Goal: Task Accomplishment & Management: Manage account settings

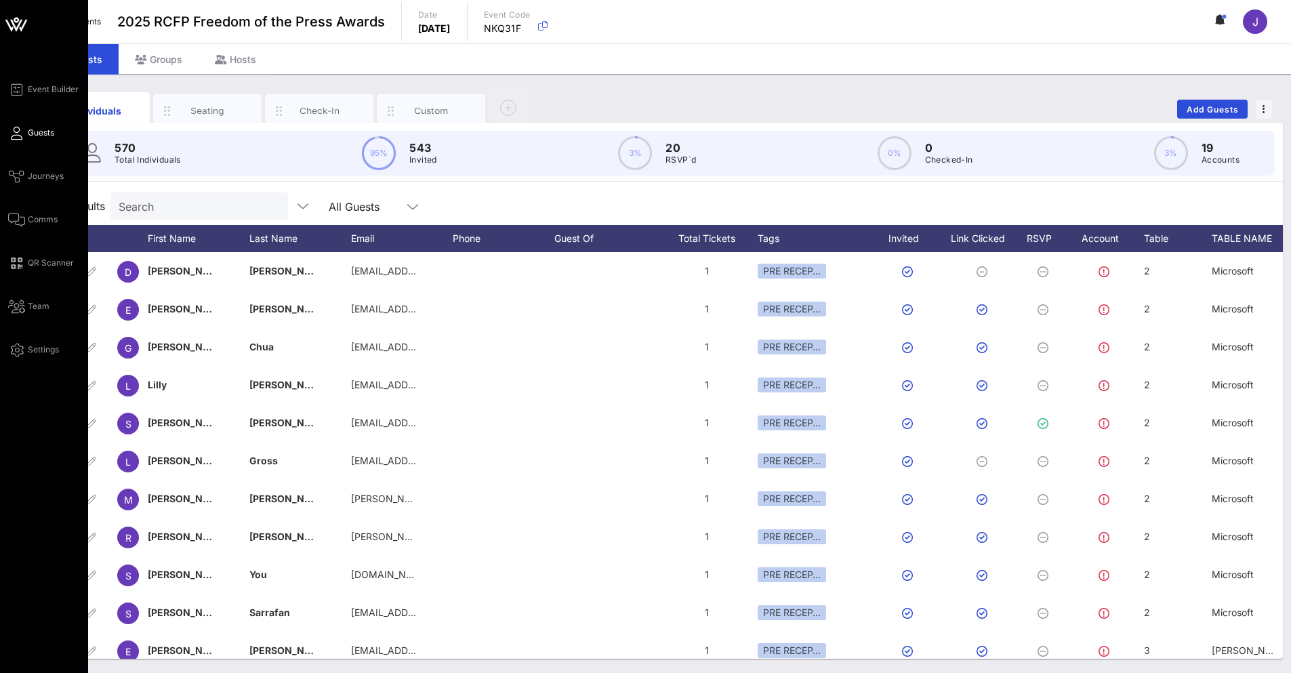
click at [5, 223] on div "Event Builder Guests Journeys Comms QR Scanner Team Settings" at bounding box center [44, 336] width 88 height 673
click at [27, 219] on link "Comms" at bounding box center [32, 219] width 49 height 16
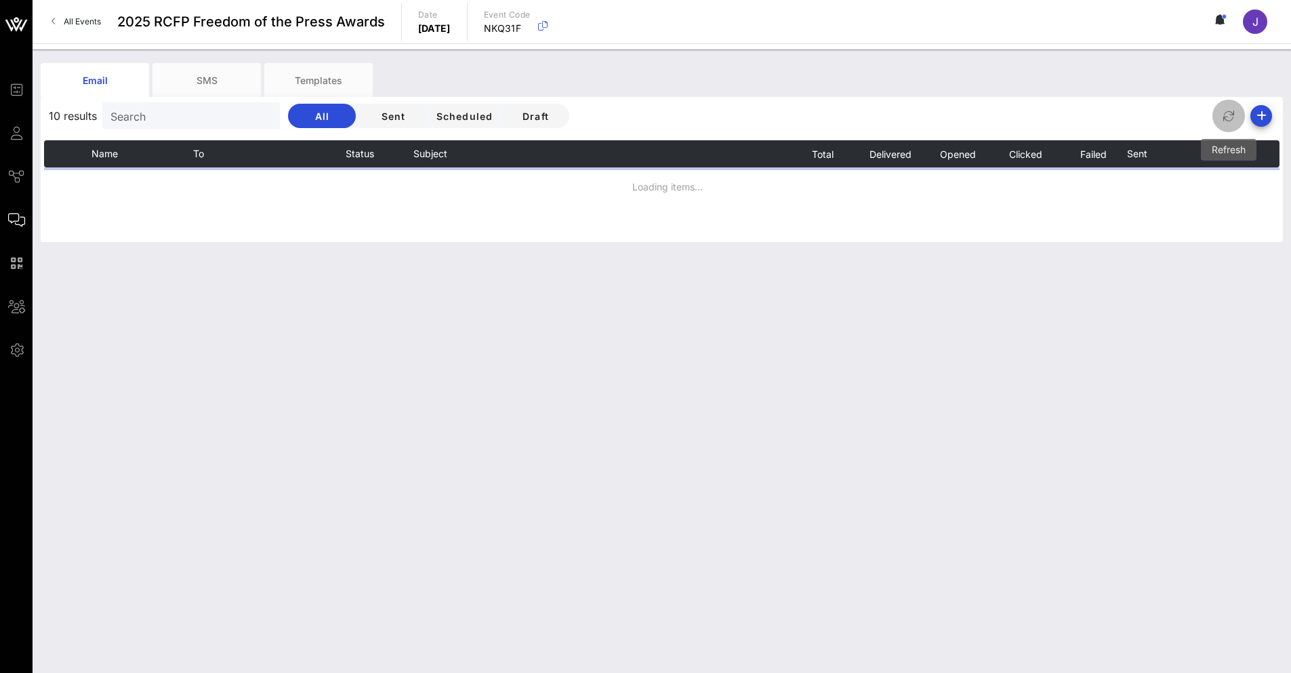
click at [1225, 112] on icon "button" at bounding box center [1228, 116] width 16 height 16
click at [1254, 26] on span "J" at bounding box center [1255, 22] width 6 height 14
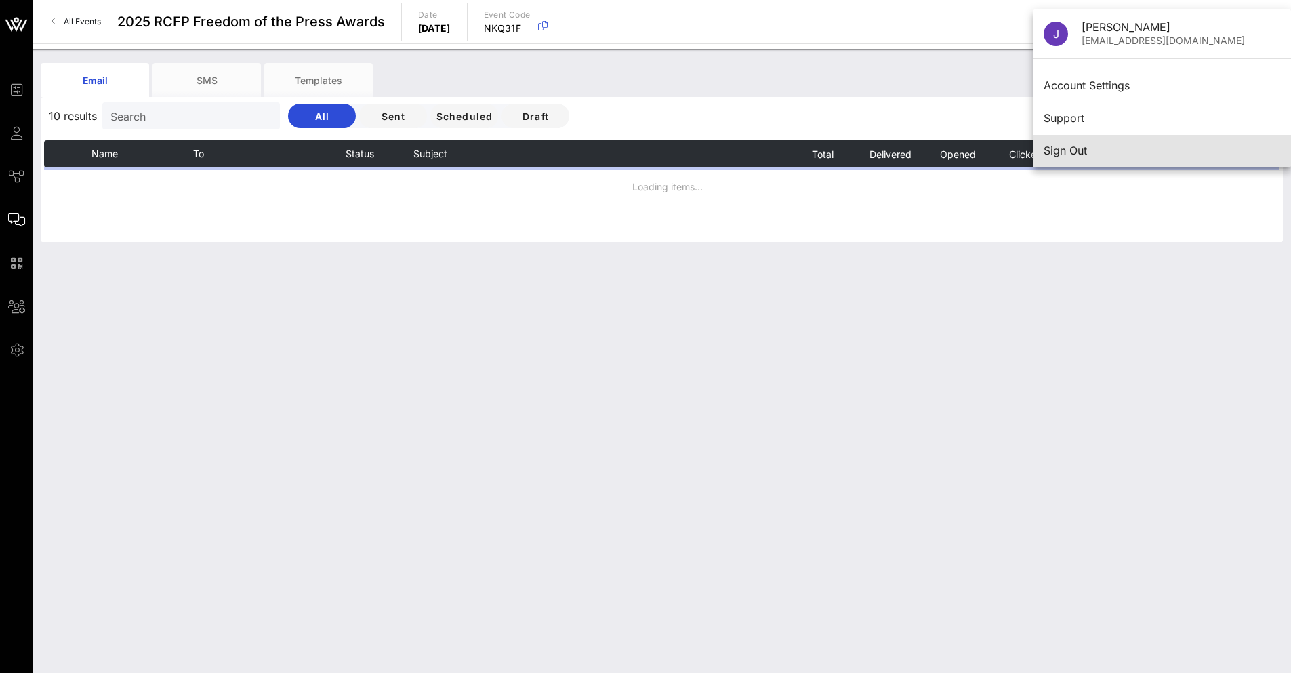
click at [1081, 152] on div "Sign Out" at bounding box center [1161, 150] width 236 height 13
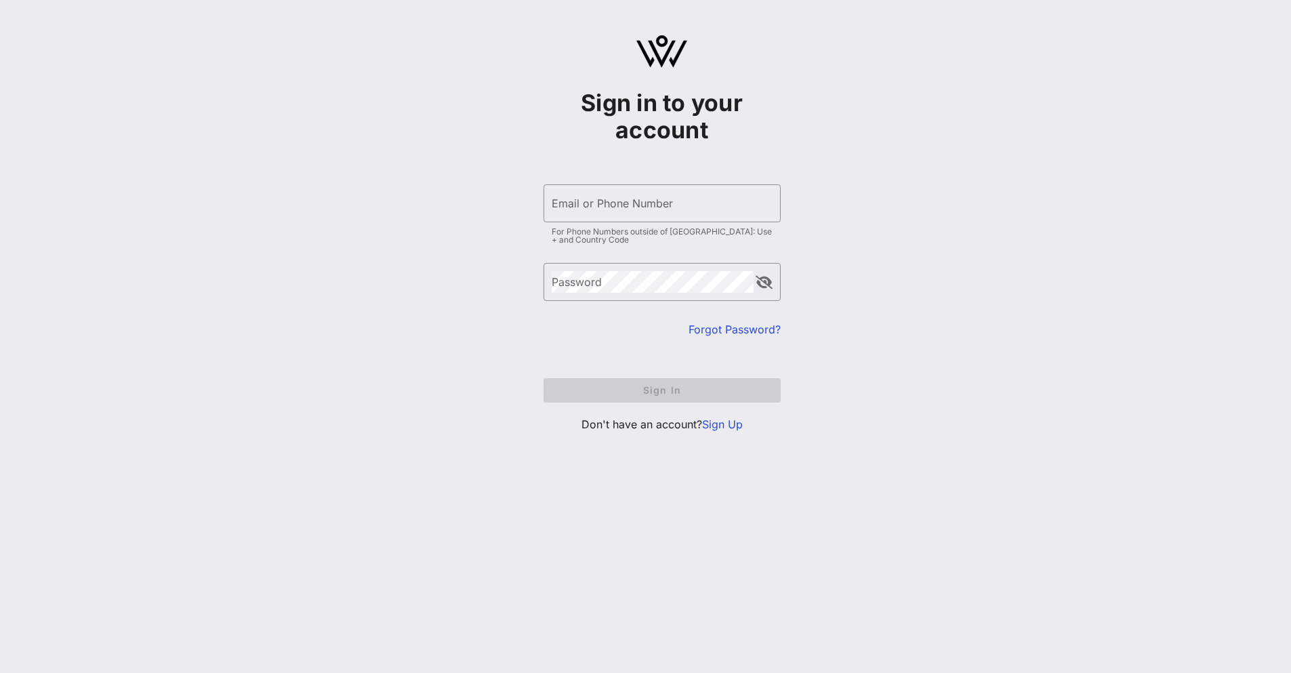
type input "[EMAIL_ADDRESS][DOMAIN_NAME]"
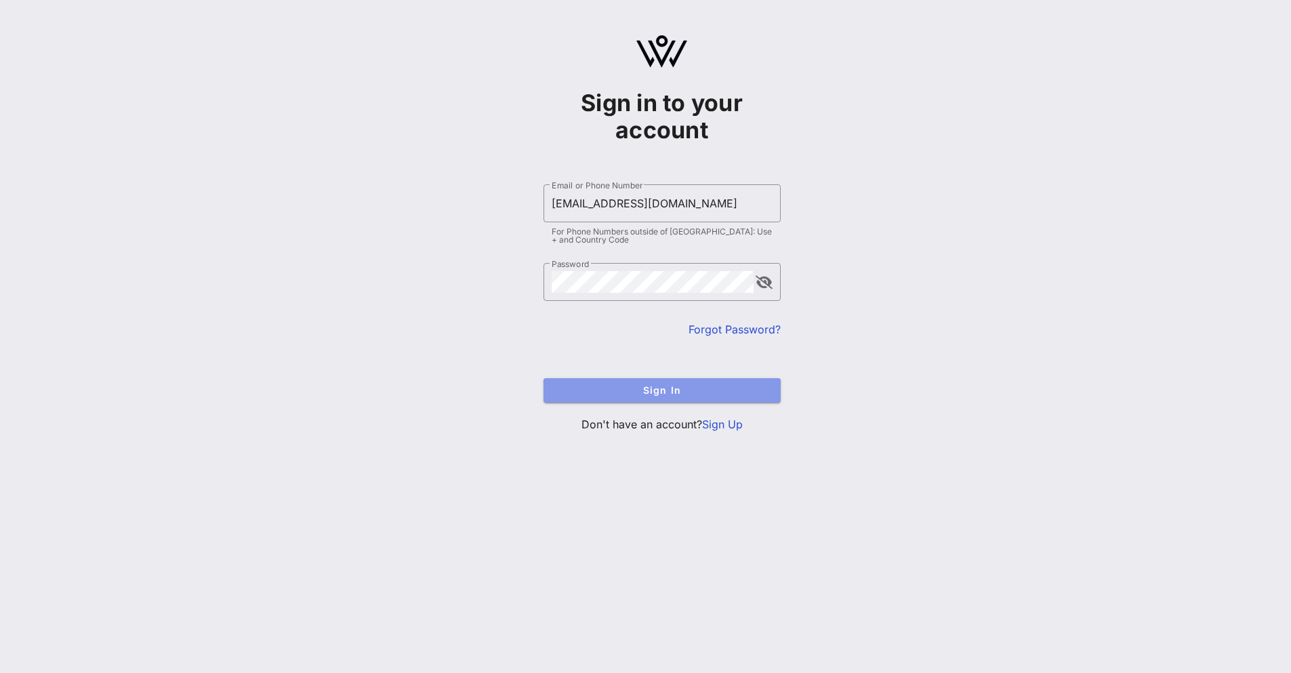
click at [663, 398] on button "Sign In" at bounding box center [661, 390] width 237 height 24
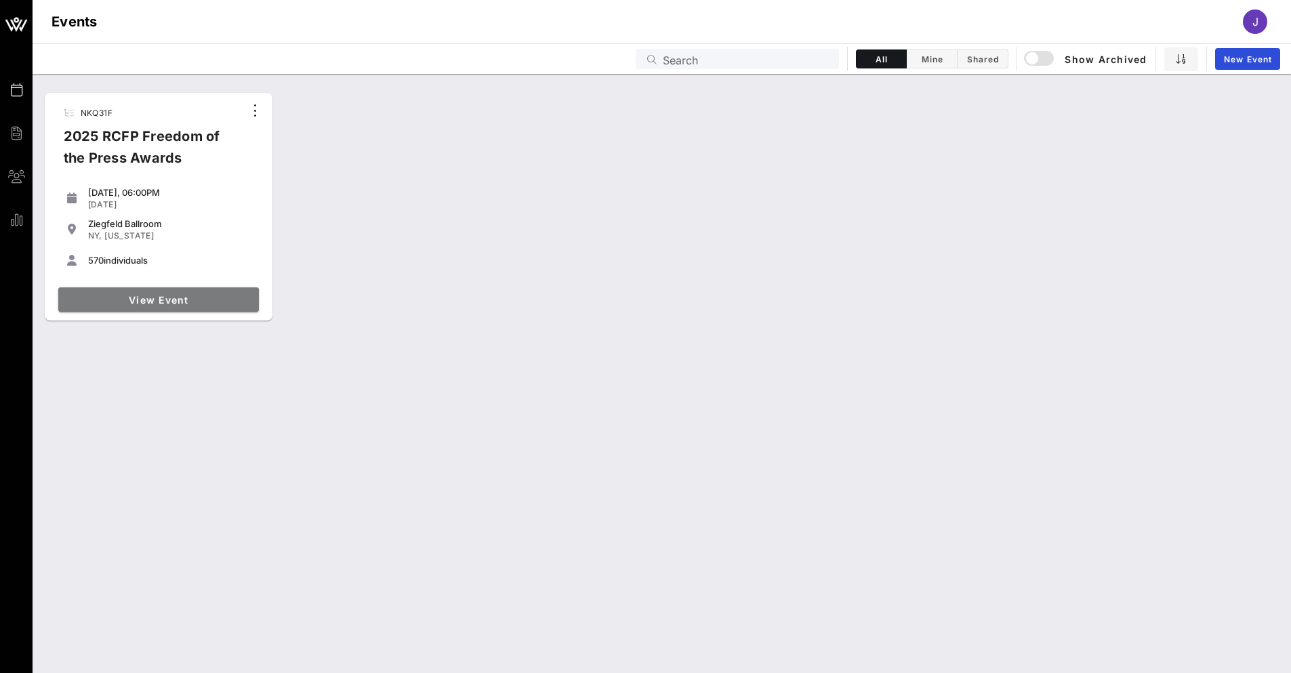
click at [165, 299] on span "View Event" at bounding box center [159, 300] width 190 height 12
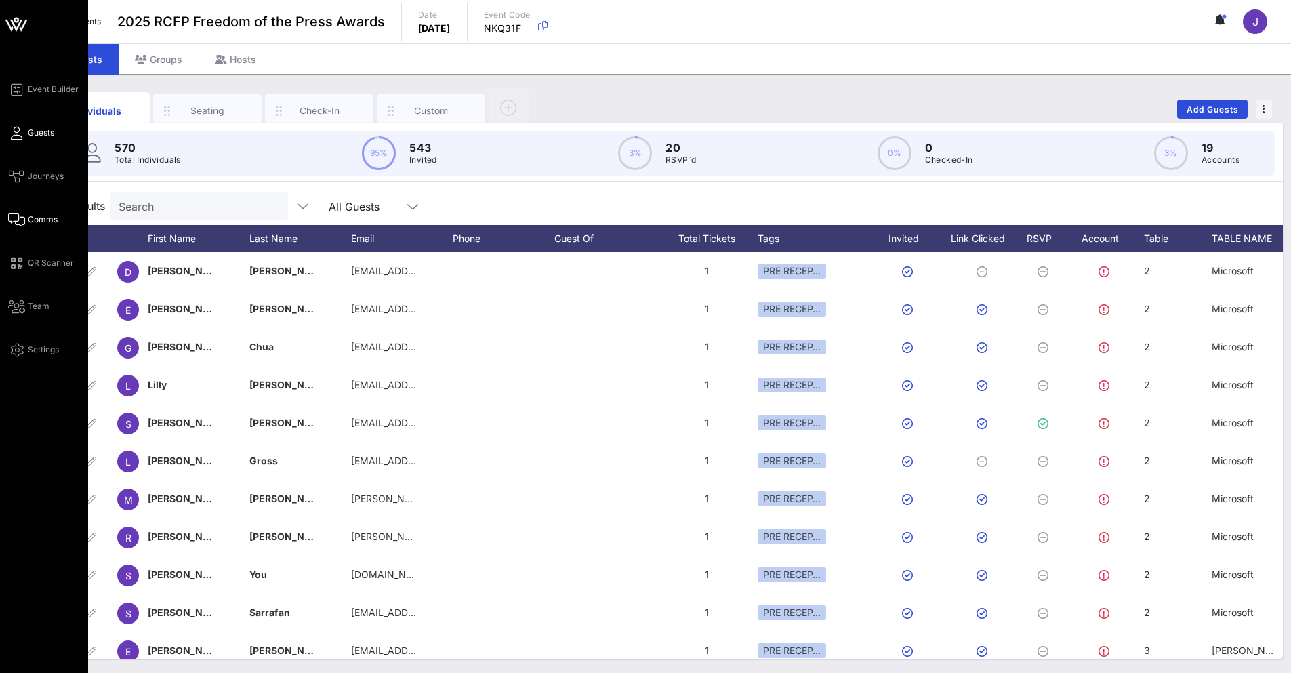
click at [24, 219] on icon at bounding box center [16, 220] width 17 height 2
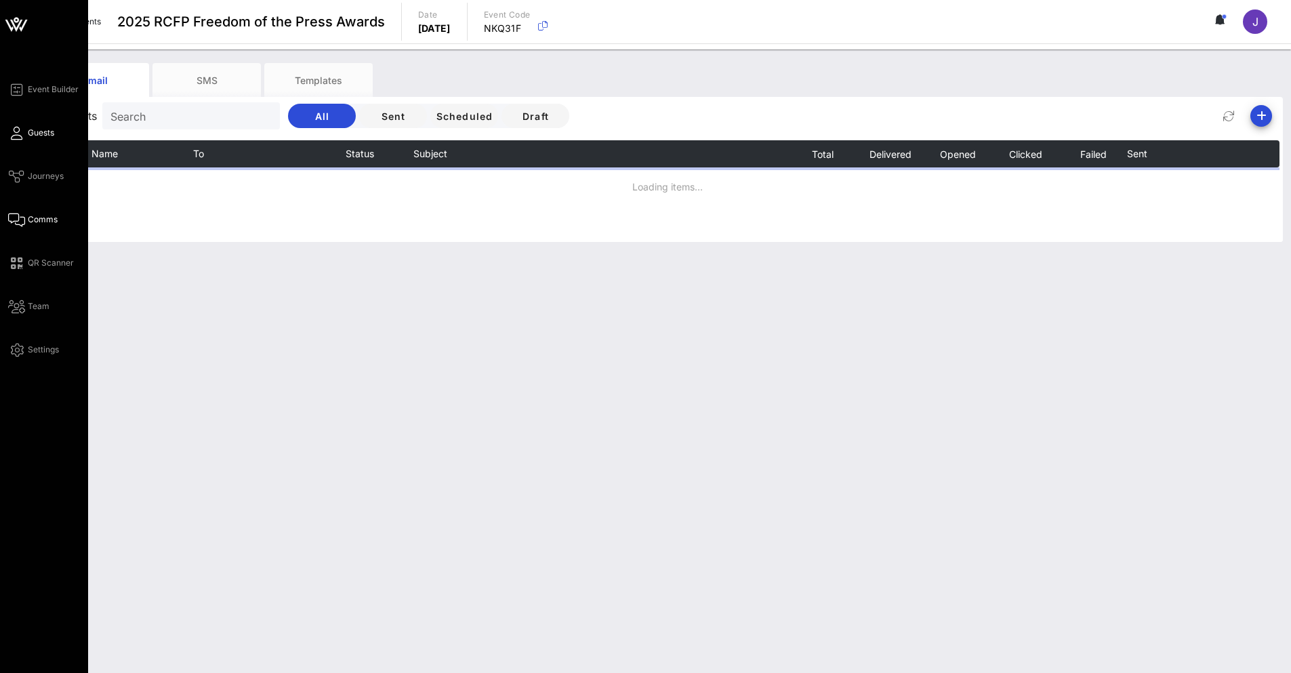
click at [45, 134] on span "Guests" at bounding box center [41, 133] width 26 height 12
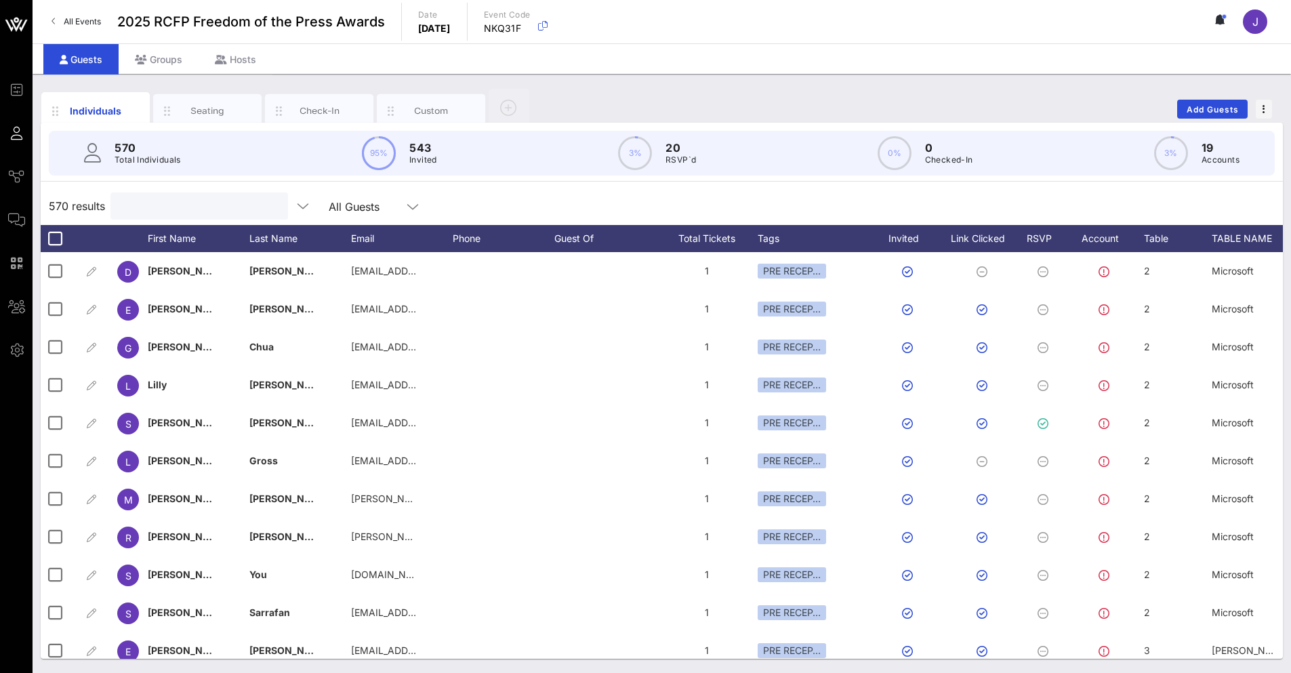
click at [167, 200] on input "text" at bounding box center [198, 206] width 159 height 18
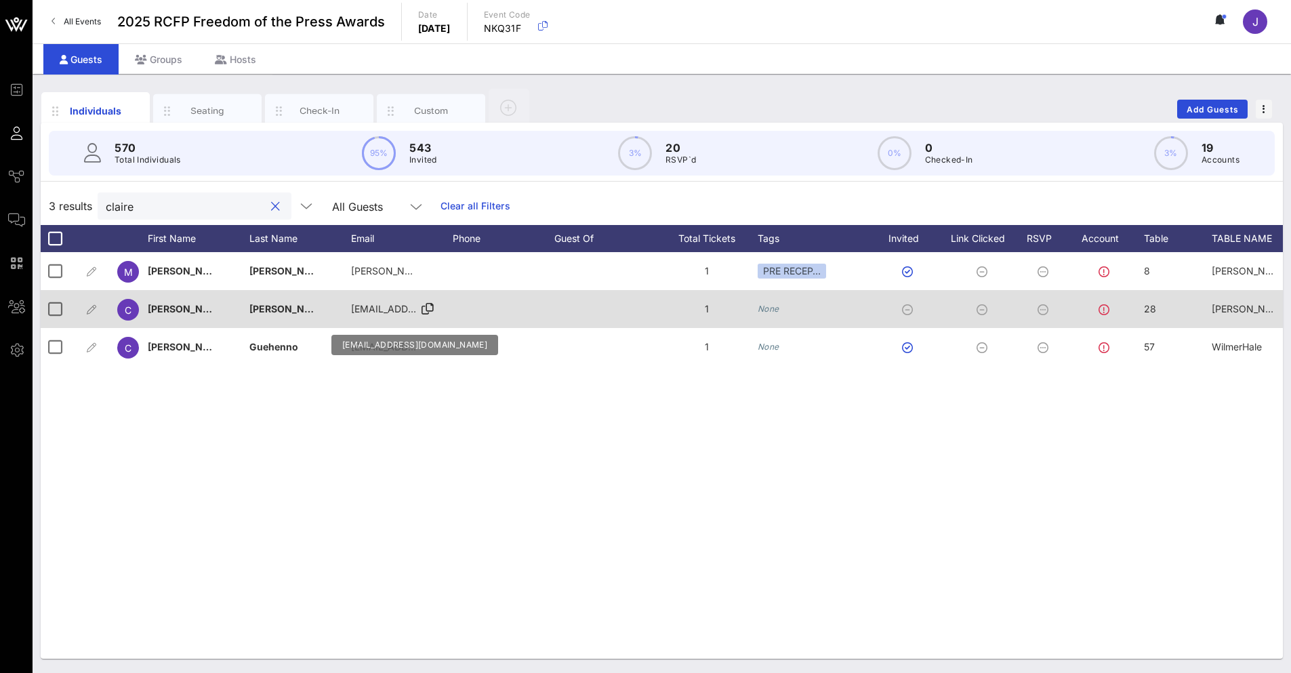
type input "claire"
click at [389, 310] on span "[EMAIL_ADDRESS][DOMAIN_NAME]" at bounding box center [432, 309] width 163 height 12
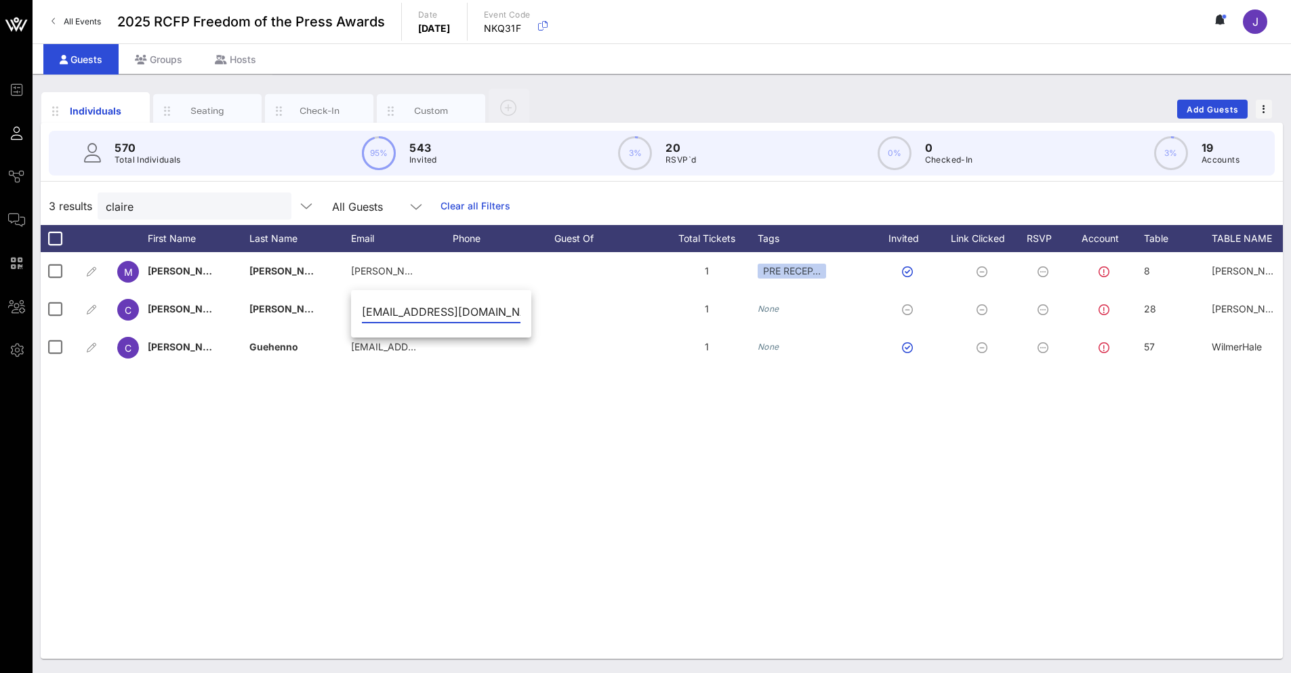
scroll to position [0, 3]
drag, startPoint x: 350, startPoint y: 486, endPoint x: 341, endPoint y: 476, distance: 13.9
click at [350, 485] on div "M [PERSON_NAME] [PERSON_NAME][EMAIL_ADDRESS][PERSON_NAME][DOMAIN_NAME] 1 PRE RE…" at bounding box center [662, 455] width 1242 height 407
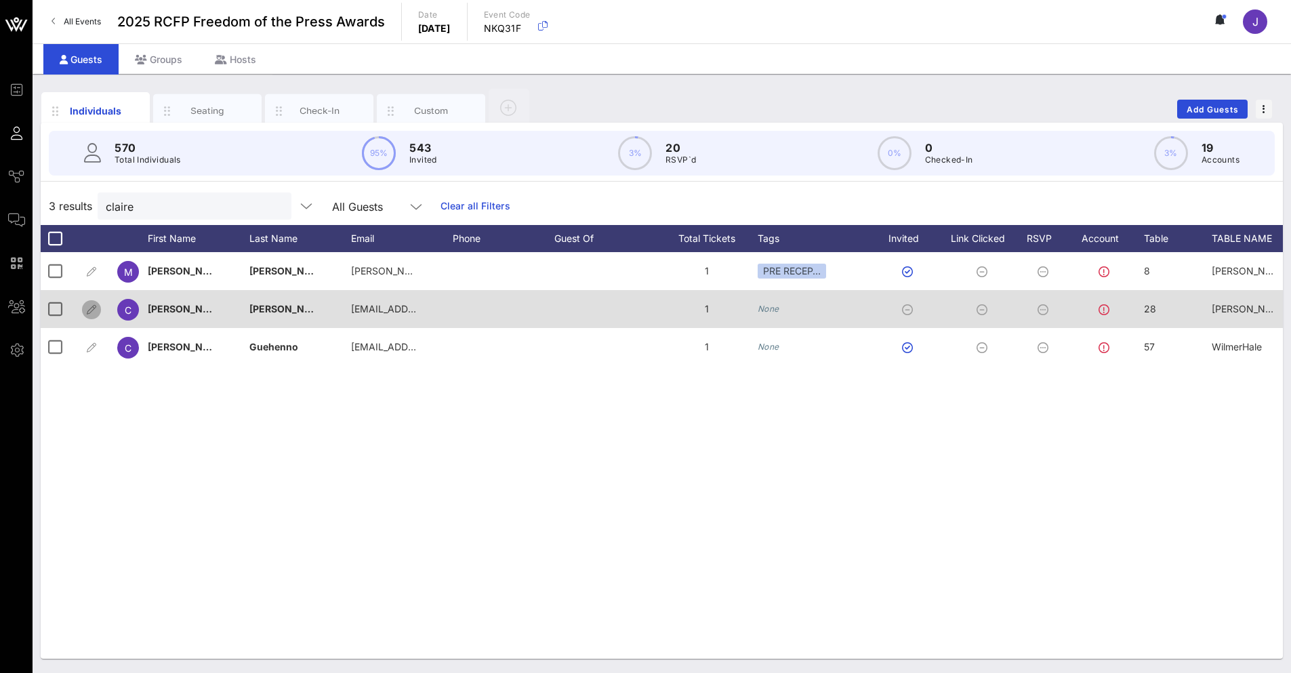
click at [93, 313] on icon "button" at bounding box center [91, 310] width 16 height 16
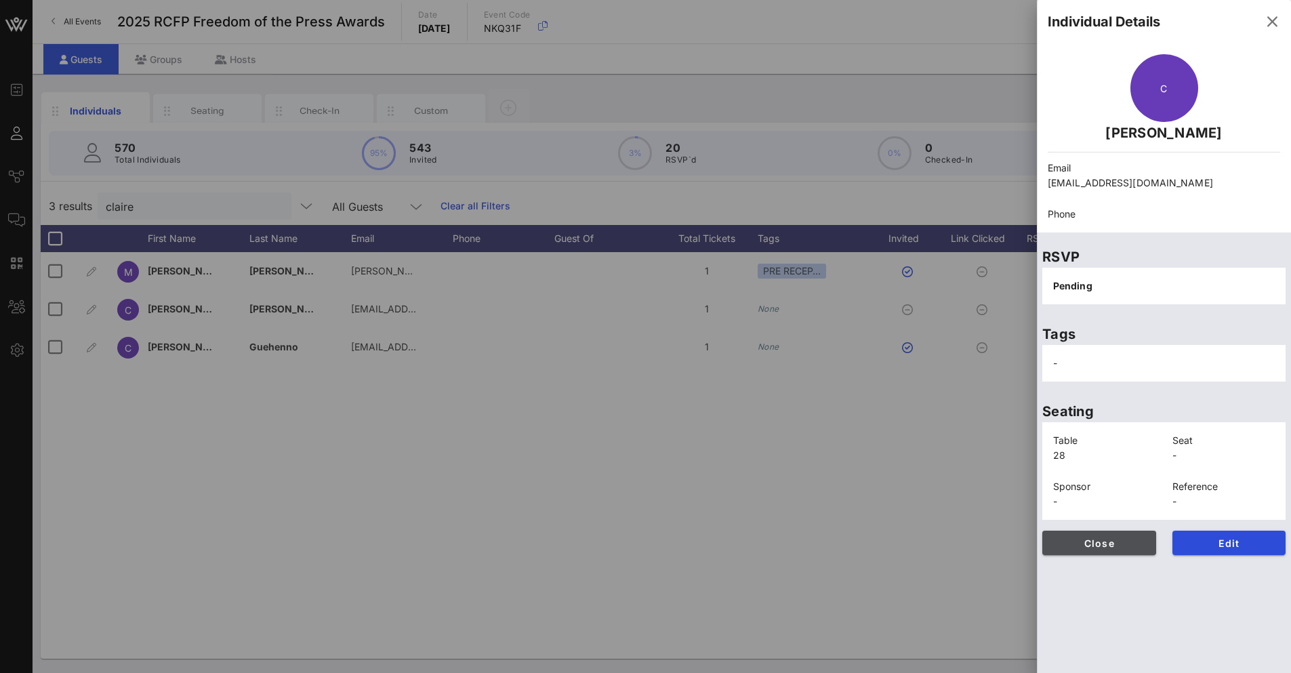
click at [1117, 543] on span "Close" at bounding box center [1099, 543] width 92 height 12
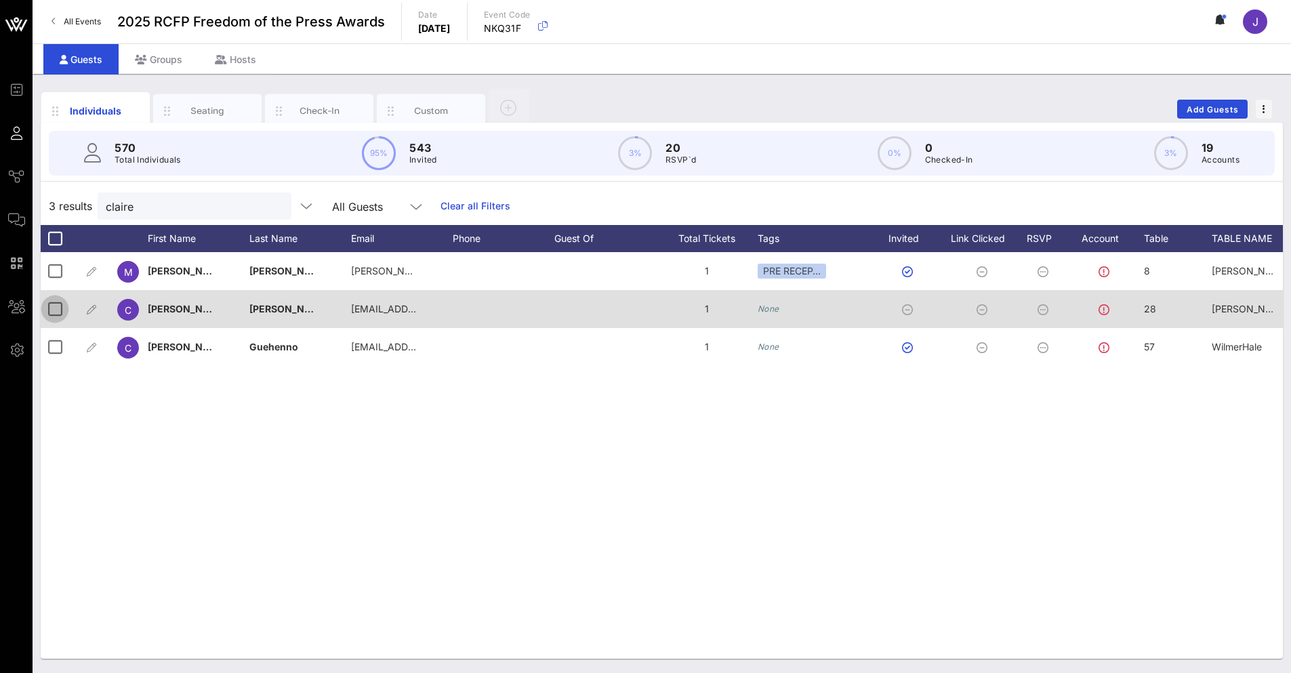
click at [48, 312] on div at bounding box center [54, 308] width 23 height 23
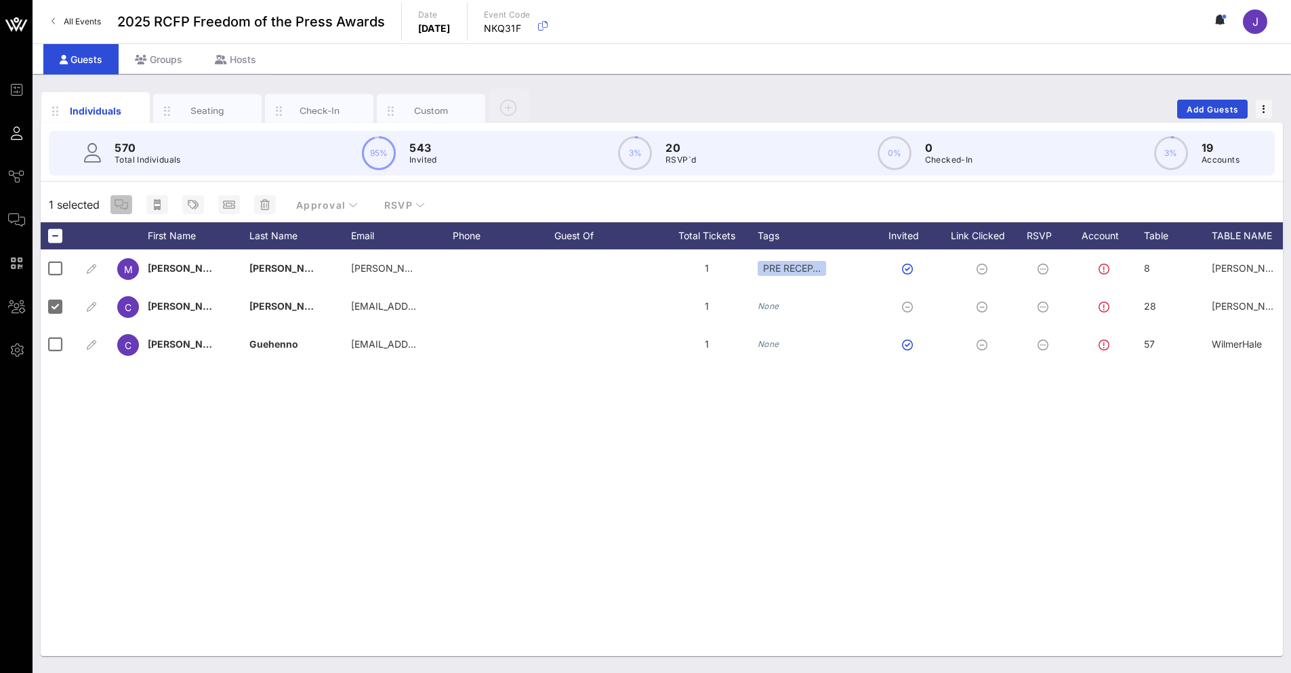
click at [115, 208] on icon "button" at bounding box center [122, 204] width 14 height 11
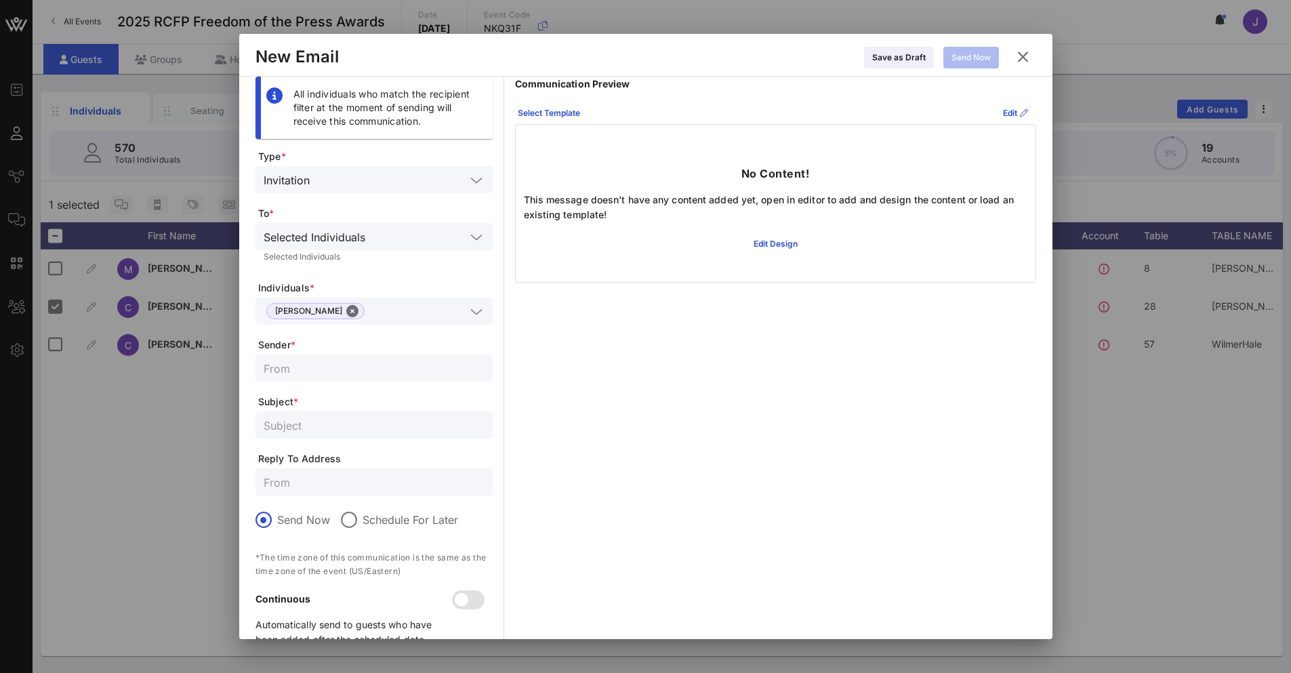
click at [1019, 60] on icon at bounding box center [1022, 56] width 20 height 18
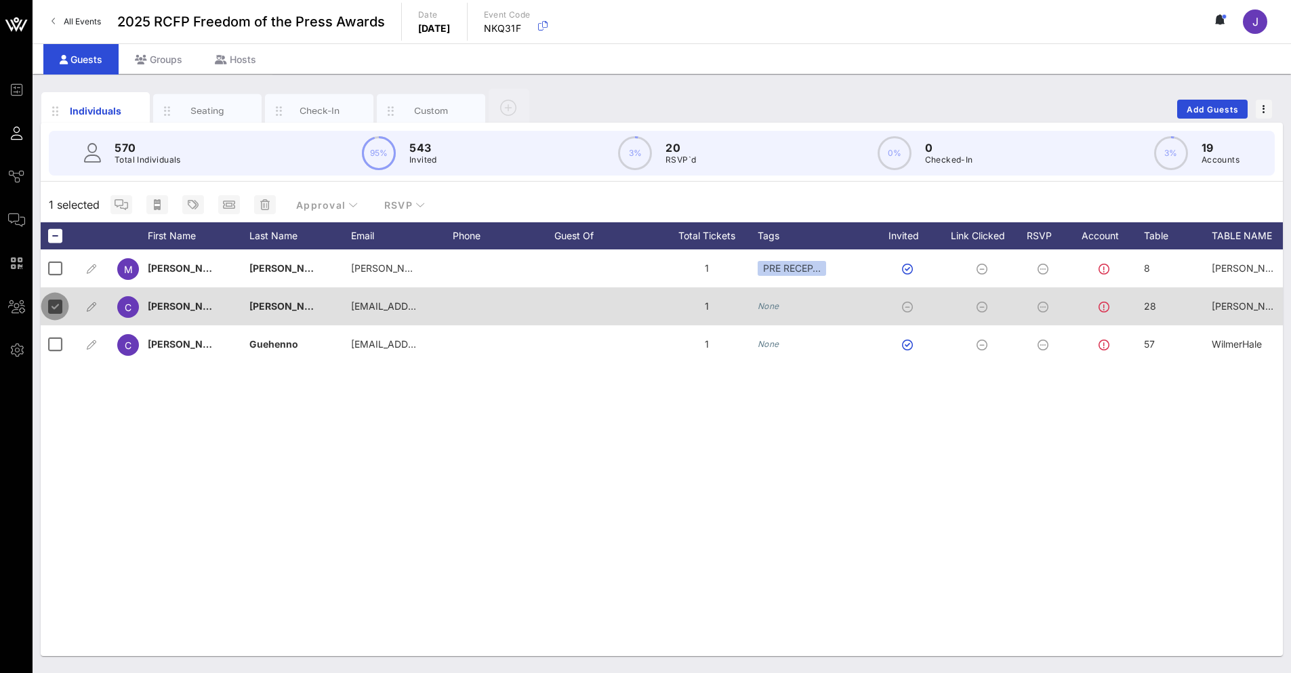
click at [58, 311] on div at bounding box center [54, 306] width 23 height 23
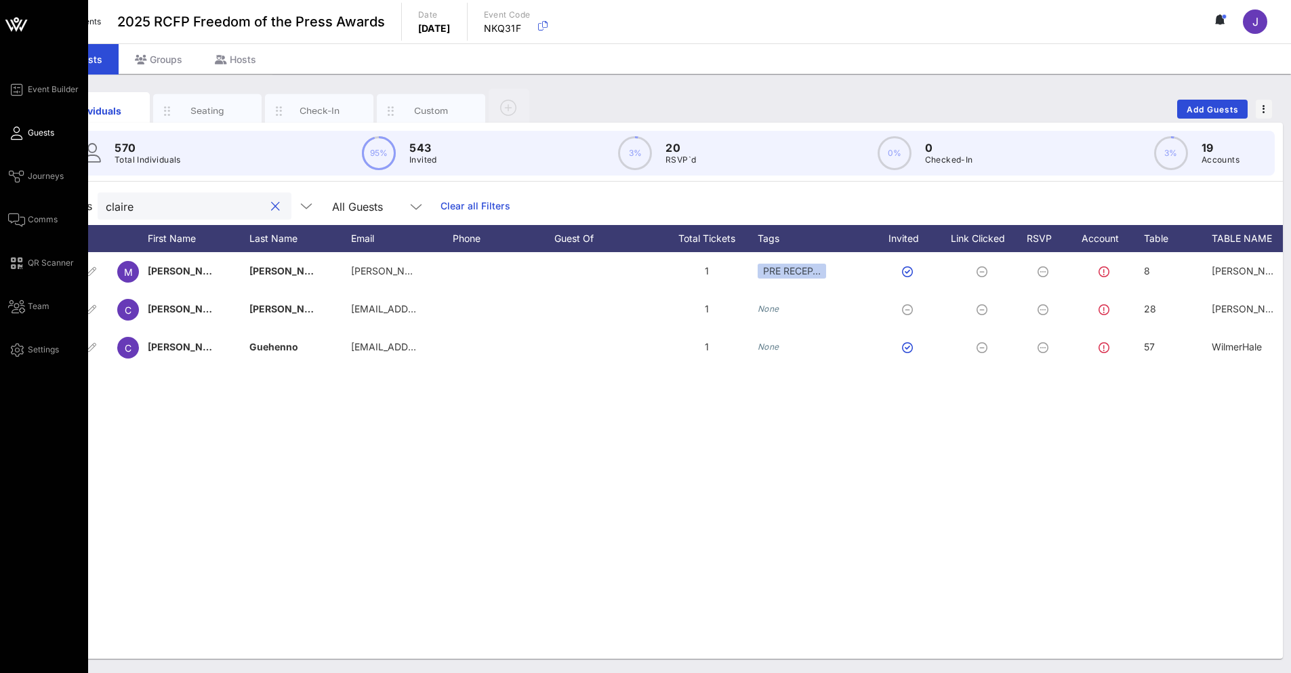
drag, startPoint x: 149, startPoint y: 203, endPoint x: 31, endPoint y: 138, distance: 134.7
click at [15, 171] on div "Event Builder Guests Journeys Comms QR Scanner Team Settings 2025 RCFP Freedom …" at bounding box center [645, 336] width 1291 height 673
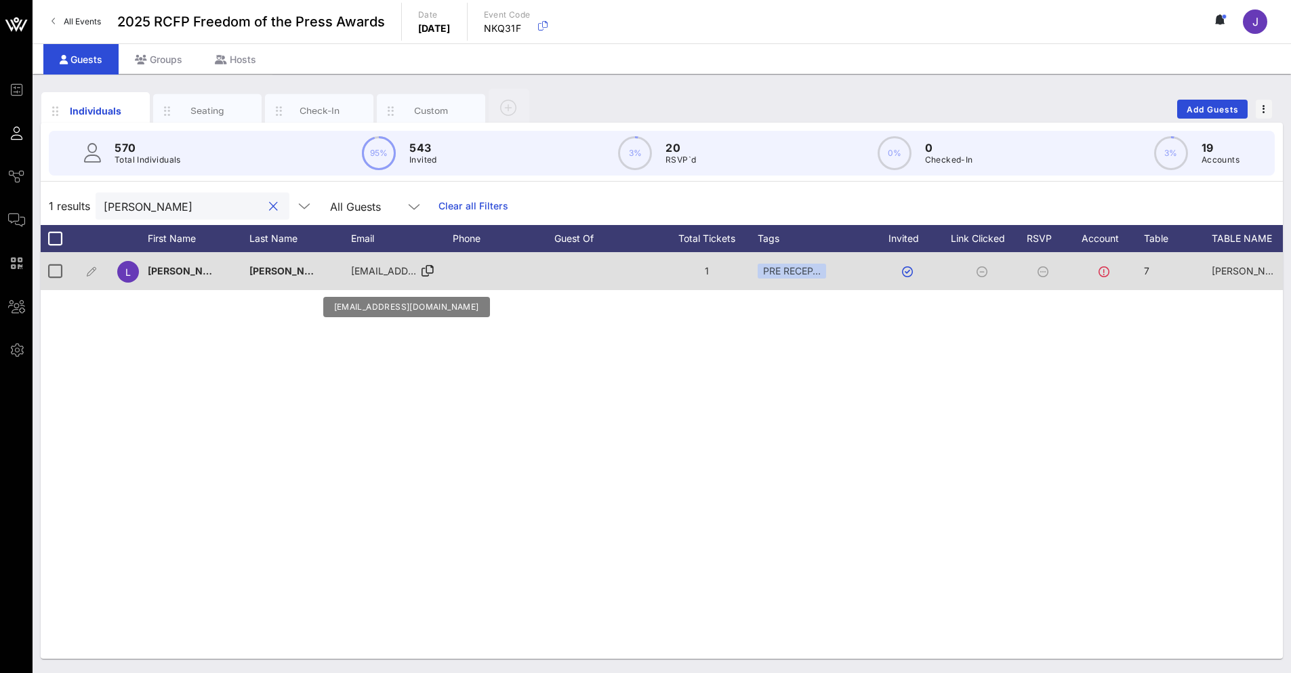
type input "[PERSON_NAME]"
click at [376, 270] on span "[EMAIL_ADDRESS][DOMAIN_NAME]" at bounding box center [432, 271] width 163 height 12
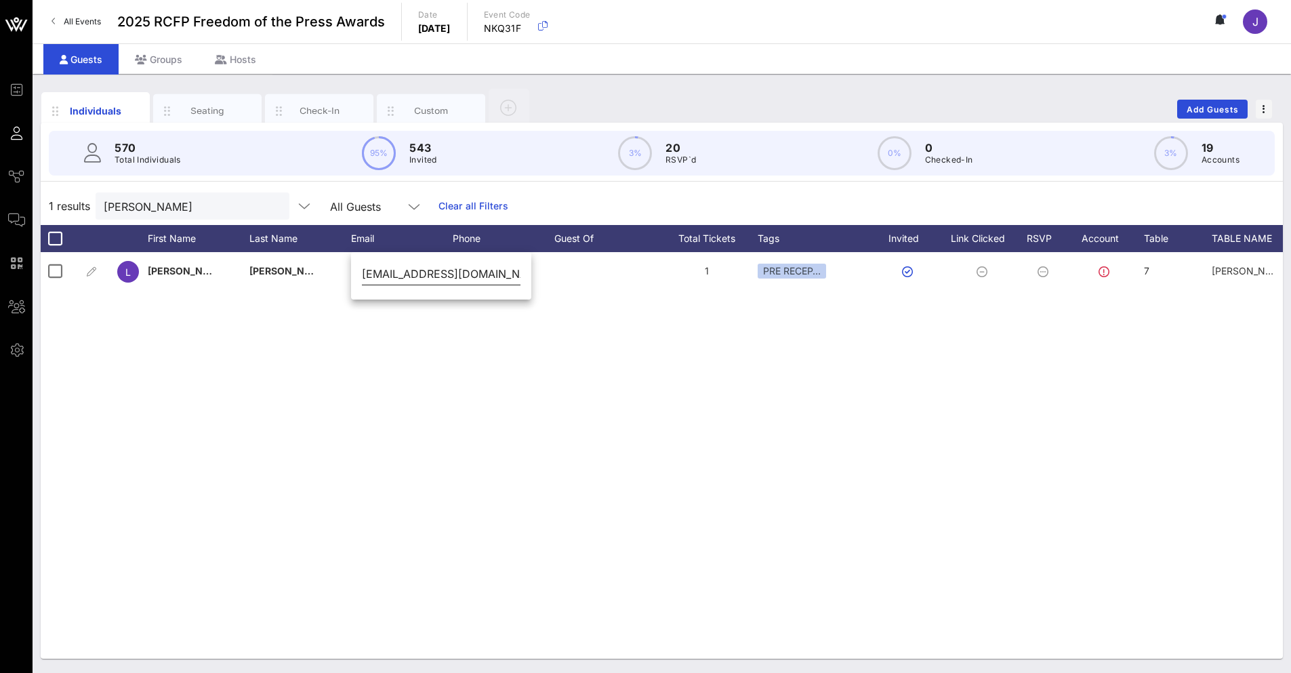
click at [409, 257] on div "[EMAIL_ADDRESS][DOMAIN_NAME]" at bounding box center [441, 277] width 159 height 45
click at [400, 274] on input "[EMAIL_ADDRESS][DOMAIN_NAME]" at bounding box center [441, 274] width 159 height 22
paste input "[PERSON_NAME]"
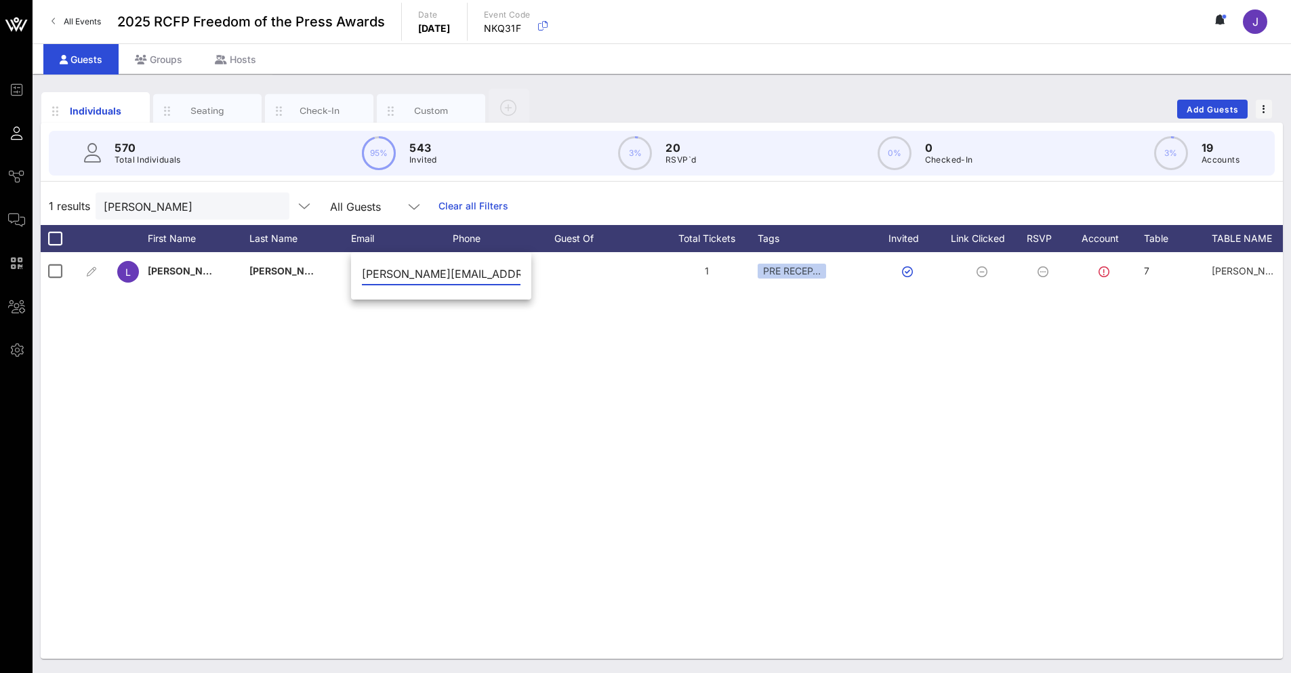
scroll to position [0, 33]
type input "[PERSON_NAME][EMAIL_ADDRESS][DOMAIN_NAME]"
click at [439, 380] on div "L [PERSON_NAME] Jobs [EMAIL_ADDRESS][DOMAIN_NAME] 1 PRE RECEP… 7 [PERSON_NAME] …" at bounding box center [662, 455] width 1242 height 407
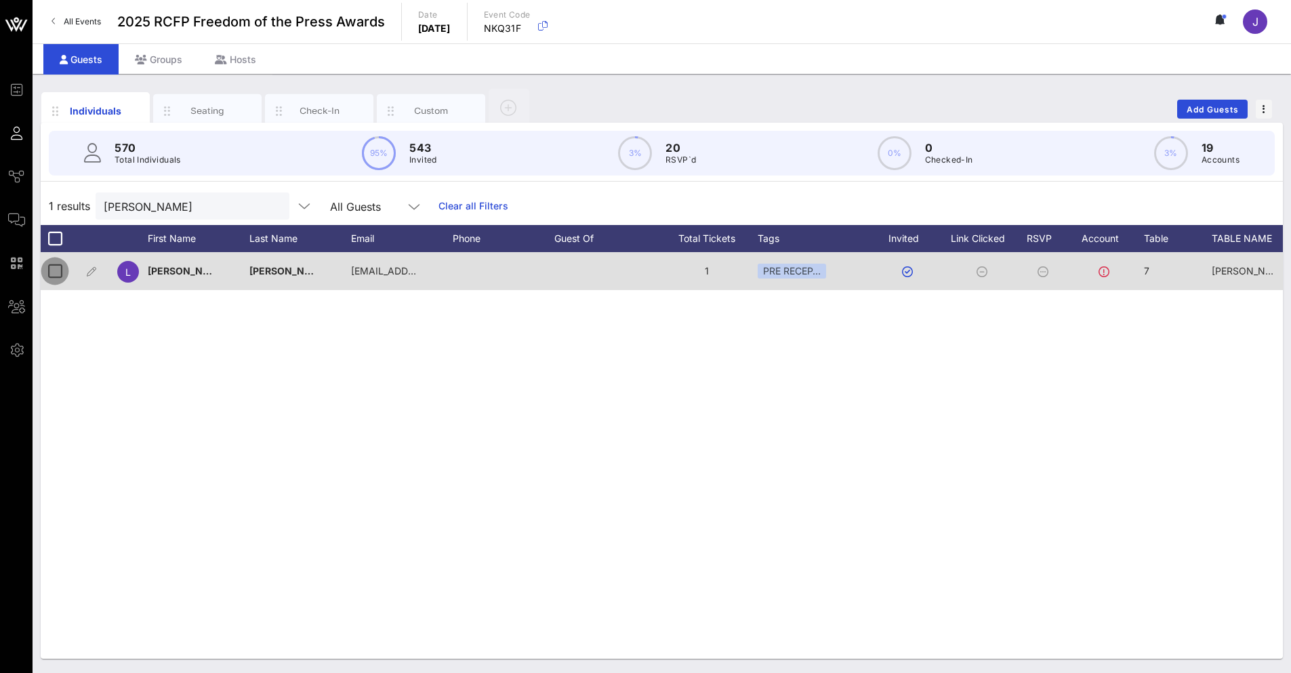
click at [62, 269] on div at bounding box center [54, 271] width 23 height 23
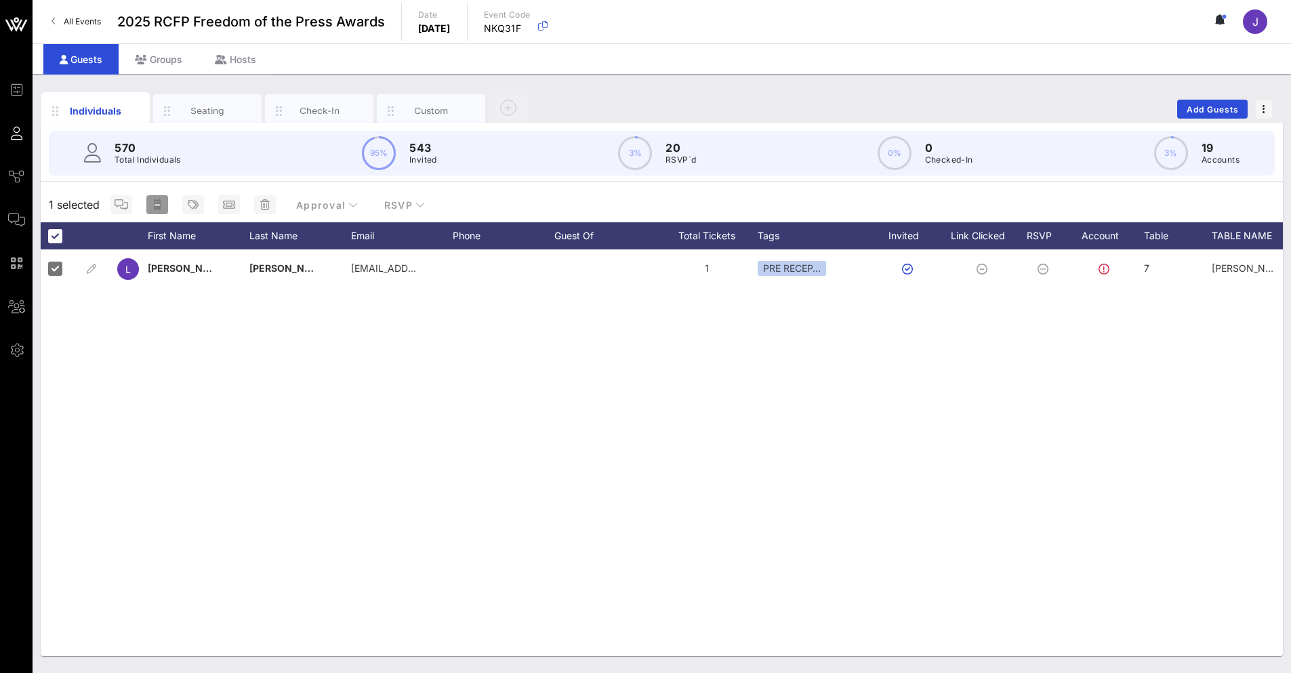
click at [154, 203] on icon "button" at bounding box center [157, 204] width 7 height 11
type input "{{ticket_type}} for {{[URL][DOMAIN_NAME]}}"
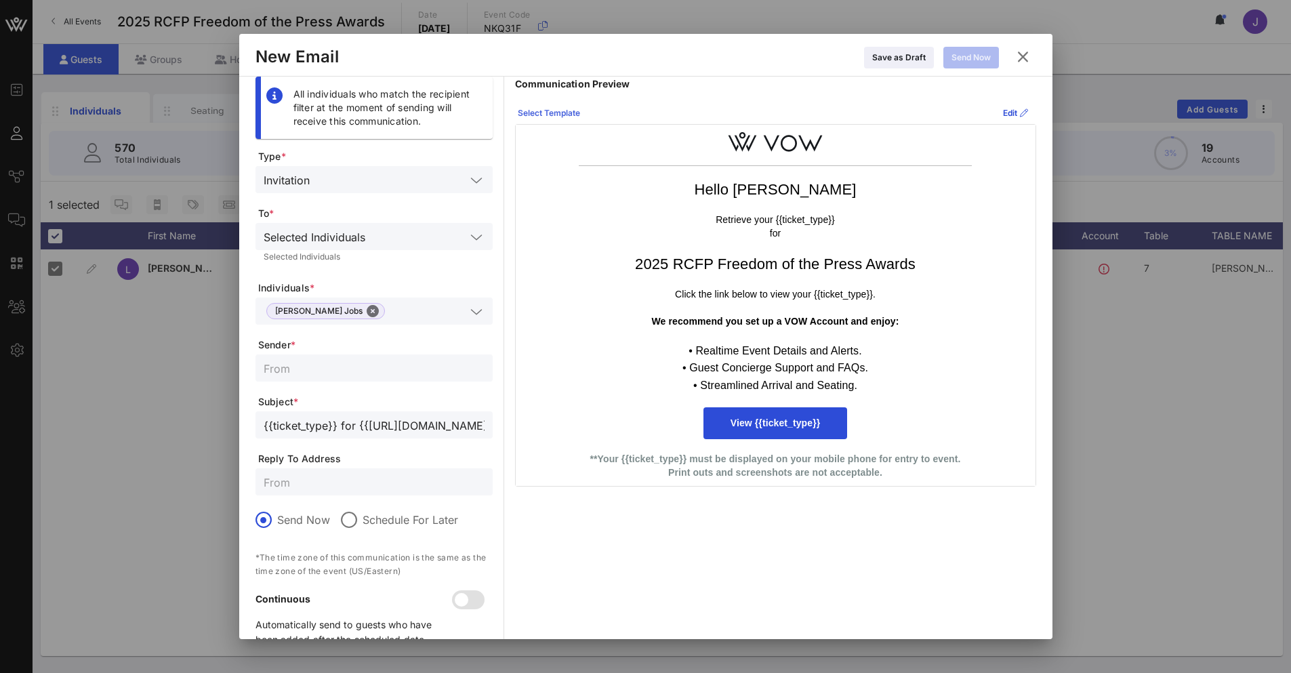
click at [563, 113] on div "Select Template" at bounding box center [549, 113] width 62 height 14
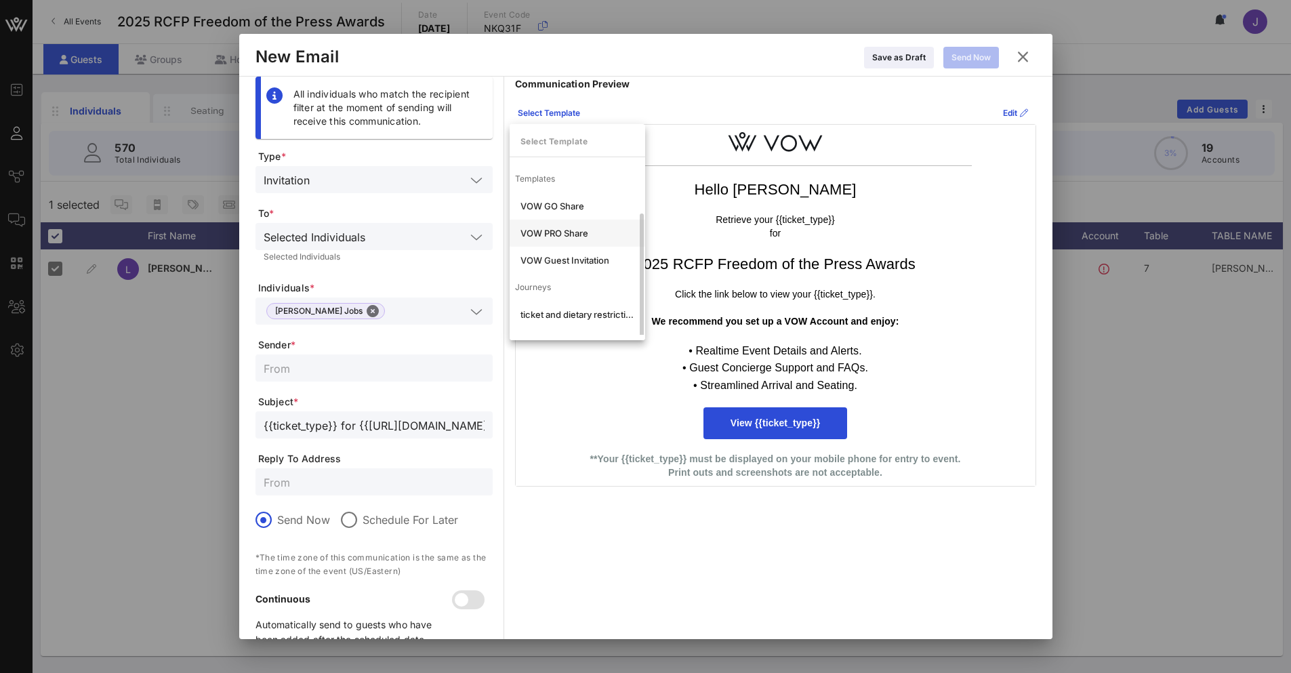
scroll to position [26, 0]
click at [565, 314] on div "VIP- ticket and dietary restrictions" at bounding box center [577, 315] width 114 height 11
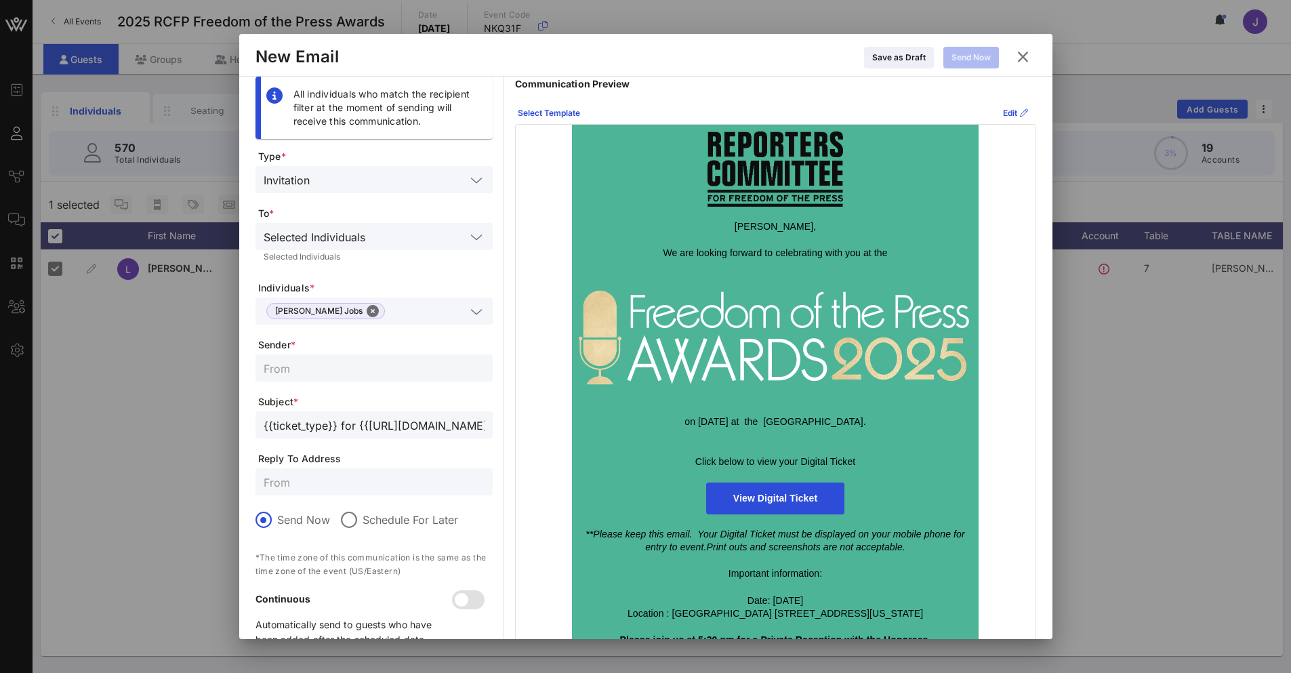
click at [304, 371] on input "text" at bounding box center [374, 368] width 221 height 18
type input "r"
type input "Reporters Committee for Freedom of the Press"
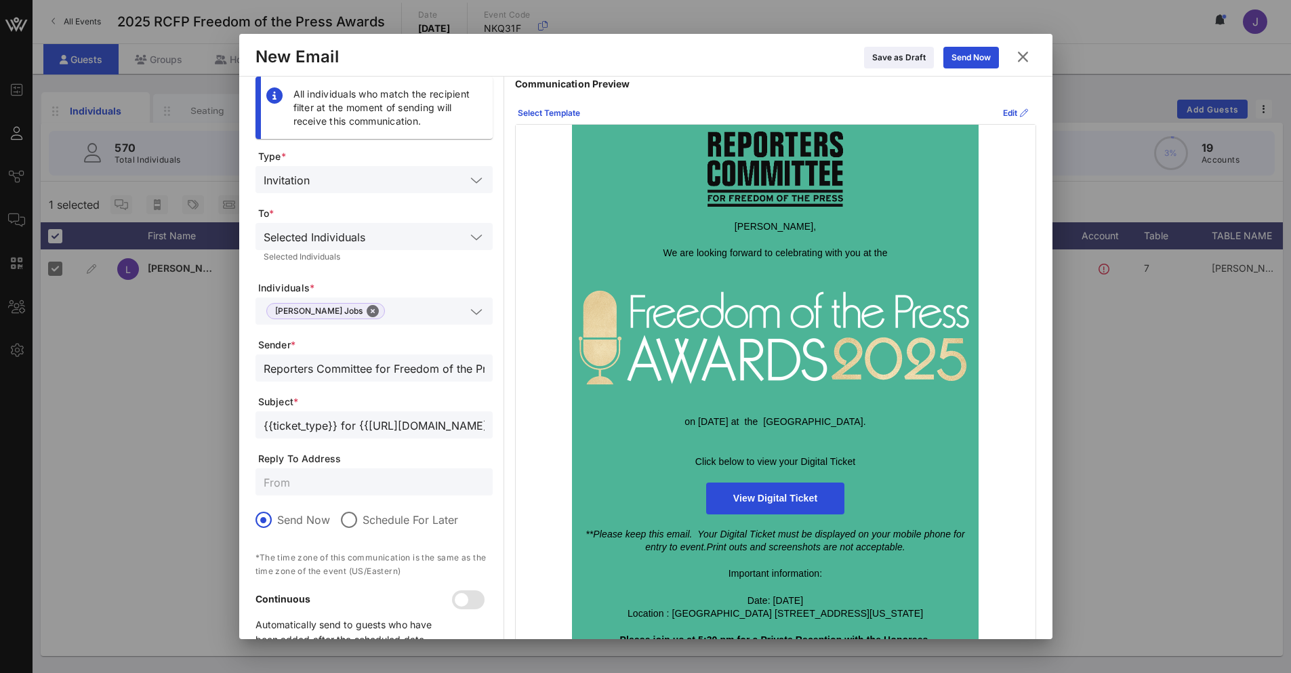
click at [299, 486] on input "text" at bounding box center [374, 482] width 221 height 18
type input "[EMAIL_ADDRESS][DOMAIN_NAME]"
click at [358, 241] on div "Selected Individuals" at bounding box center [315, 237] width 102 height 12
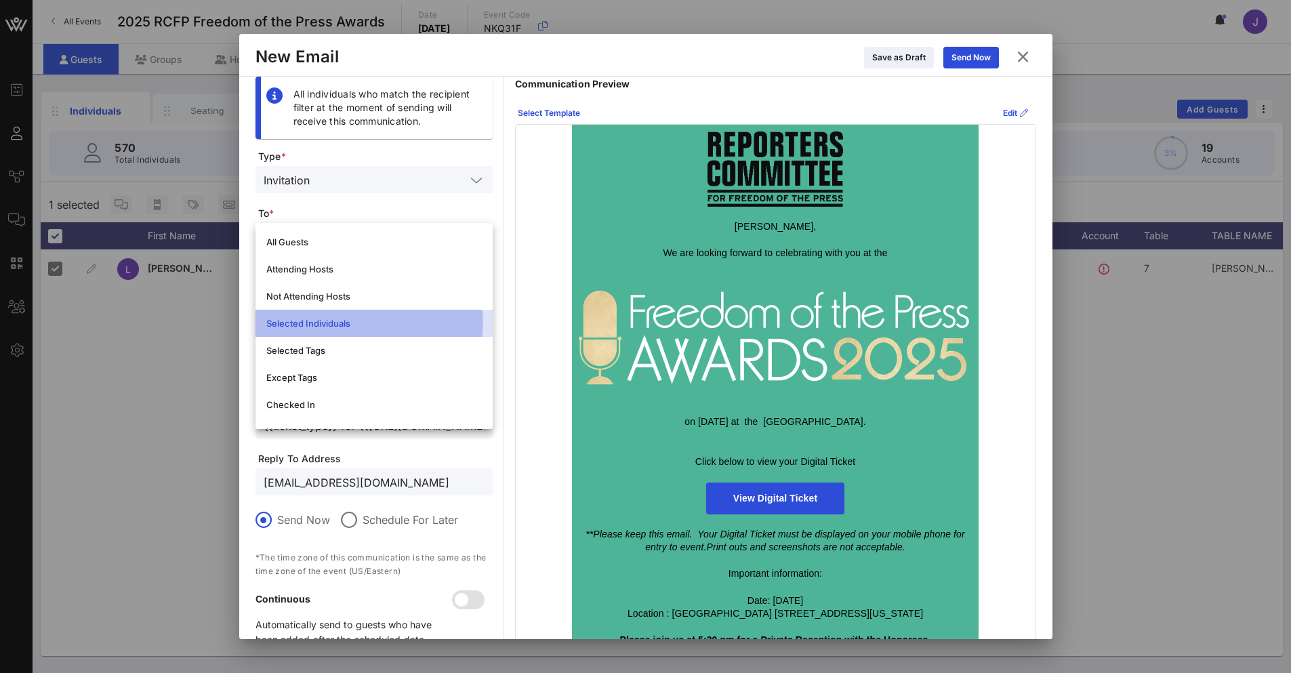
click at [338, 326] on div "Selected Individuals" at bounding box center [373, 323] width 215 height 11
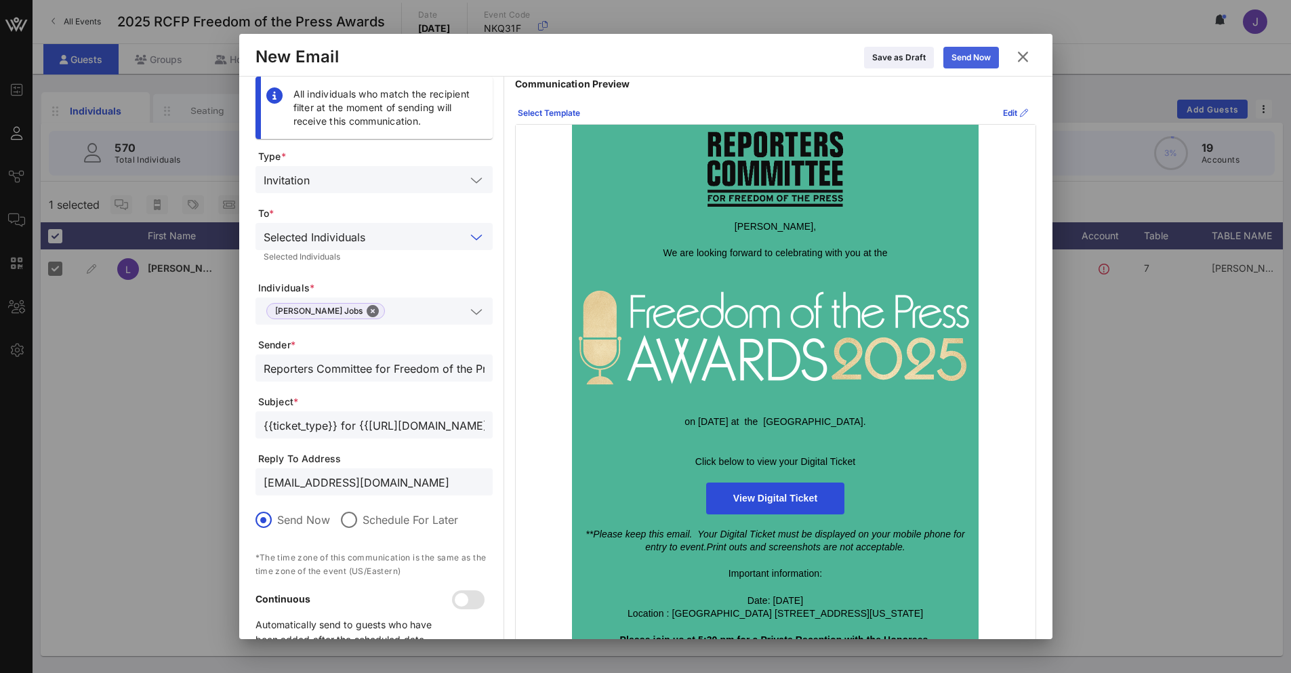
click at [966, 53] on div "Send Now" at bounding box center [970, 58] width 39 height 14
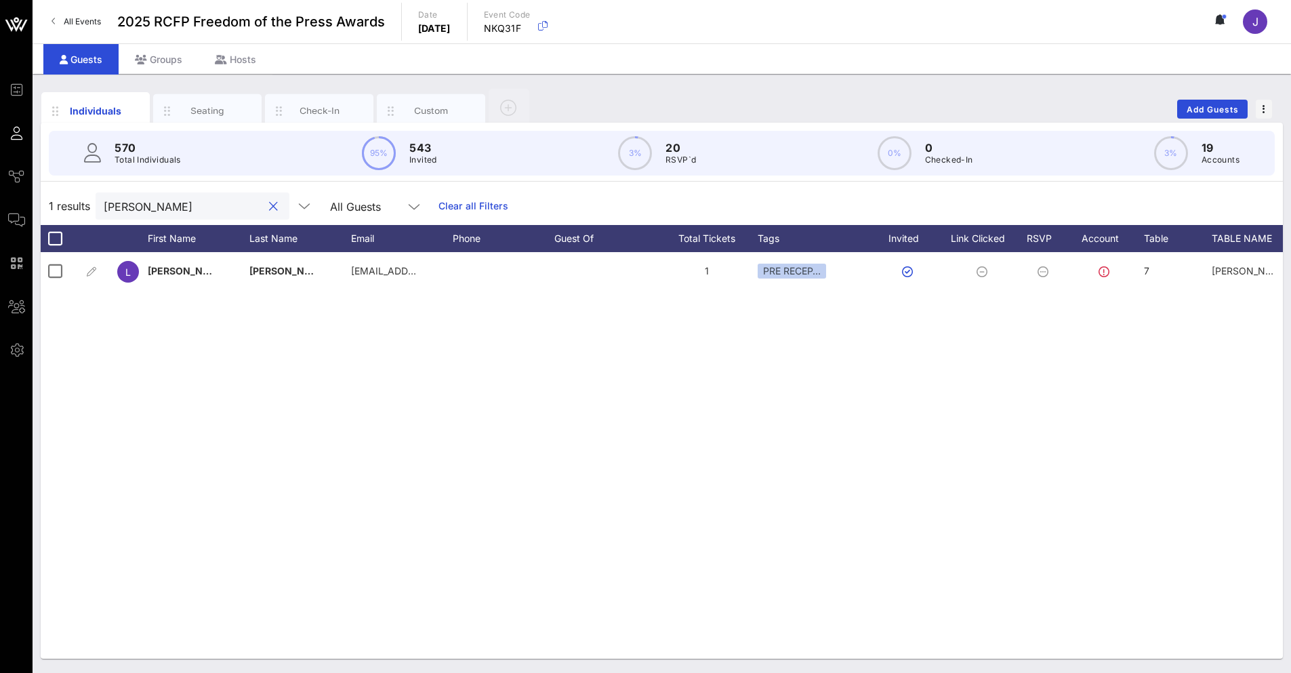
drag, startPoint x: 152, startPoint y: 207, endPoint x: -109, endPoint y: 139, distance: 269.5
click at [0, 139] on html "Event Builder Guests Journeys Comms QR Scanner Team Settings 2025 RCFP Freedom …" at bounding box center [645, 336] width 1291 height 673
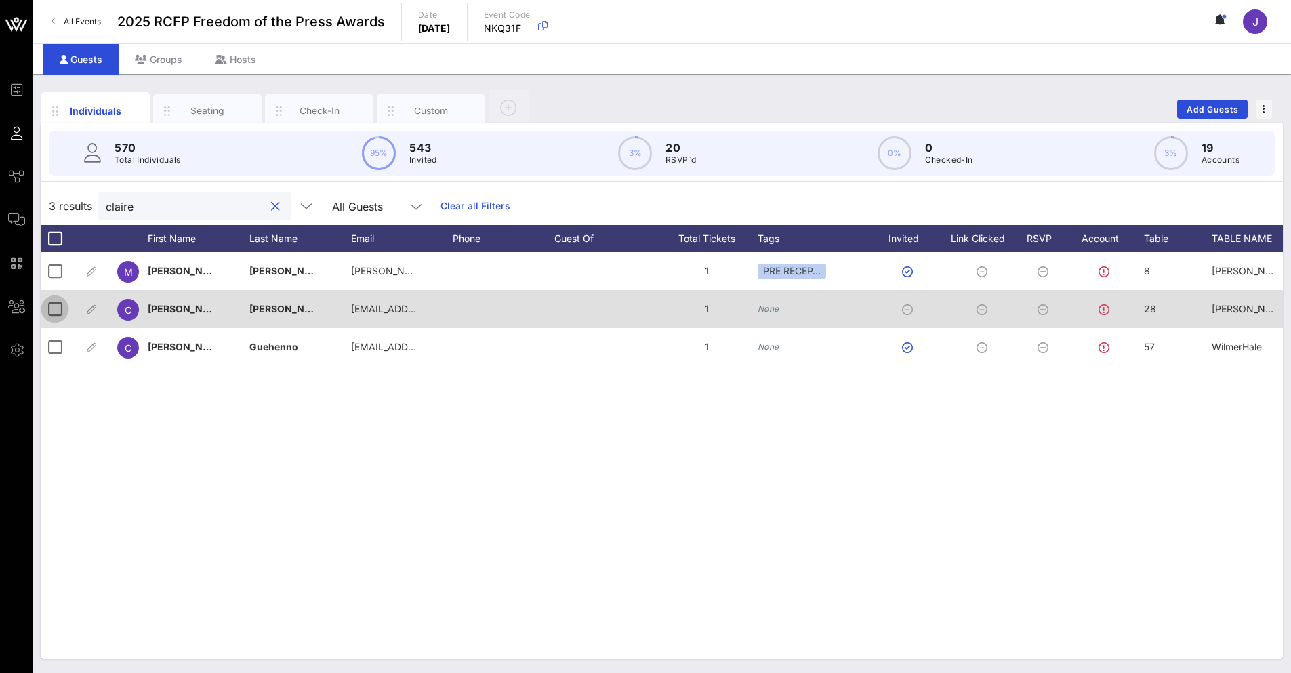
type input "claire"
click at [54, 316] on div at bounding box center [54, 308] width 23 height 23
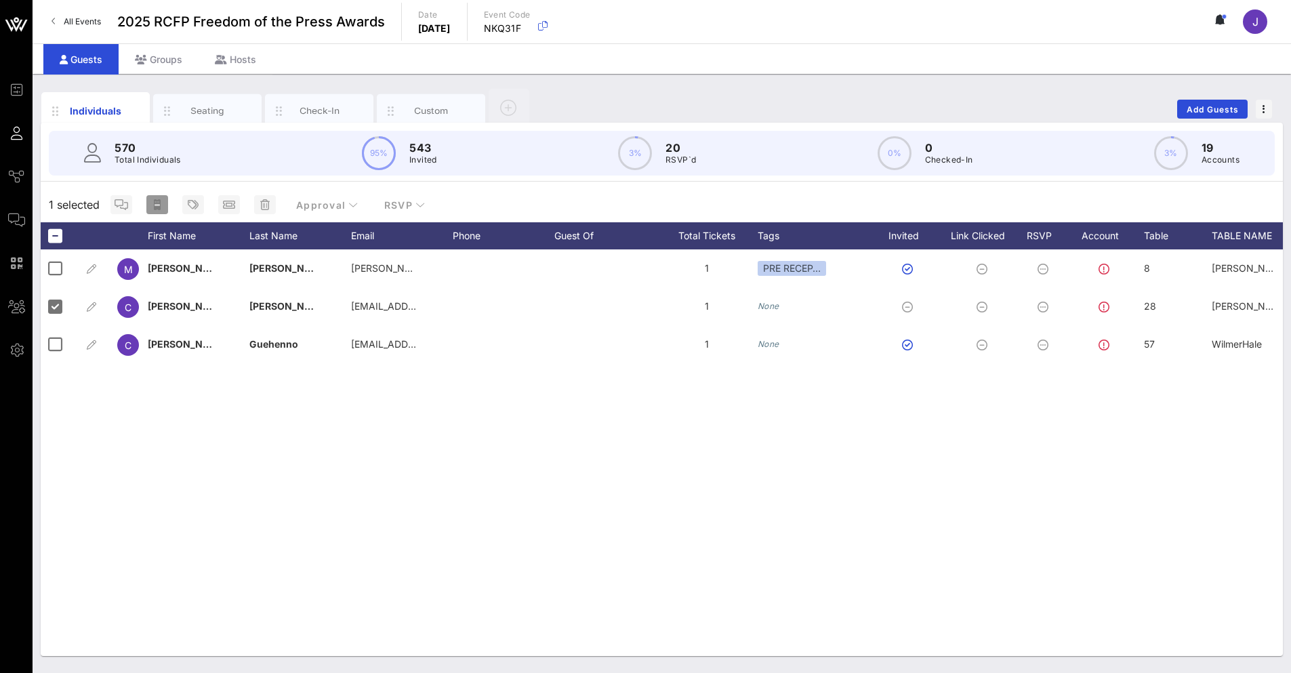
click at [155, 205] on rect "button" at bounding box center [156, 205] width 5 height 2
type input "{{ticket_type}} for {{[URL][DOMAIN_NAME]}}"
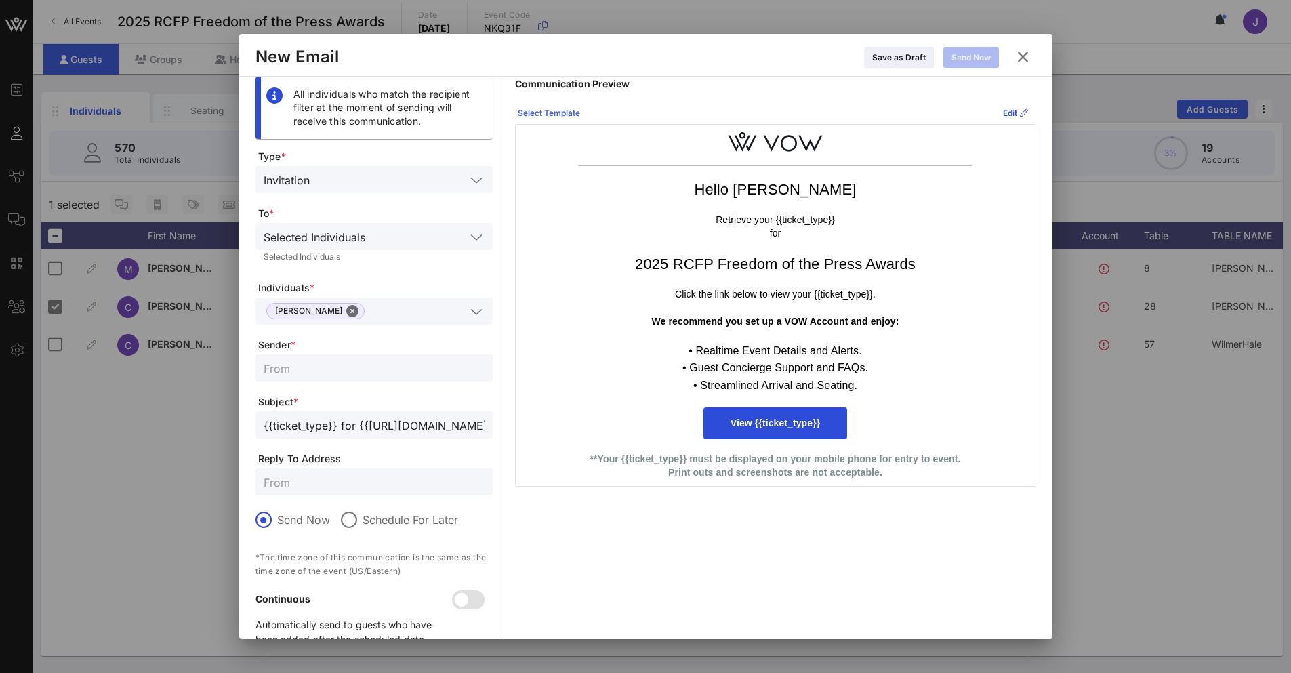
click at [554, 106] on div "Select Template" at bounding box center [549, 113] width 62 height 14
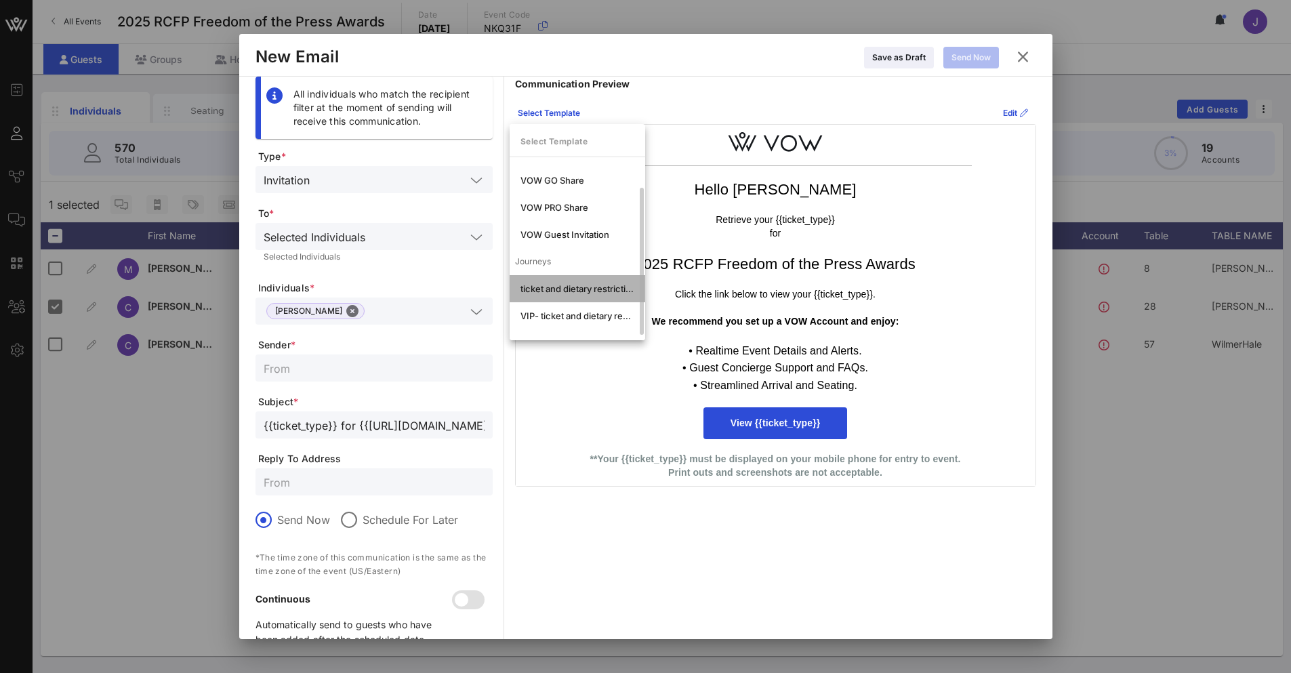
click at [563, 288] on div "ticket and dietary restrictions" at bounding box center [577, 288] width 114 height 11
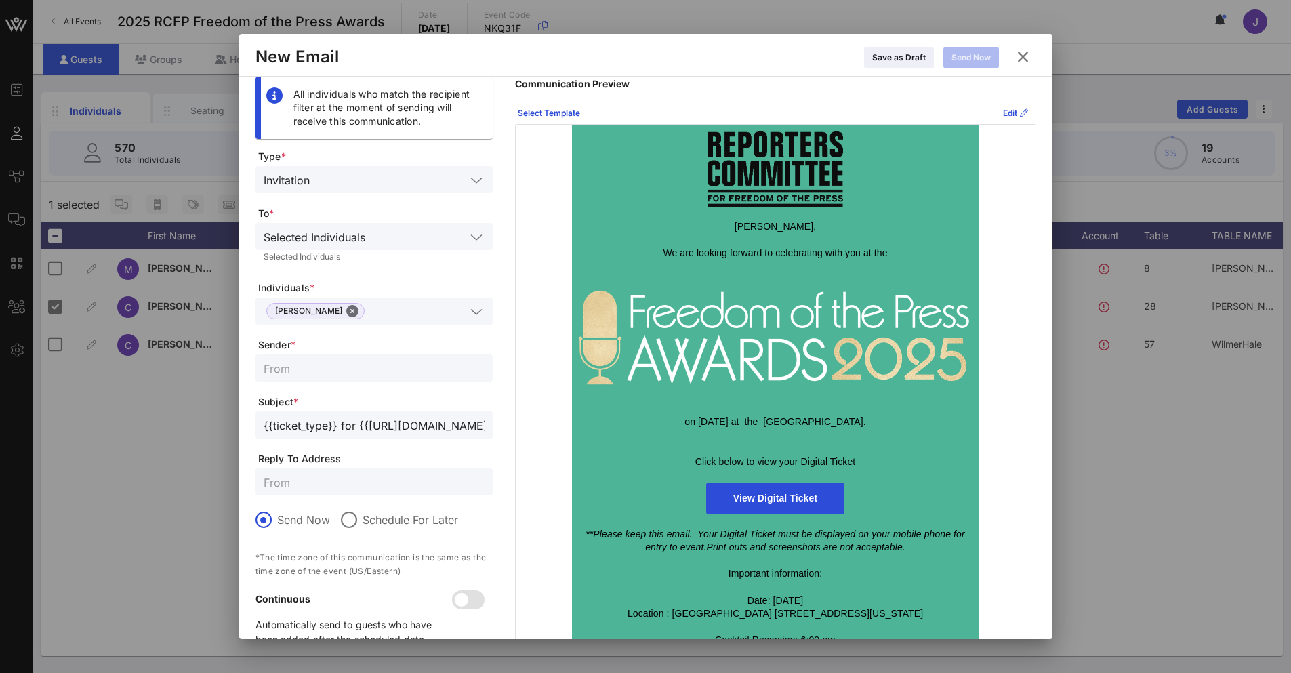
click at [312, 374] on input "text" at bounding box center [374, 368] width 221 height 18
type input "Reporters Committee for Freedom of the Press"
click at [330, 494] on div at bounding box center [374, 481] width 221 height 27
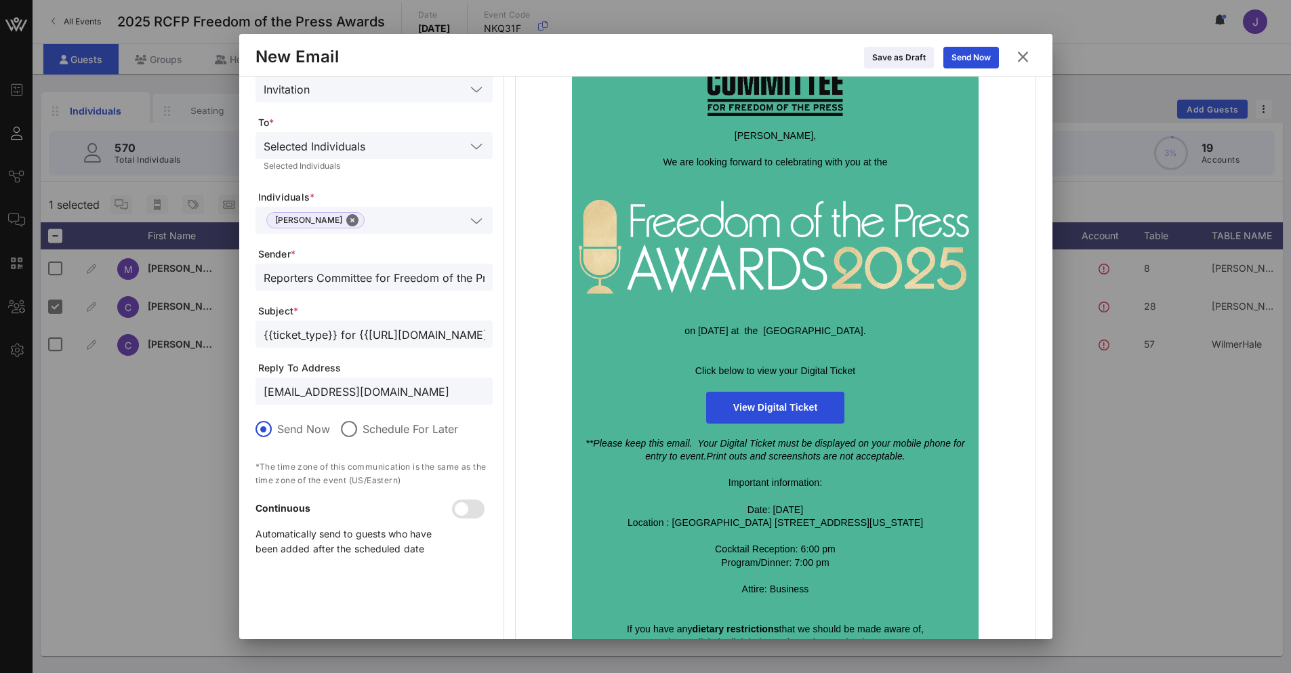
scroll to position [32, 0]
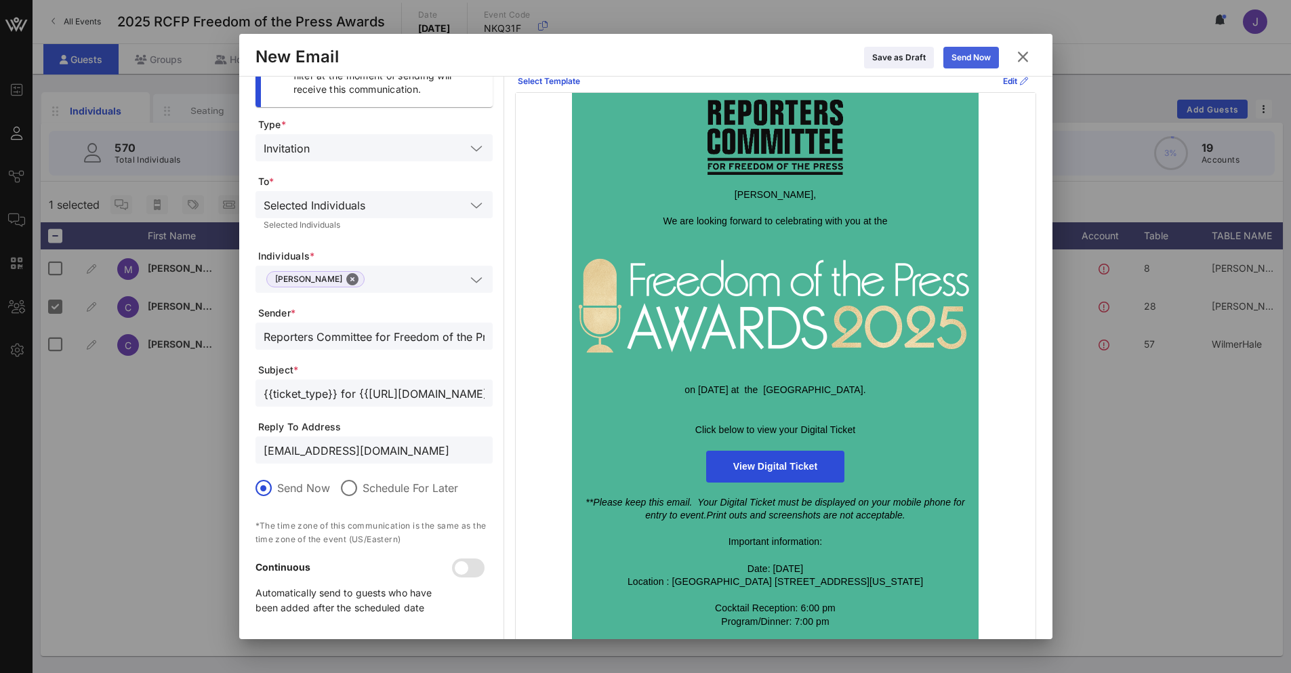
type input "[EMAIL_ADDRESS][DOMAIN_NAME]"
click at [960, 62] on div "Send Now" at bounding box center [970, 58] width 39 height 14
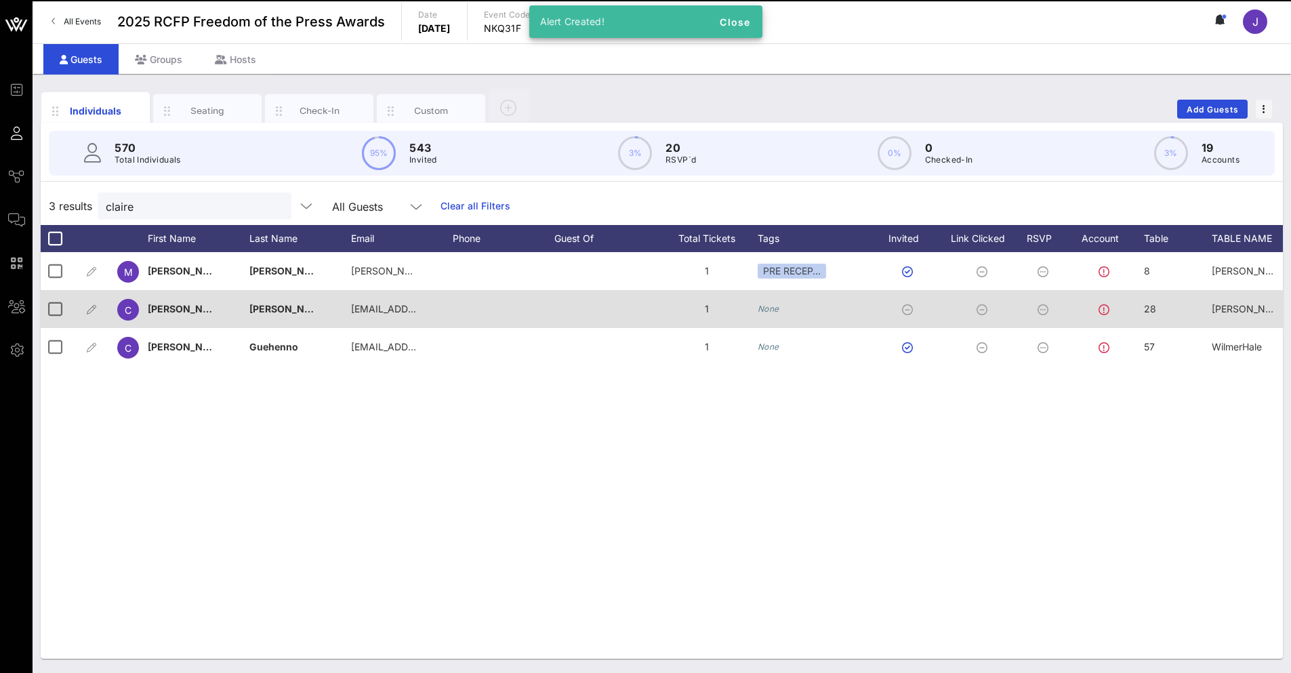
scroll to position [0, 0]
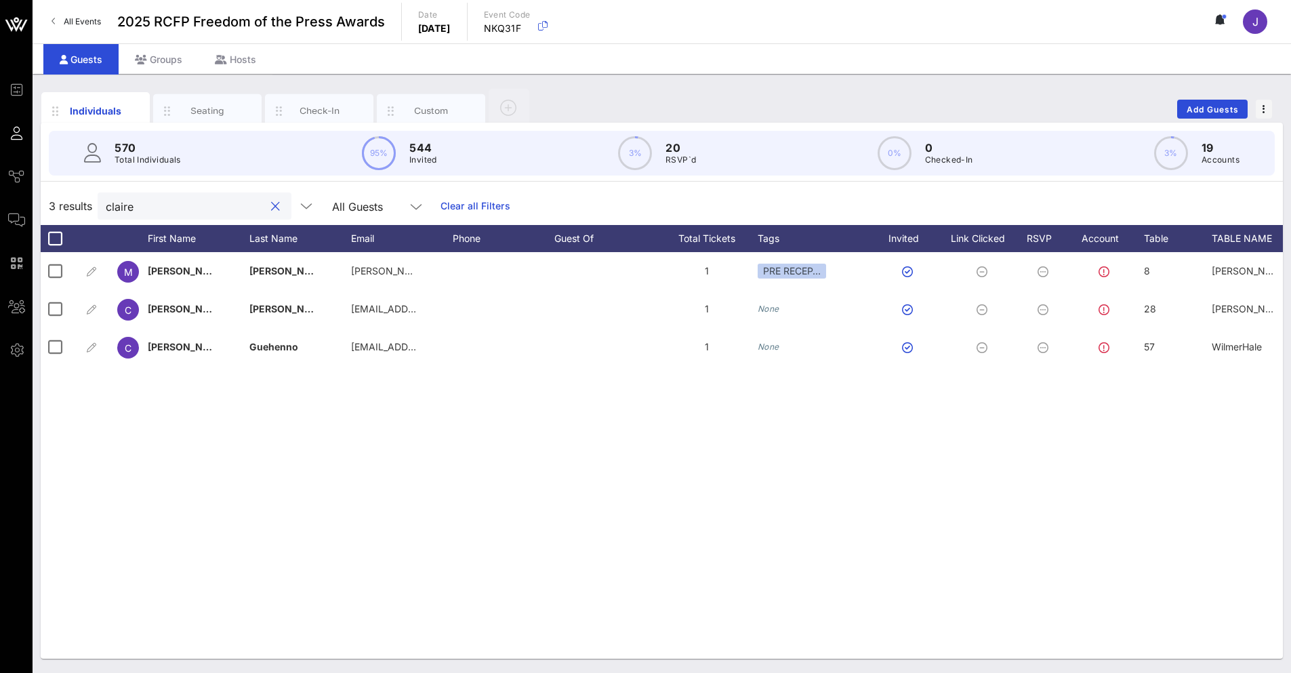
drag, startPoint x: 159, startPoint y: 209, endPoint x: 70, endPoint y: 203, distance: 89.6
click at [70, 203] on div "3 results [PERSON_NAME] All Guests Clear all Filters" at bounding box center [662, 206] width 1242 height 38
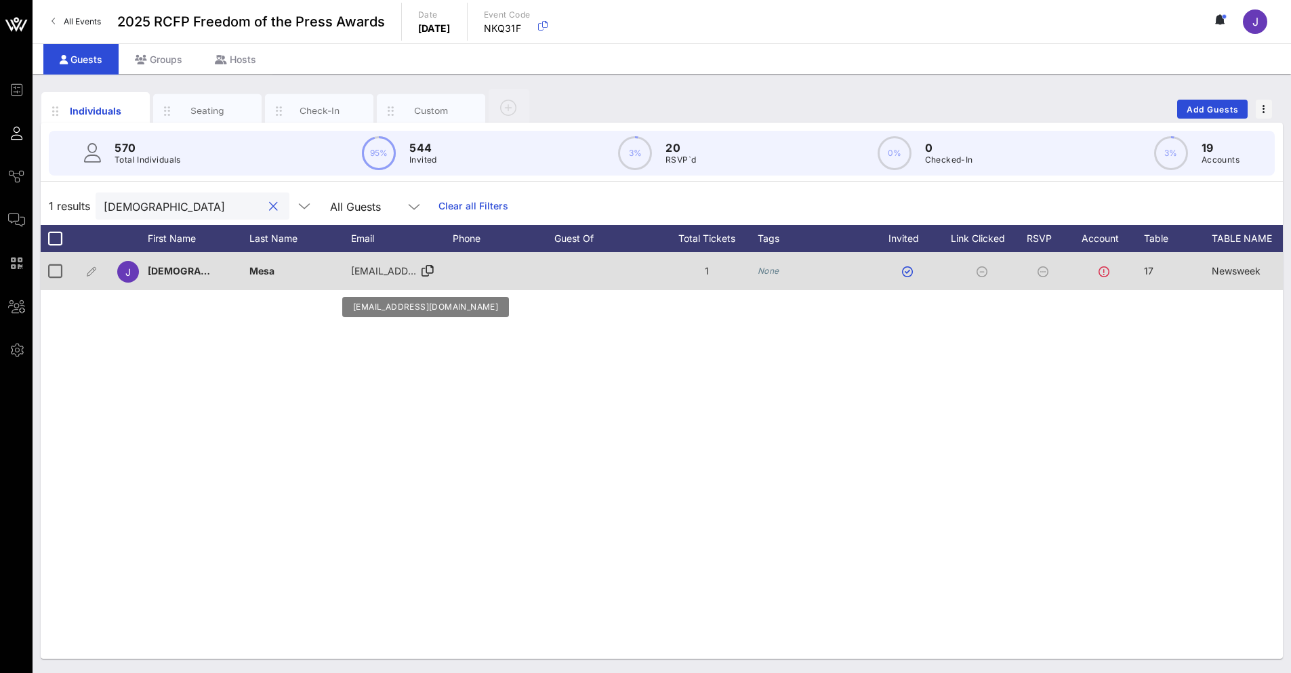
type input "[DEMOGRAPHIC_DATA]"
click at [377, 268] on span "[EMAIL_ADDRESS][DOMAIN_NAME]" at bounding box center [432, 271] width 163 height 12
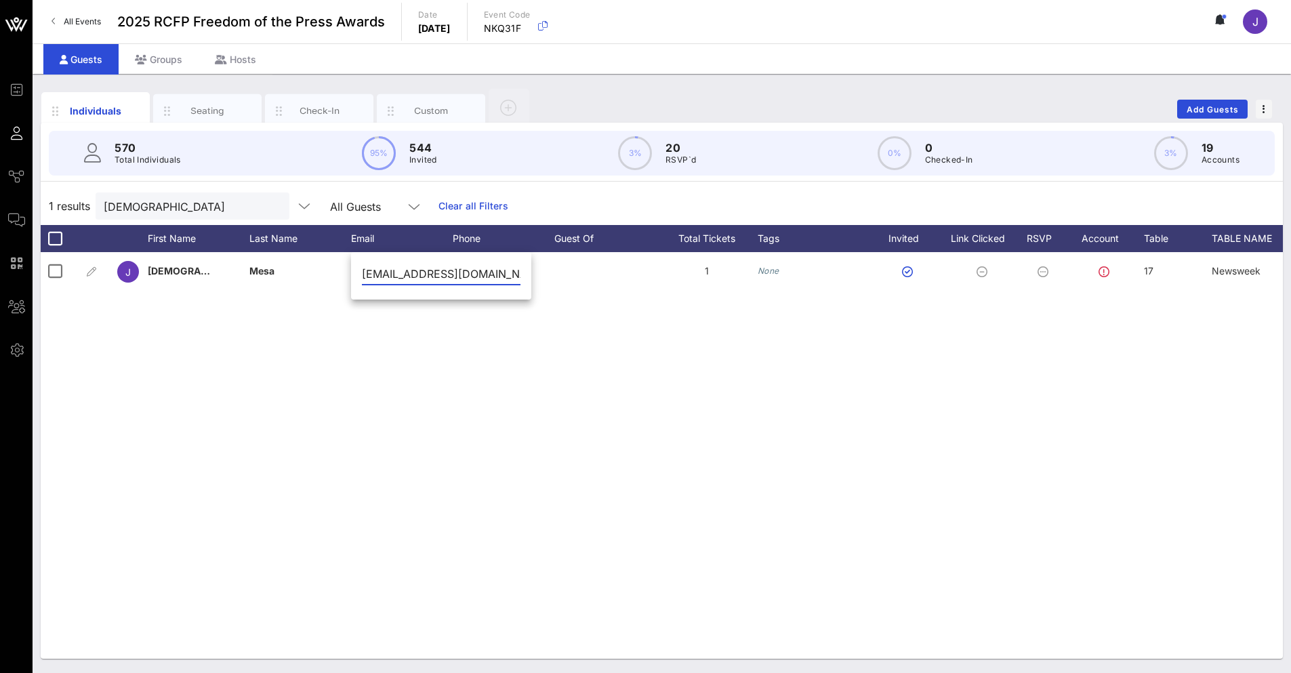
click at [413, 276] on input "[EMAIL_ADDRESS][DOMAIN_NAME]" at bounding box center [441, 274] width 159 height 22
paste input "osquer"
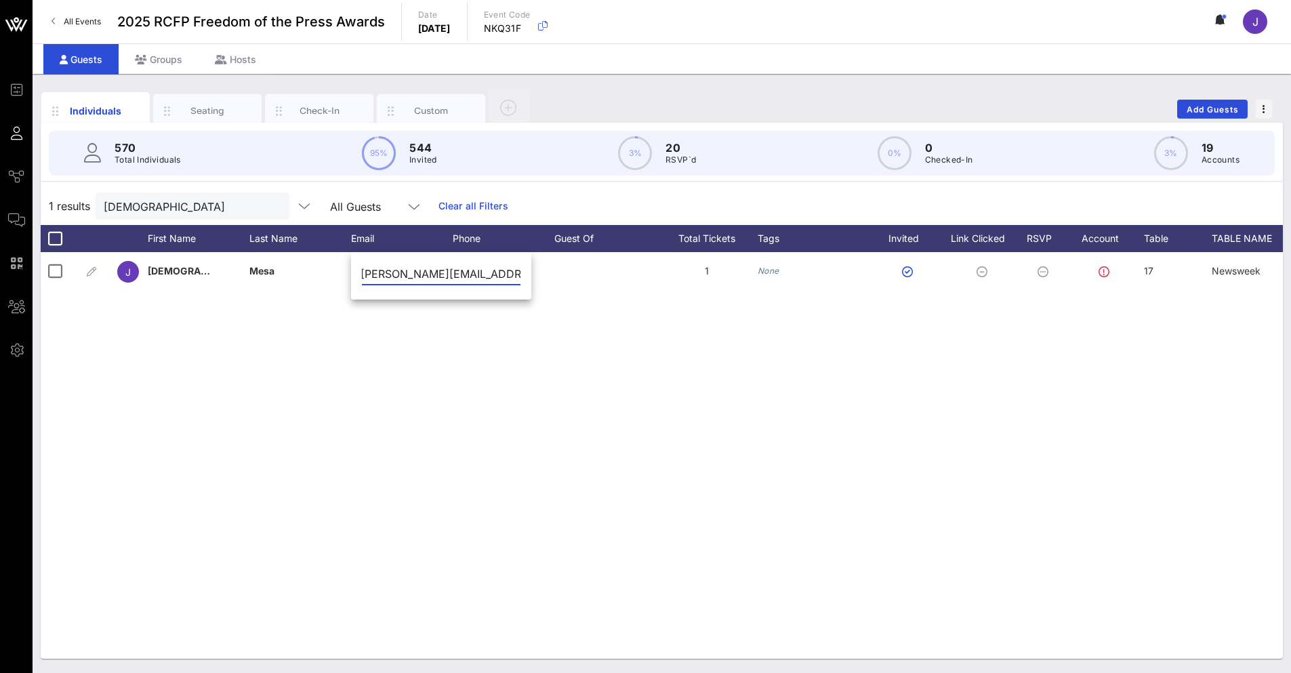
type input "[PERSON_NAME][EMAIL_ADDRESS][DOMAIN_NAME]"
click at [451, 376] on div "J [PERSON_NAME] [PERSON_NAME][EMAIL_ADDRESS][DOMAIN_NAME] 1 None 17 Newsweek No…" at bounding box center [662, 455] width 1242 height 407
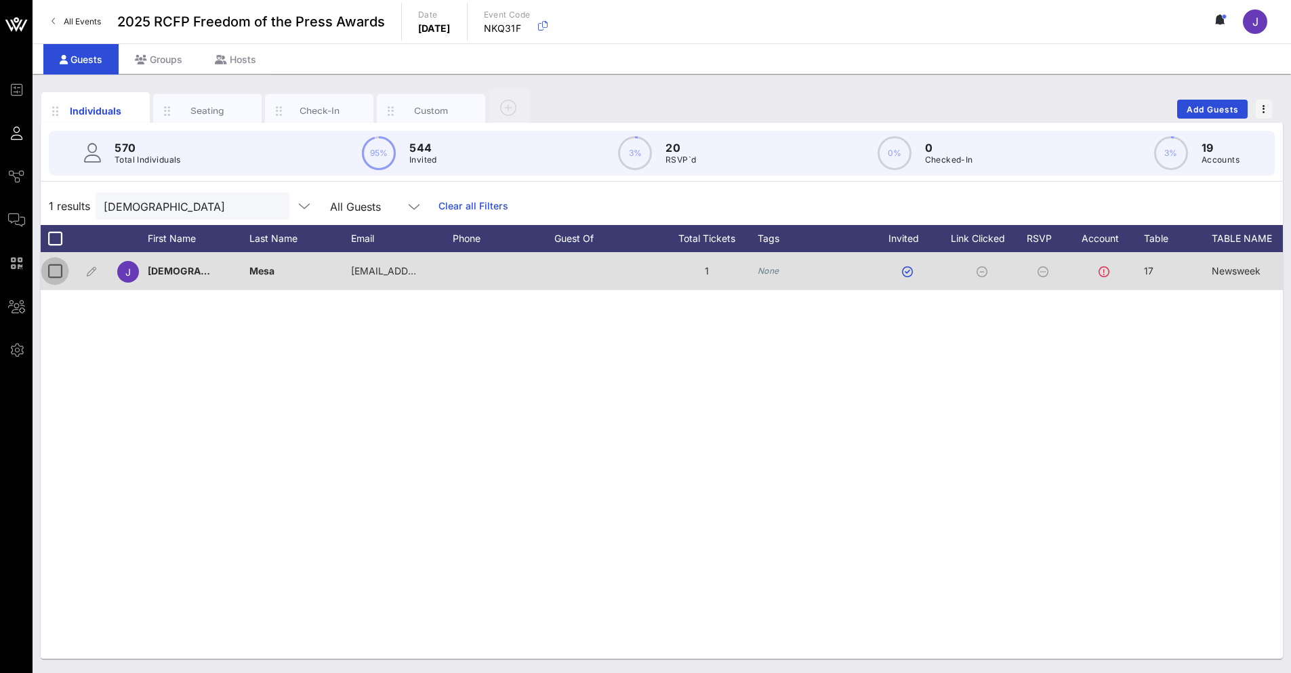
click at [43, 271] on div at bounding box center [54, 271] width 23 height 23
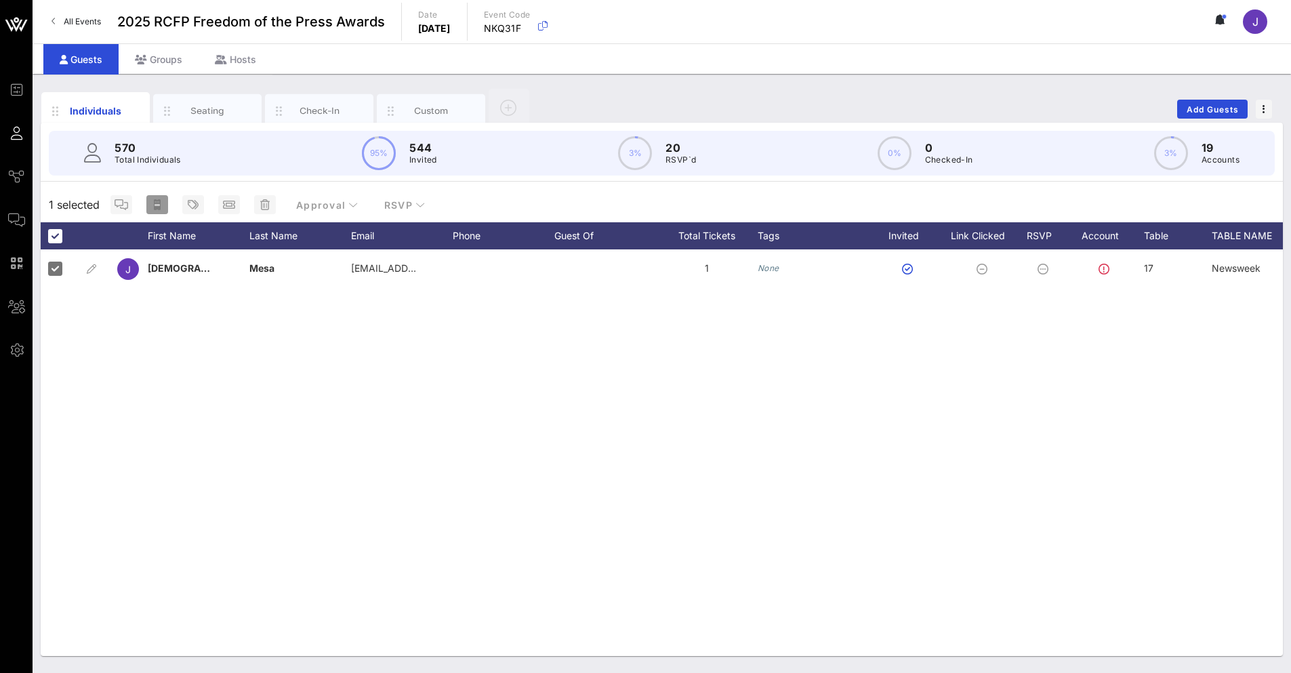
click at [153, 201] on icon "button" at bounding box center [157, 204] width 11 height 11
type input "{{ticket_type}} for {{[URL][DOMAIN_NAME]}}"
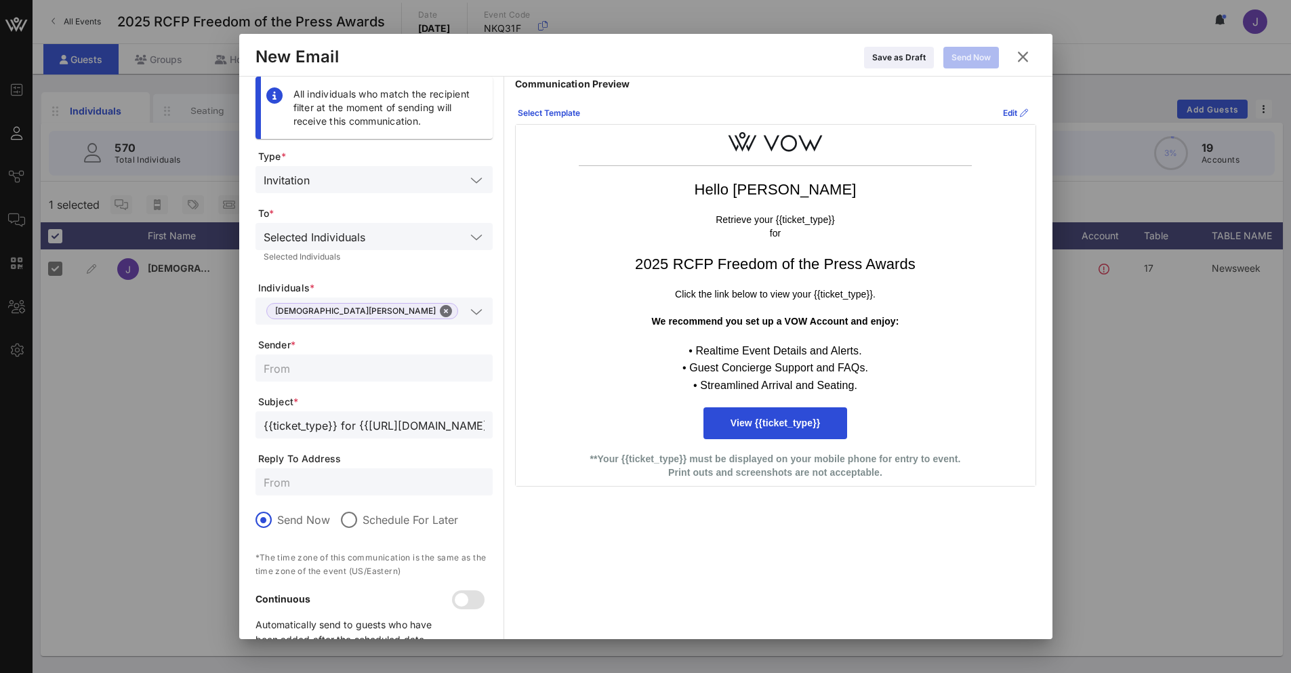
click at [304, 372] on input "text" at bounding box center [374, 368] width 221 height 18
type input "Reporters Committee for Freedom of the Press"
click at [302, 486] on input "text" at bounding box center [374, 482] width 221 height 18
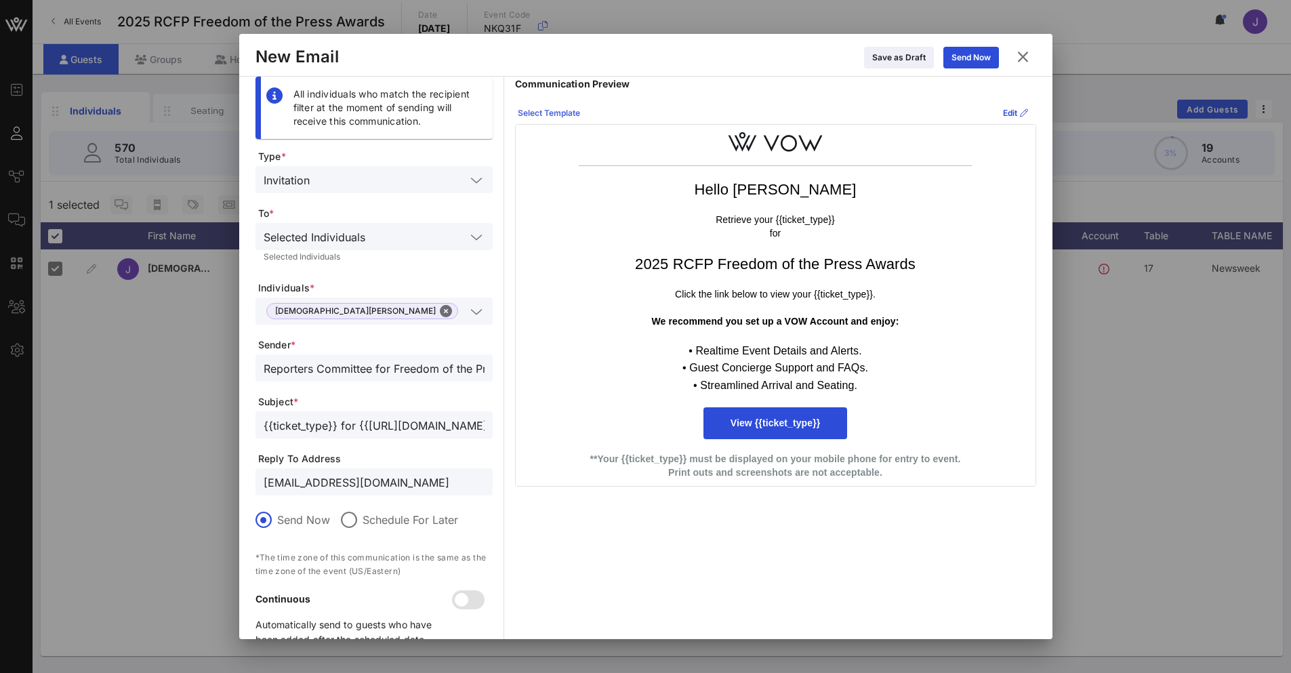
type input "[EMAIL_ADDRESS][DOMAIN_NAME]"
click at [568, 111] on div "Select Template" at bounding box center [549, 113] width 62 height 14
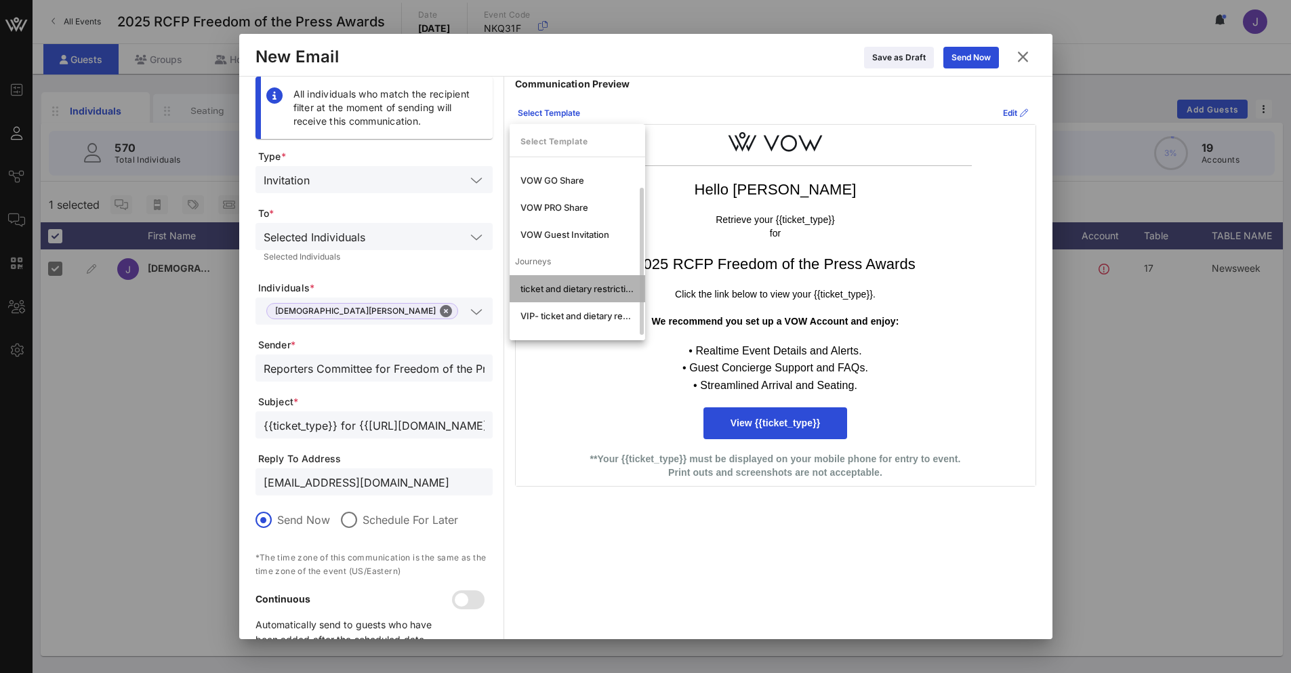
click at [589, 287] on div "ticket and dietary restrictions" at bounding box center [577, 288] width 114 height 11
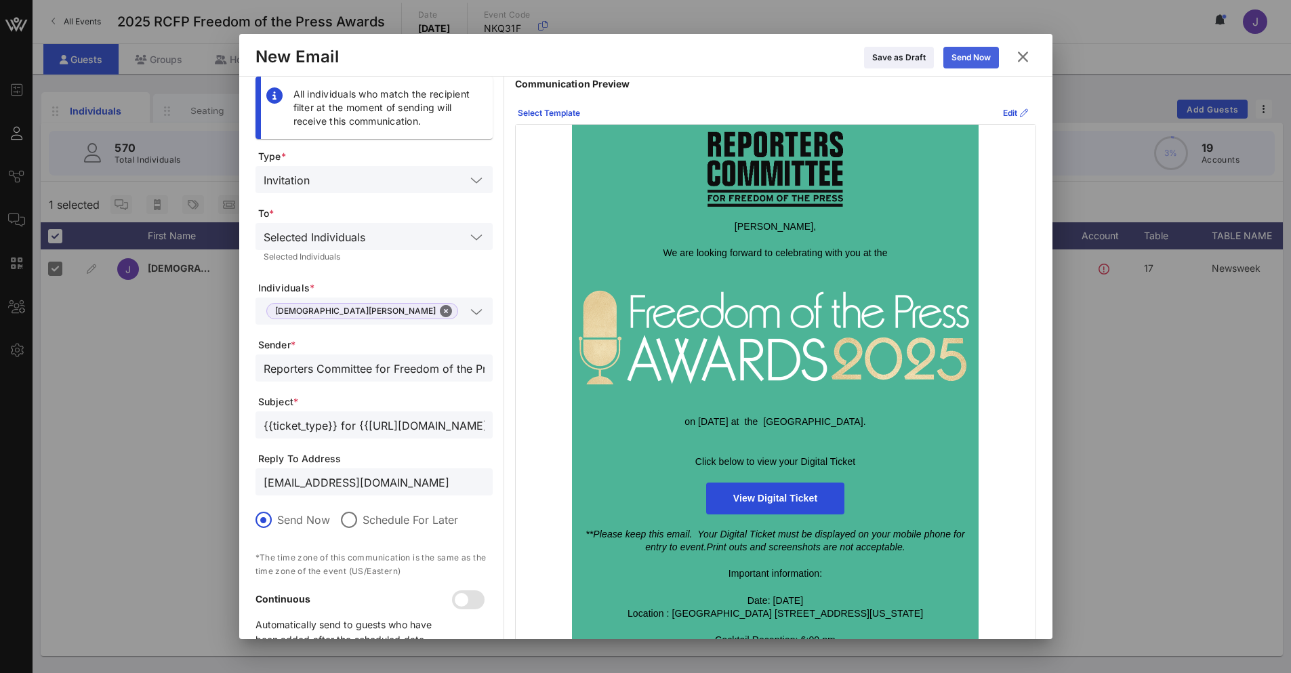
click at [961, 56] on div "Send Now" at bounding box center [970, 58] width 39 height 14
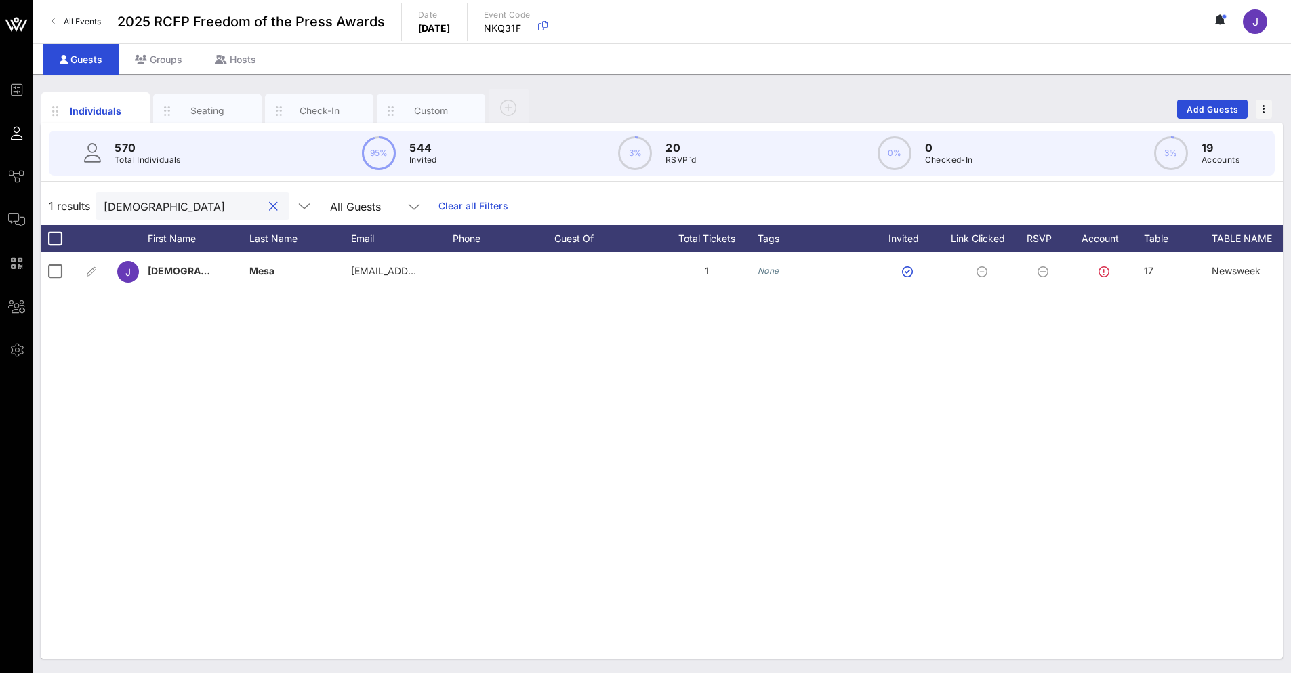
drag, startPoint x: 106, startPoint y: 200, endPoint x: 66, endPoint y: 194, distance: 40.4
click at [66, 194] on div "1 results [DEMOGRAPHIC_DATA] All Guests Clear all Filters" at bounding box center [662, 206] width 1242 height 38
click at [269, 203] on button "clear icon" at bounding box center [273, 207] width 9 height 14
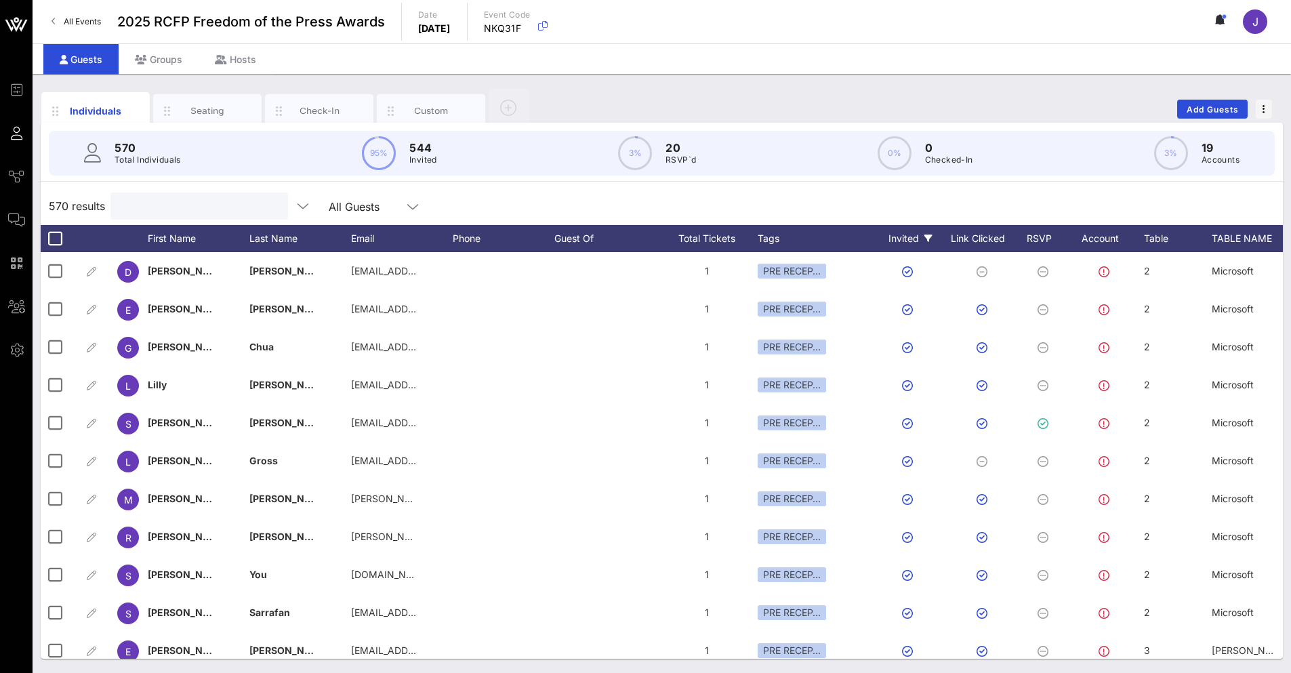
click at [928, 239] on icon at bounding box center [928, 238] width 8 height 8
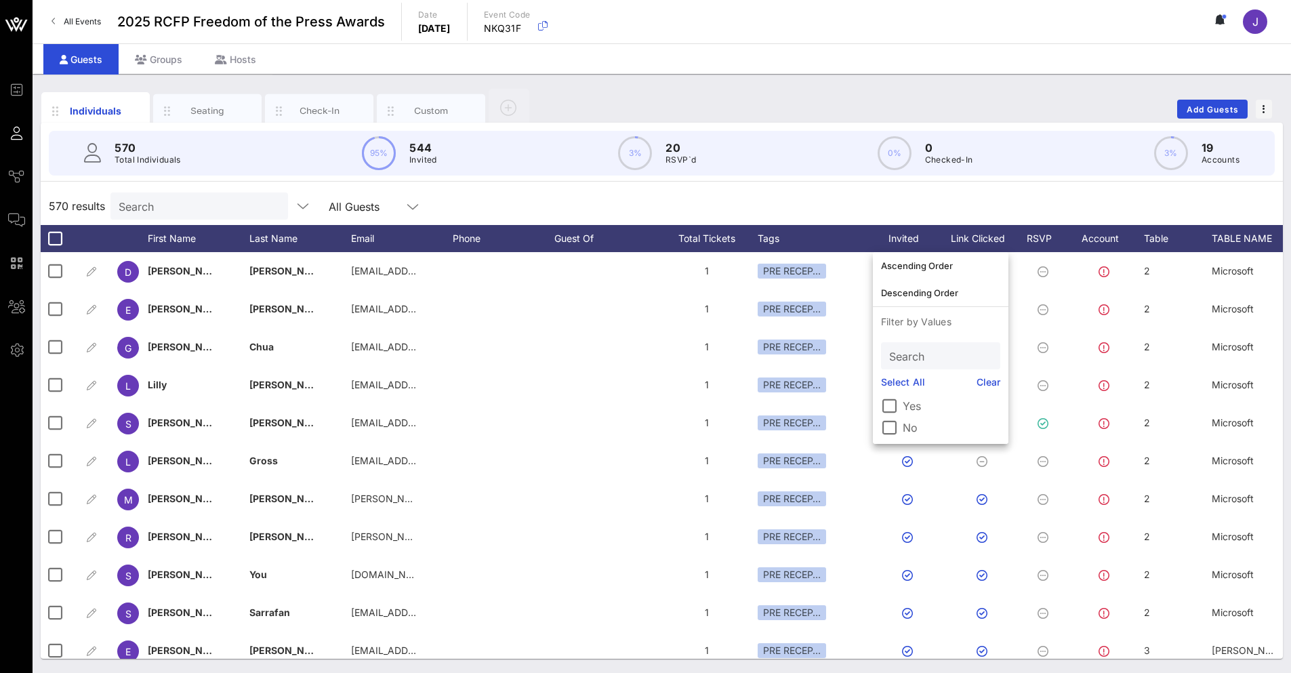
click at [805, 194] on div "570 results Search All Guests" at bounding box center [662, 206] width 1242 height 38
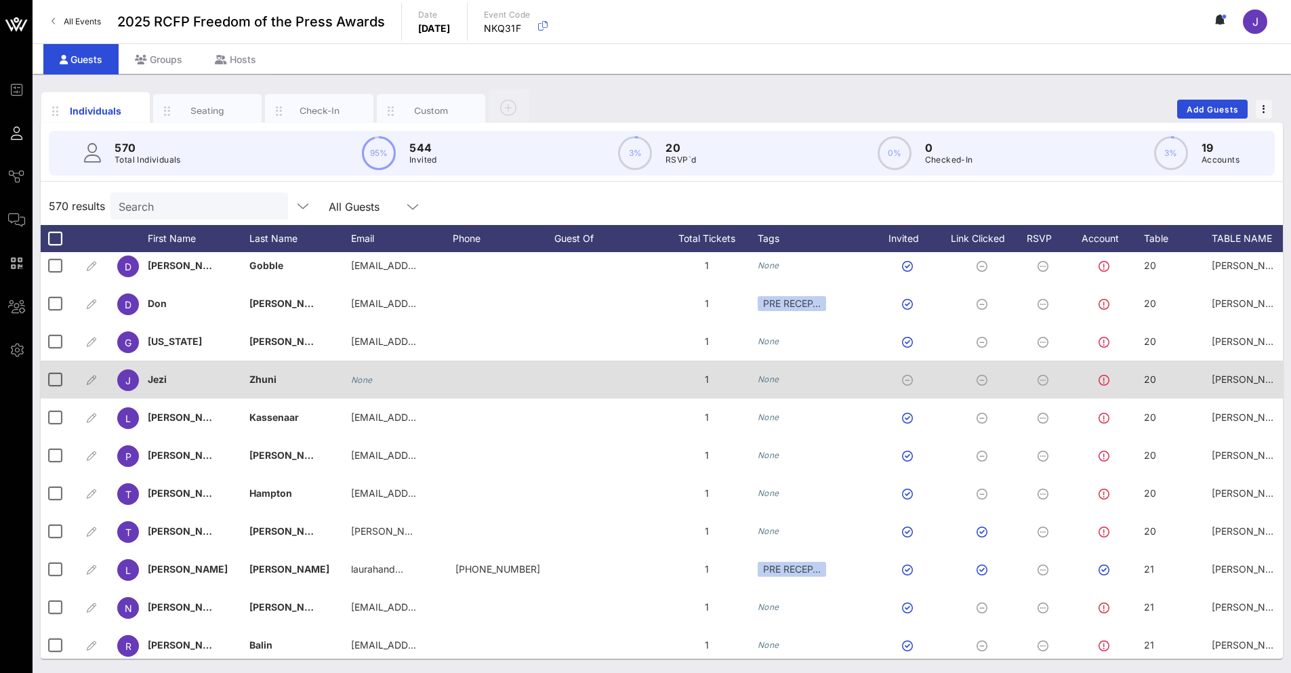
scroll to position [6166, 0]
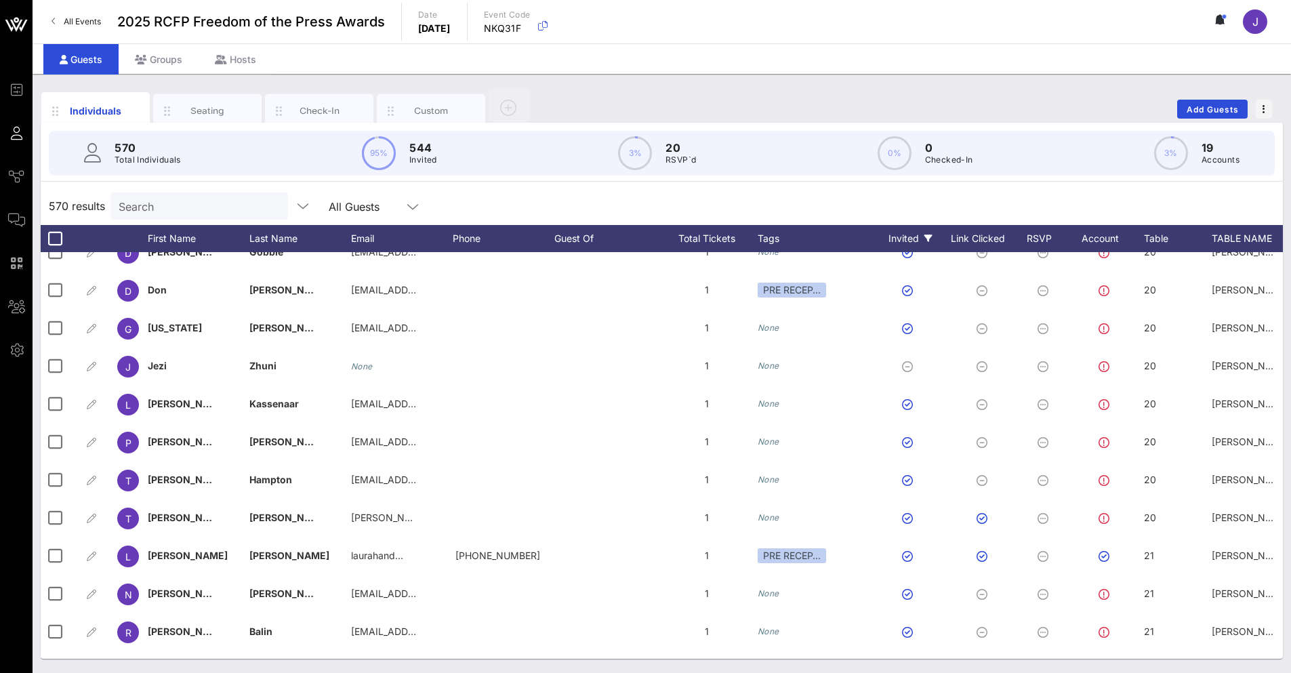
click at [927, 238] on icon at bounding box center [928, 238] width 8 height 8
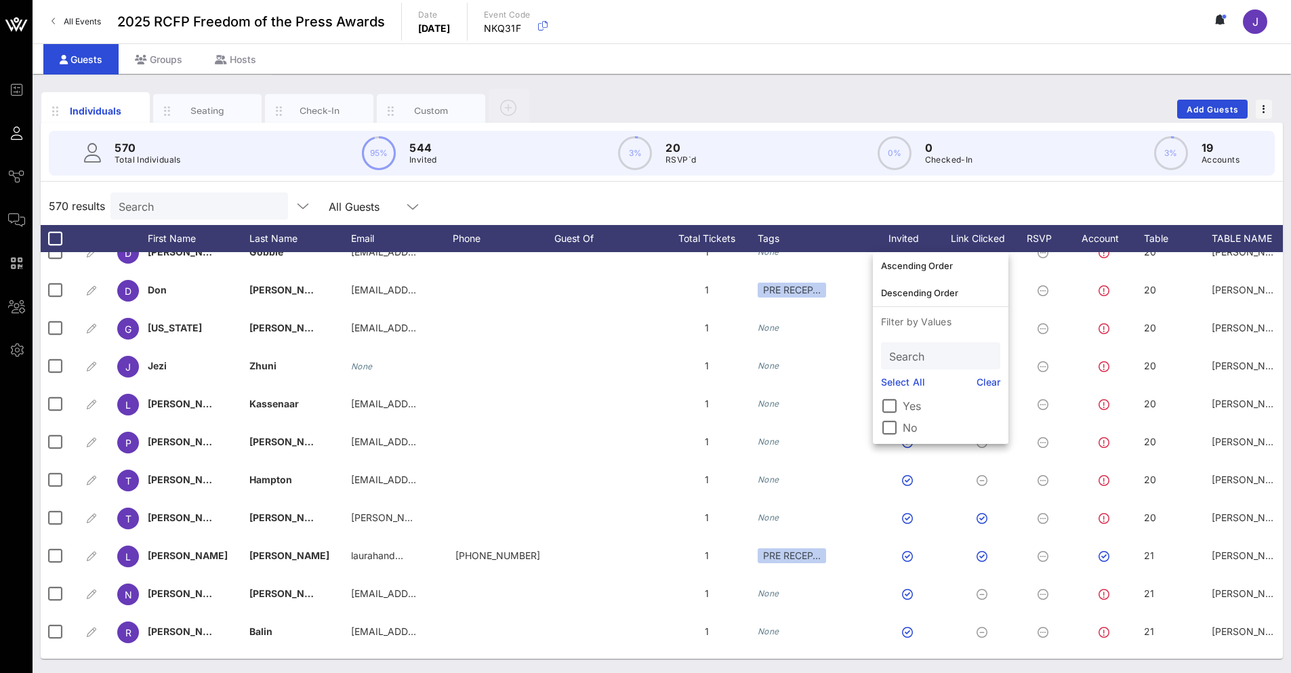
click at [911, 428] on label "No" at bounding box center [952, 428] width 98 height 14
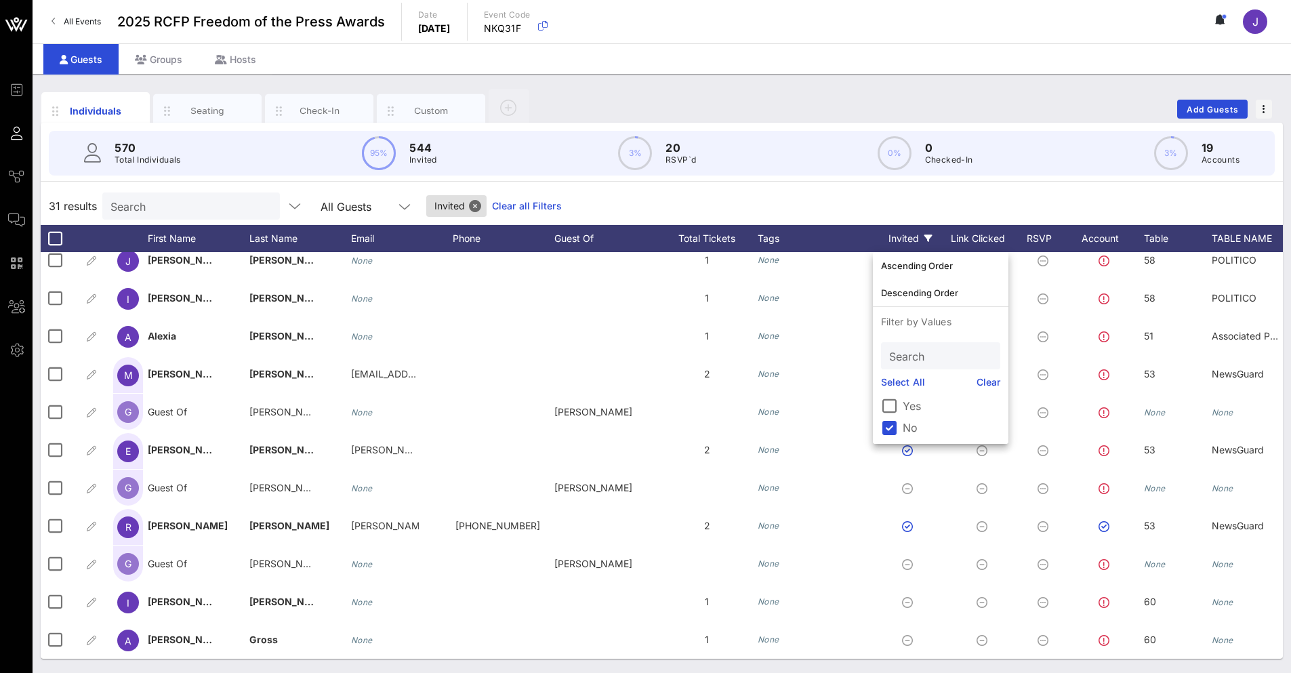
scroll to position [770, 0]
click at [840, 184] on div "570 Total Individuals 95% 544 Invited 3% 20 RSVP`d 0% 0 Checked-In 3% 19 Accoun…" at bounding box center [662, 391] width 1242 height 536
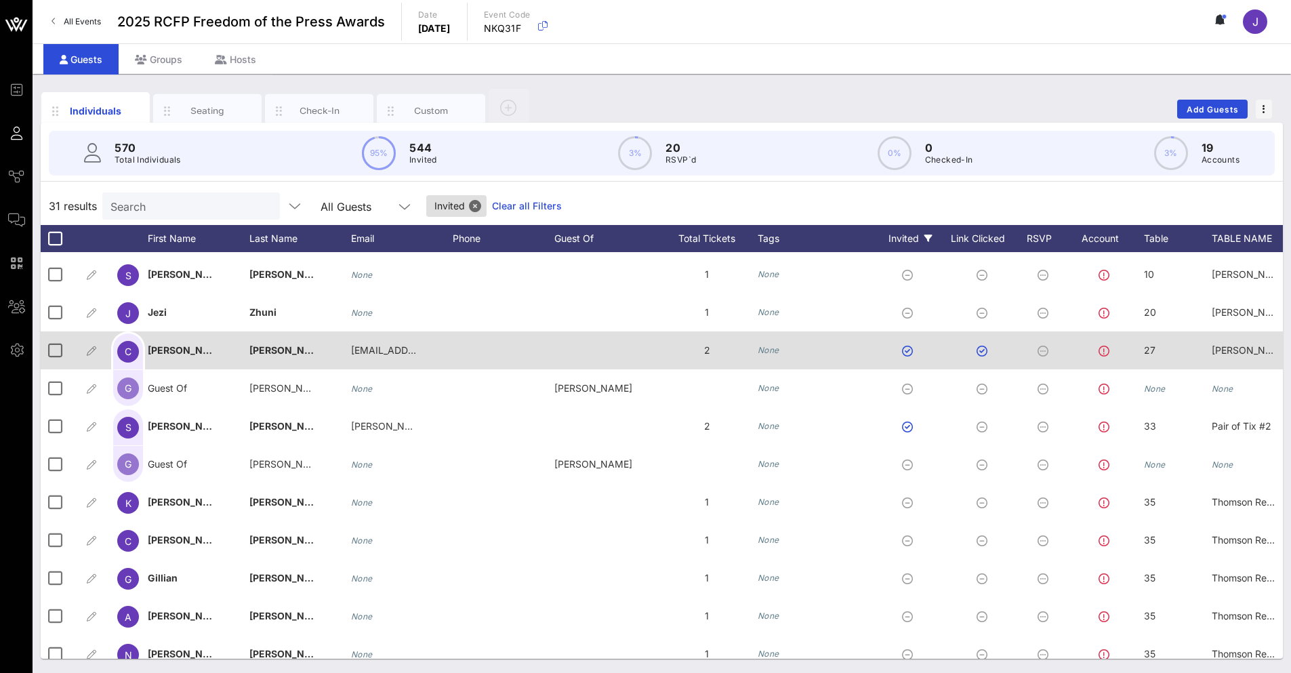
scroll to position [0, 0]
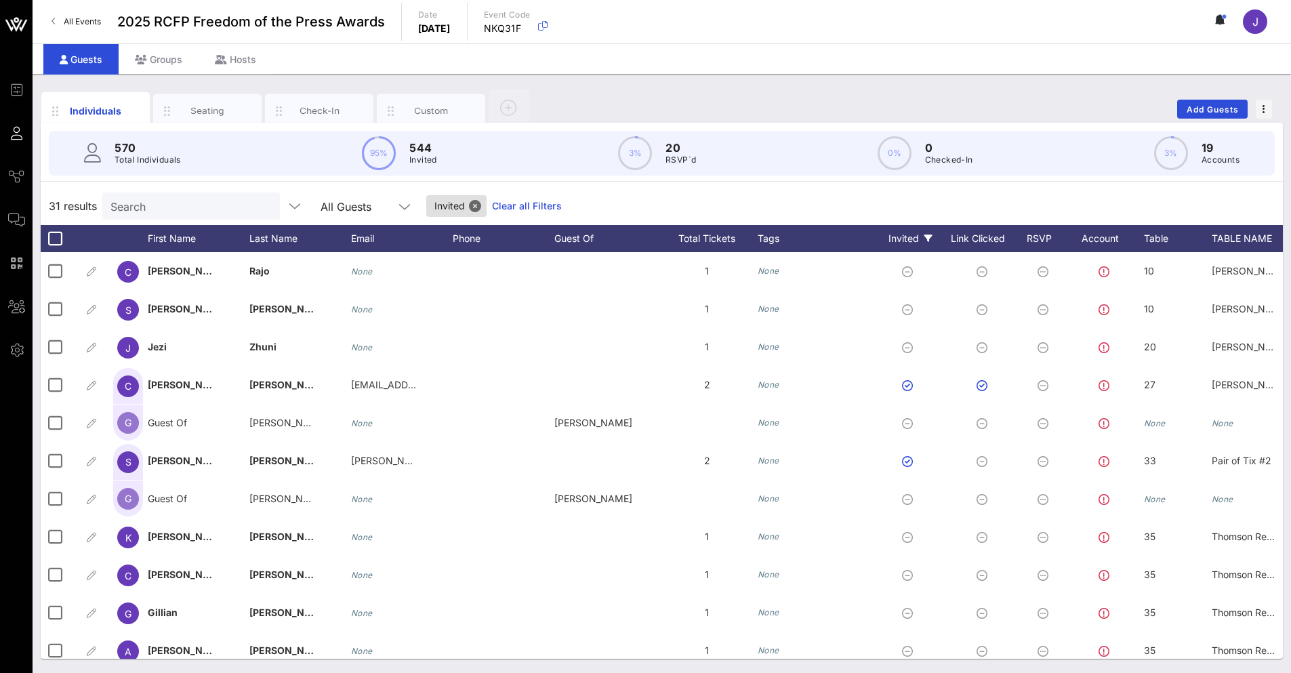
click at [927, 240] on icon at bounding box center [928, 238] width 8 height 8
click at [985, 376] on link "Clear" at bounding box center [988, 382] width 24 height 15
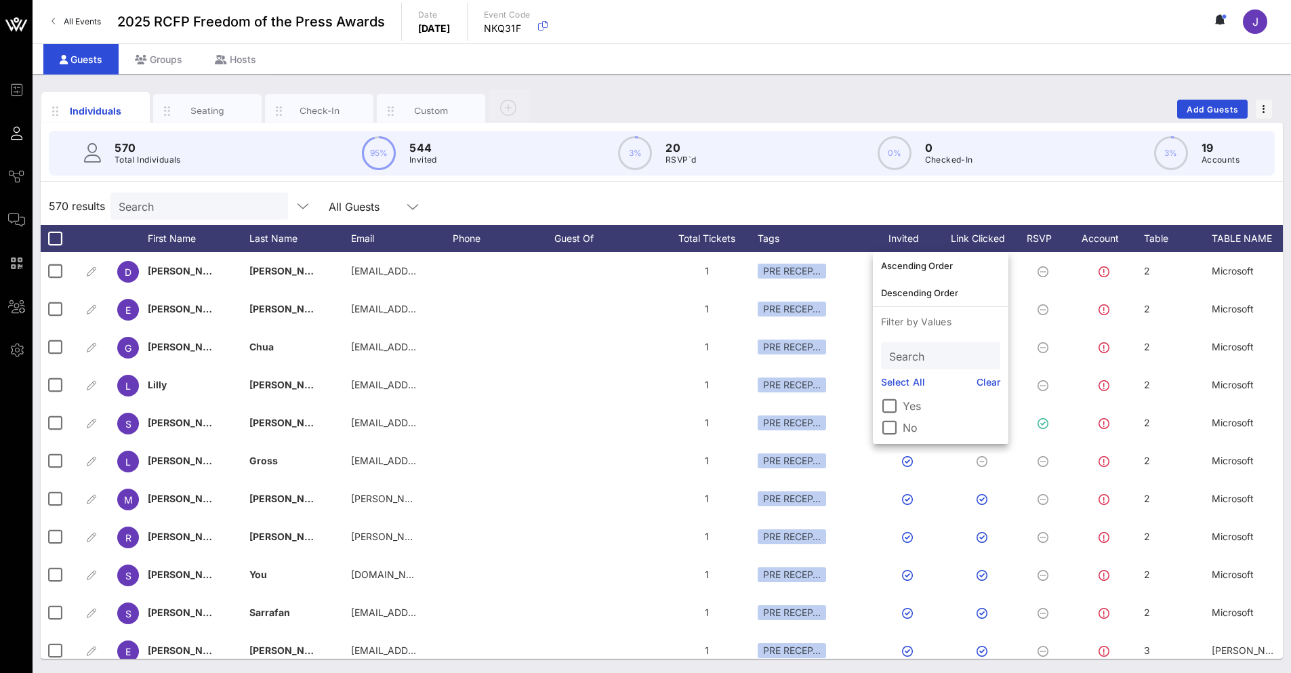
click at [762, 69] on div "Guests Groups Hosts" at bounding box center [662, 58] width 1258 height 30
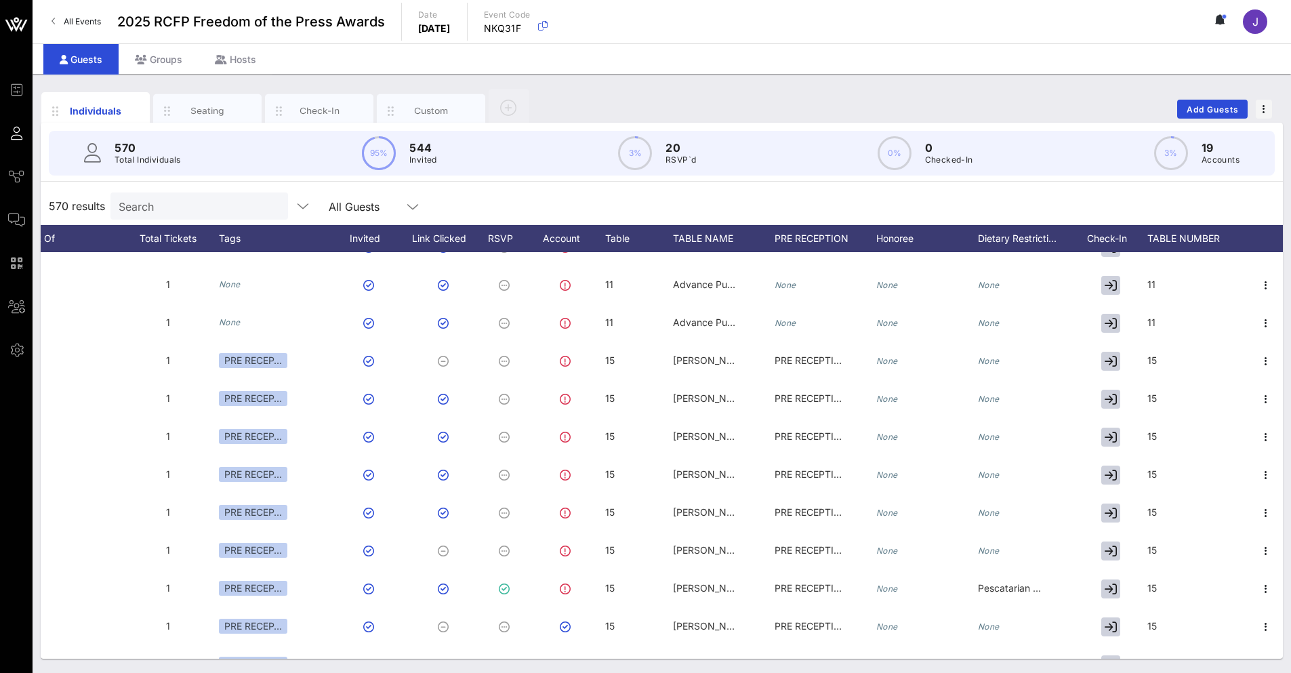
scroll to position [3320, 549]
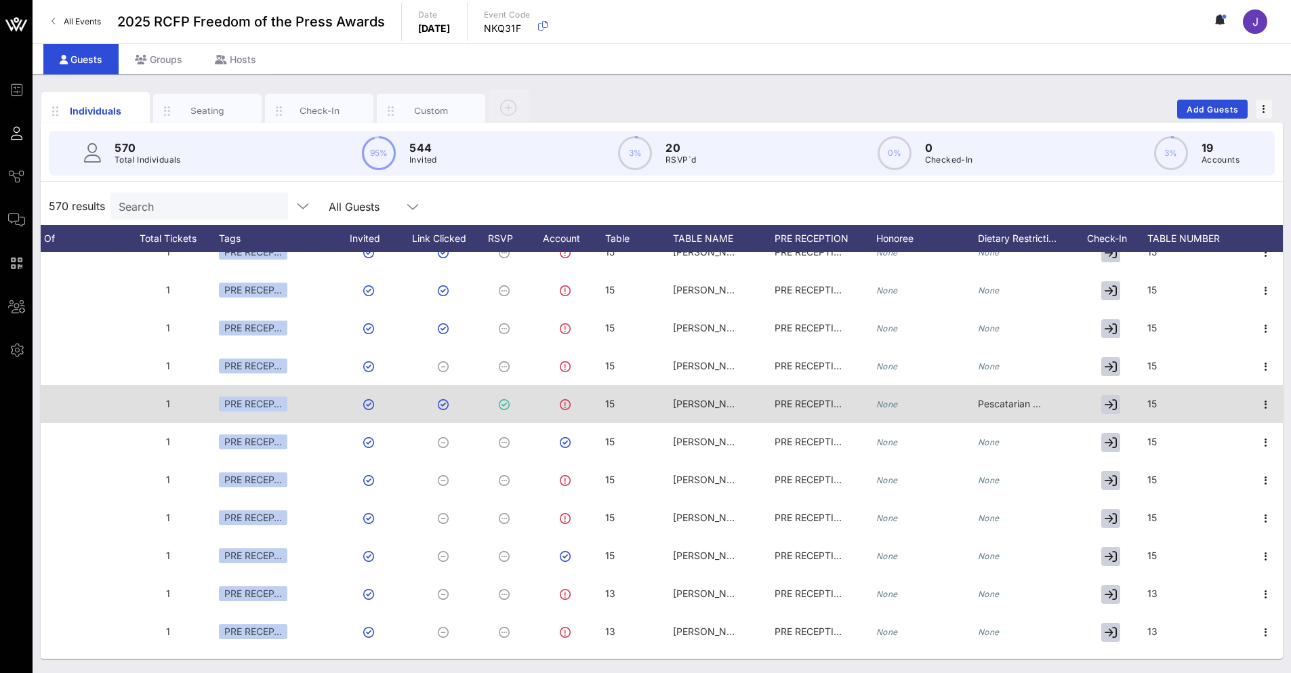
click at [1006, 395] on div "Pescatarian and no gluten" at bounding box center [1012, 404] width 68 height 38
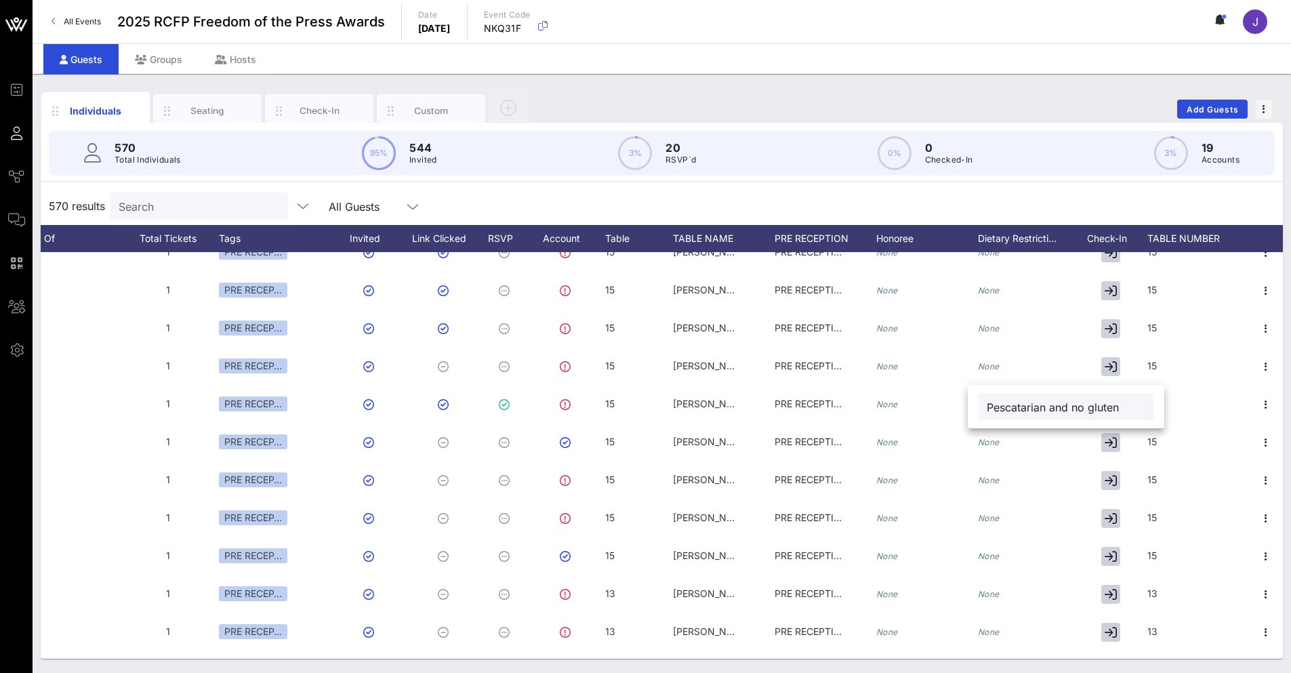
click at [1036, 207] on div "570 results Search All Guests" at bounding box center [662, 206] width 1242 height 38
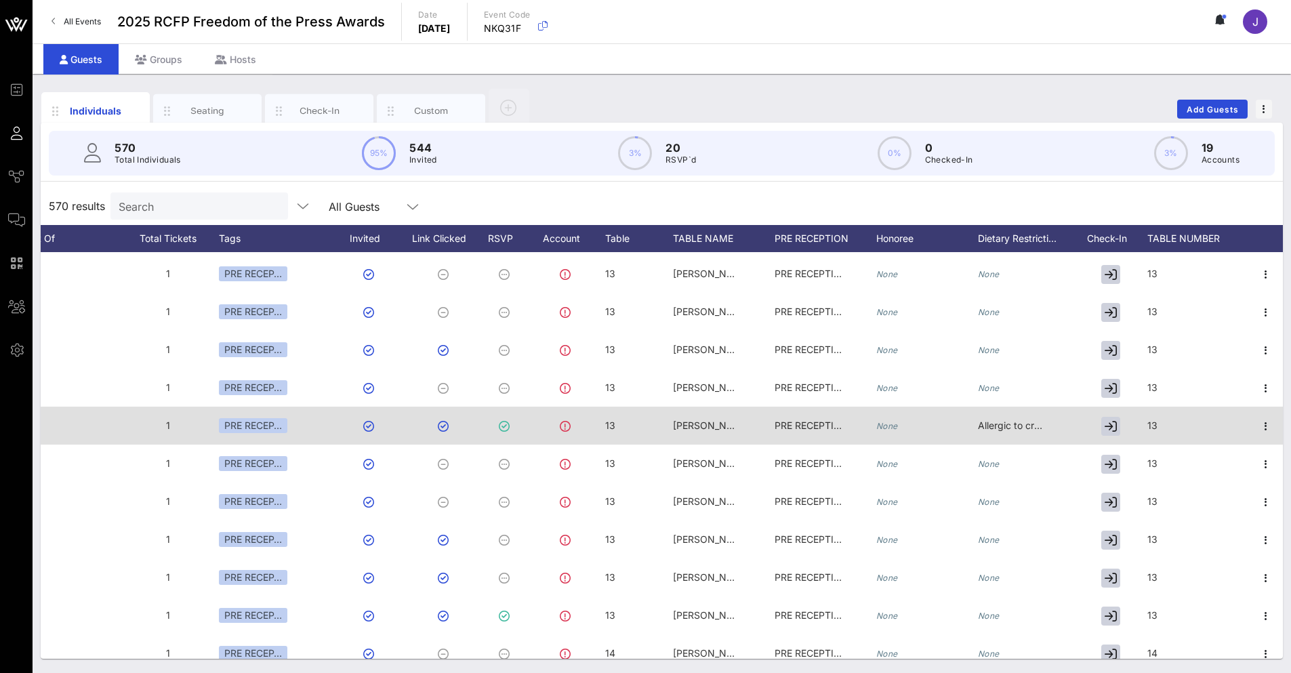
scroll to position [3659, 549]
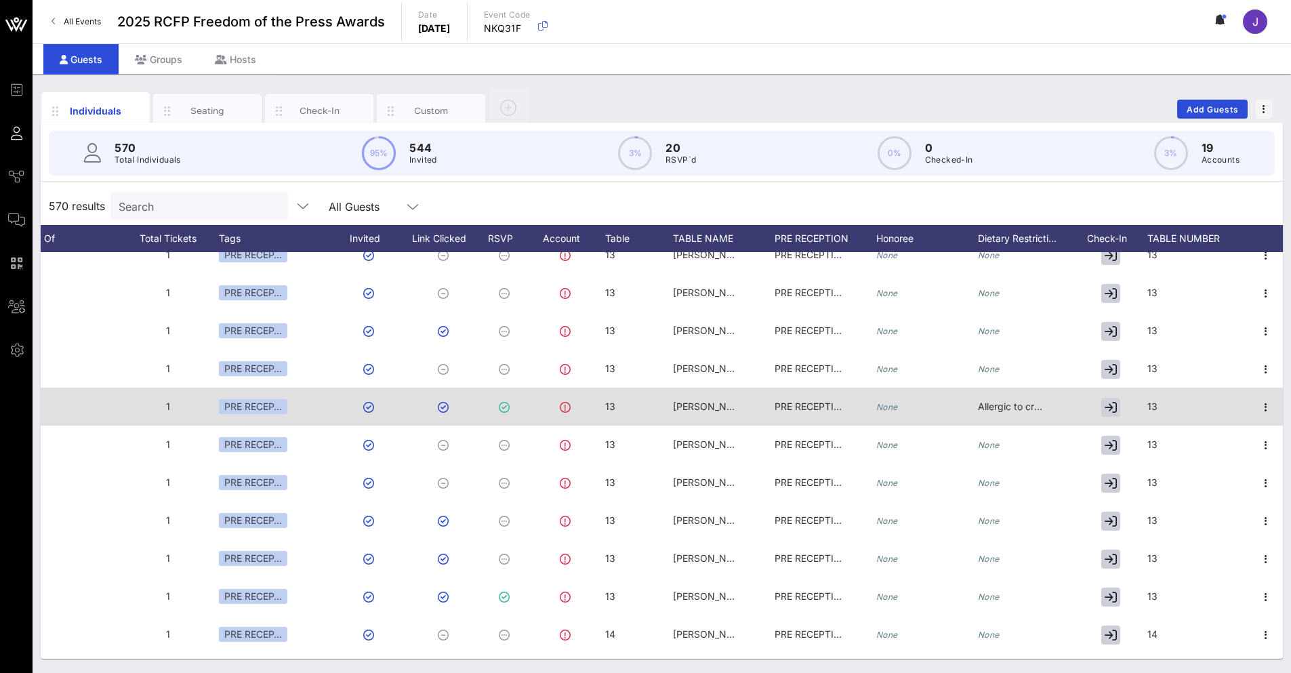
click at [1024, 411] on span "Allergic to crab meat and eggplant" at bounding box center [1055, 406] width 155 height 12
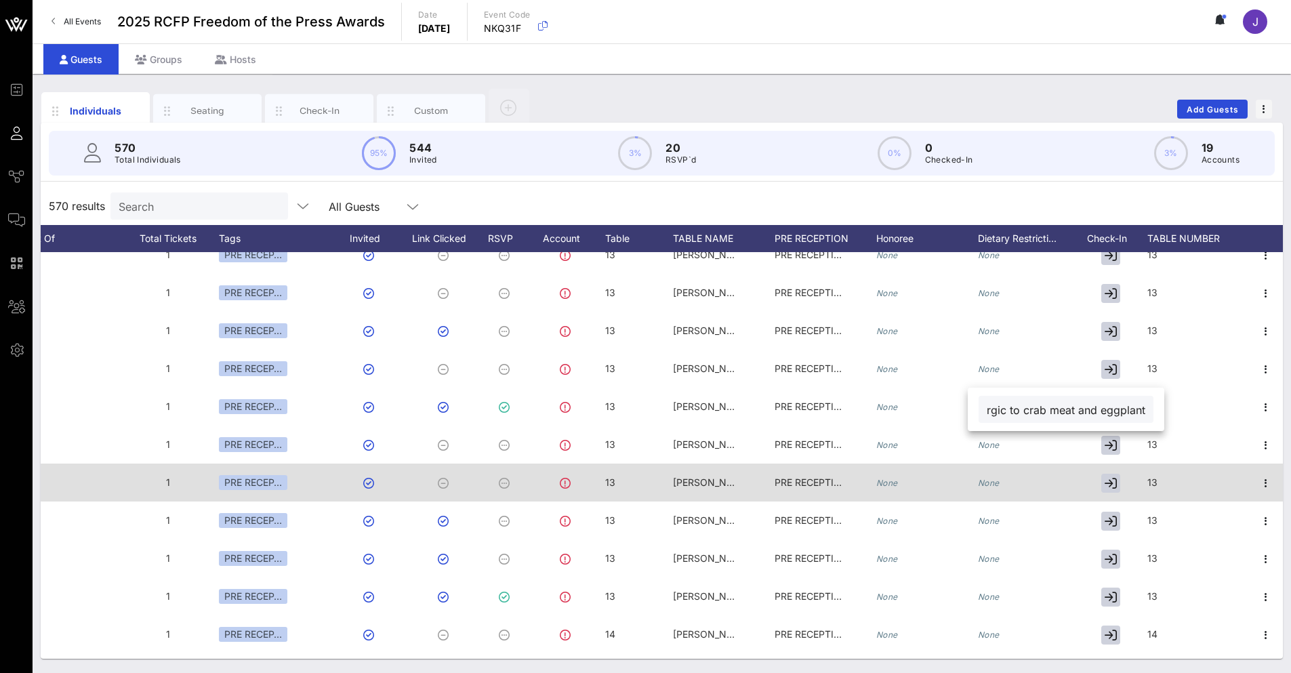
scroll to position [0, 0]
click at [1048, 499] on div "None" at bounding box center [1029, 490] width 102 height 54
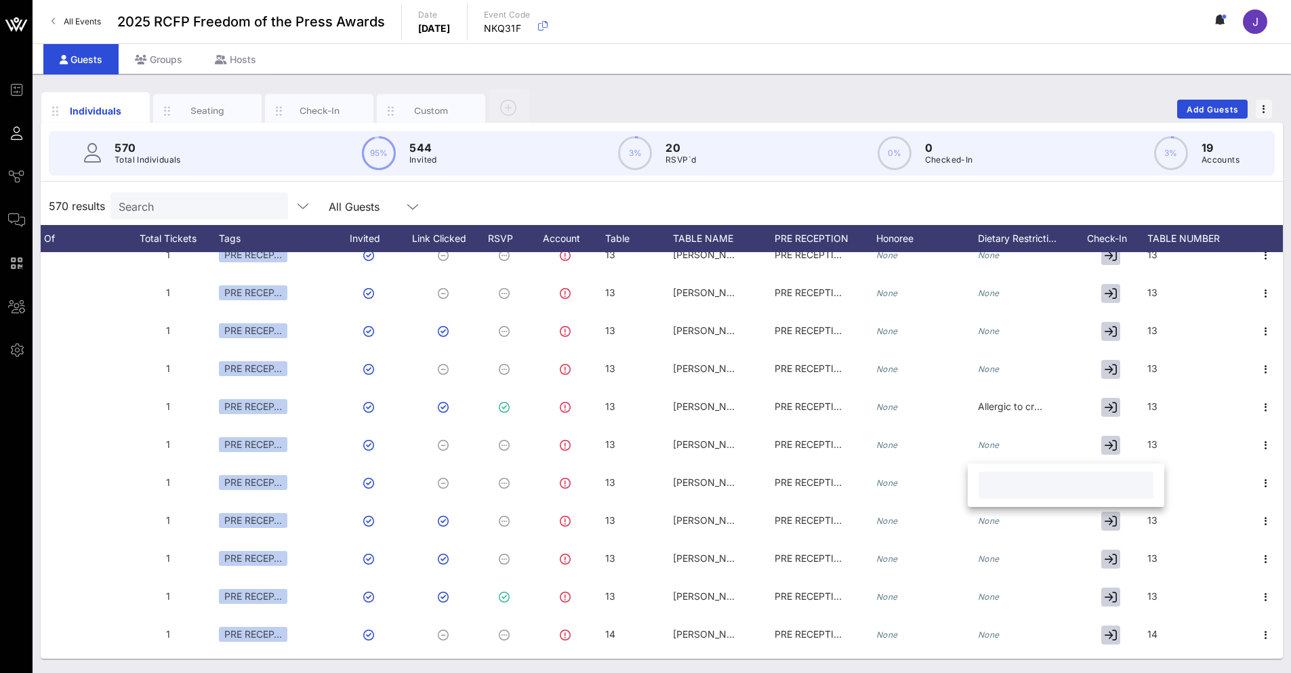
click at [1037, 182] on div "570 Total Individuals 95% 544 Invited 3% 20 RSVP`d 0% 0 Checked-In 3% 19 Accoun…" at bounding box center [662, 153] width 1258 height 61
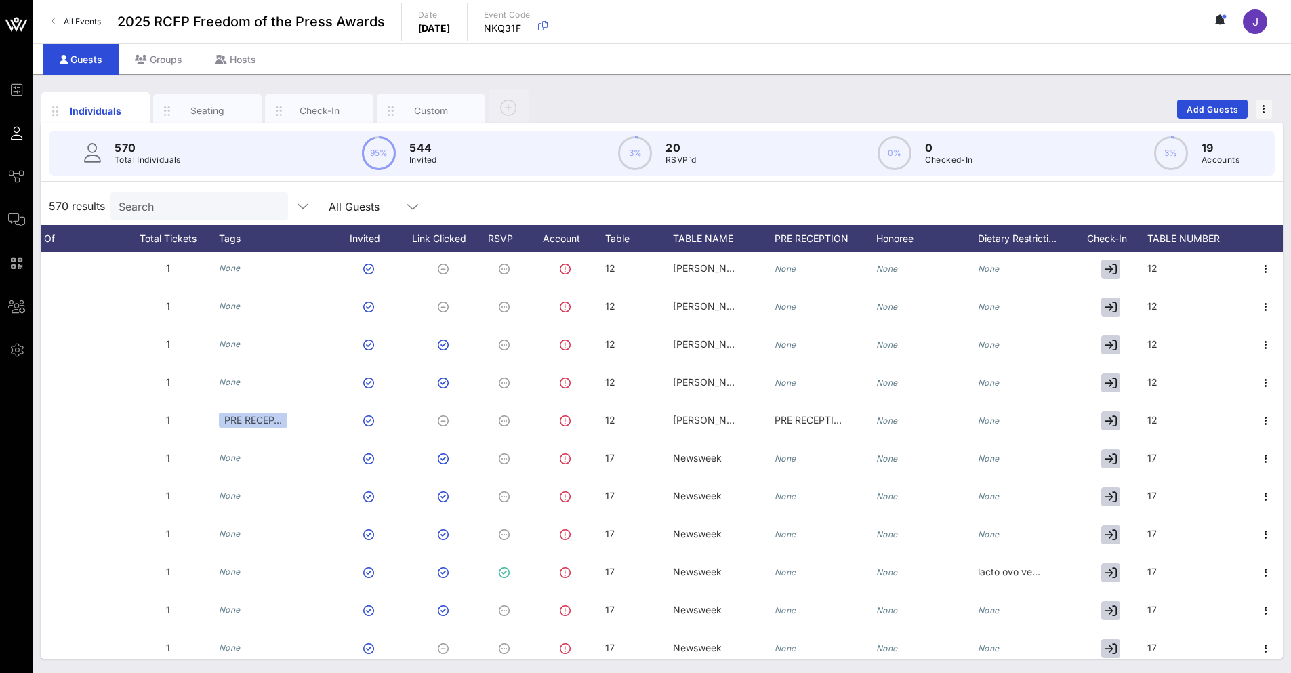
scroll to position [4540, 549]
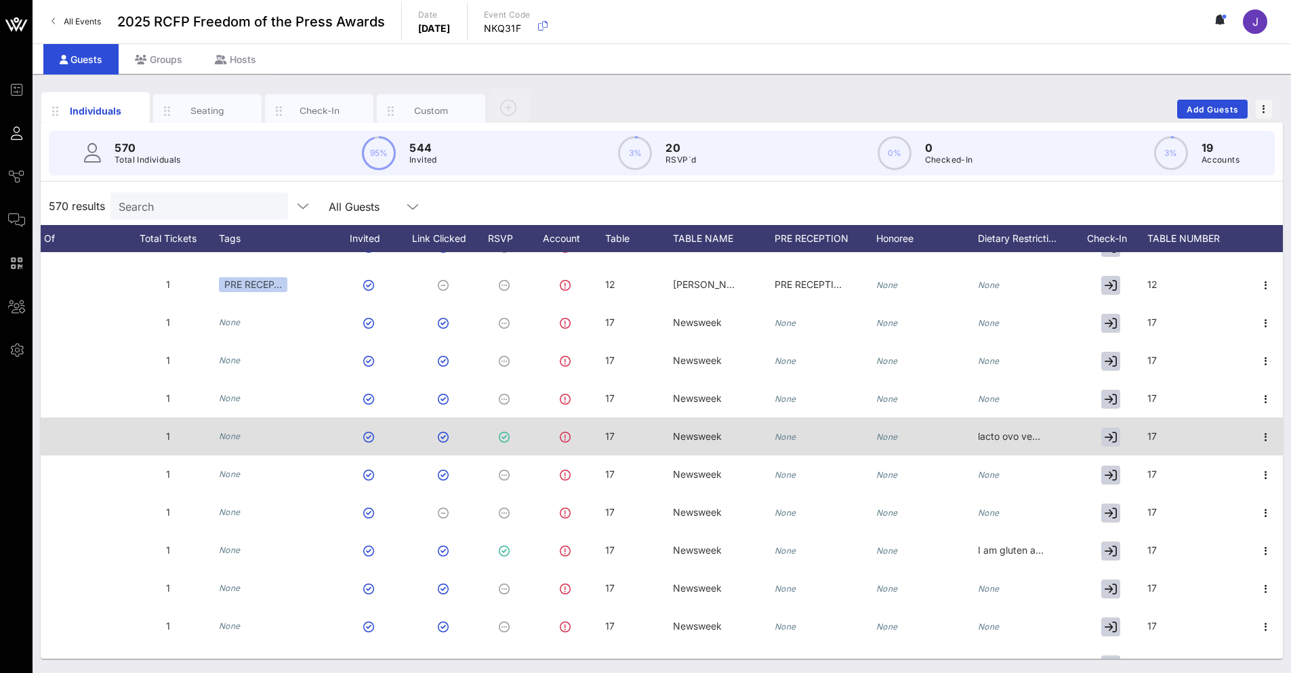
click at [1012, 444] on div "lacto ovo vegetarian" at bounding box center [1012, 436] width 68 height 38
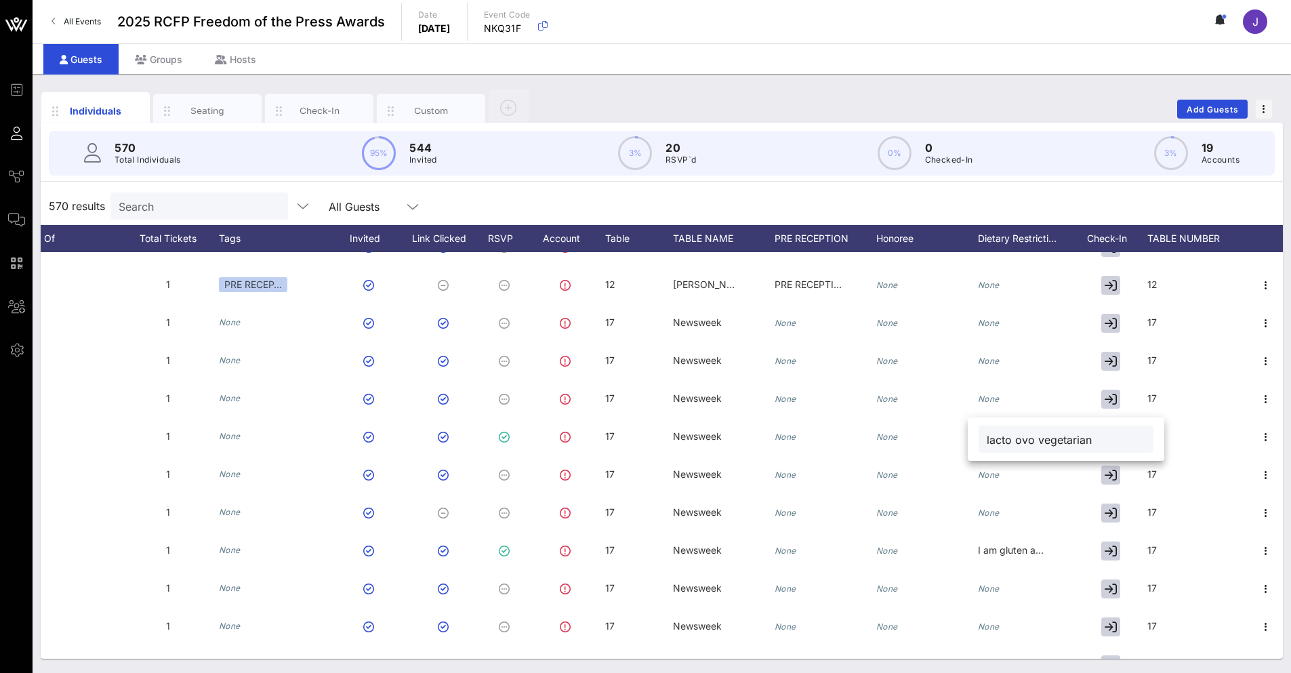
click at [986, 192] on div "570 results Search All Guests" at bounding box center [662, 206] width 1242 height 38
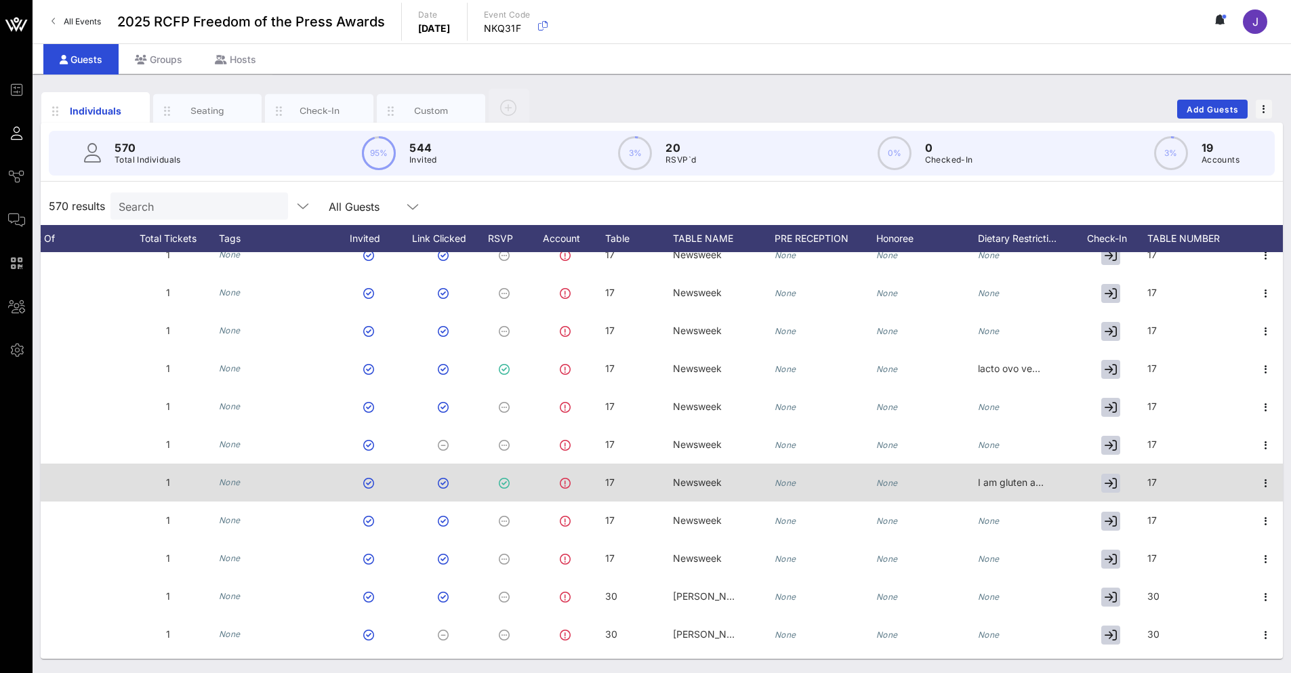
click at [985, 480] on span "I am gluten and dairy free. Thank you!" at bounding box center [1062, 482] width 169 height 12
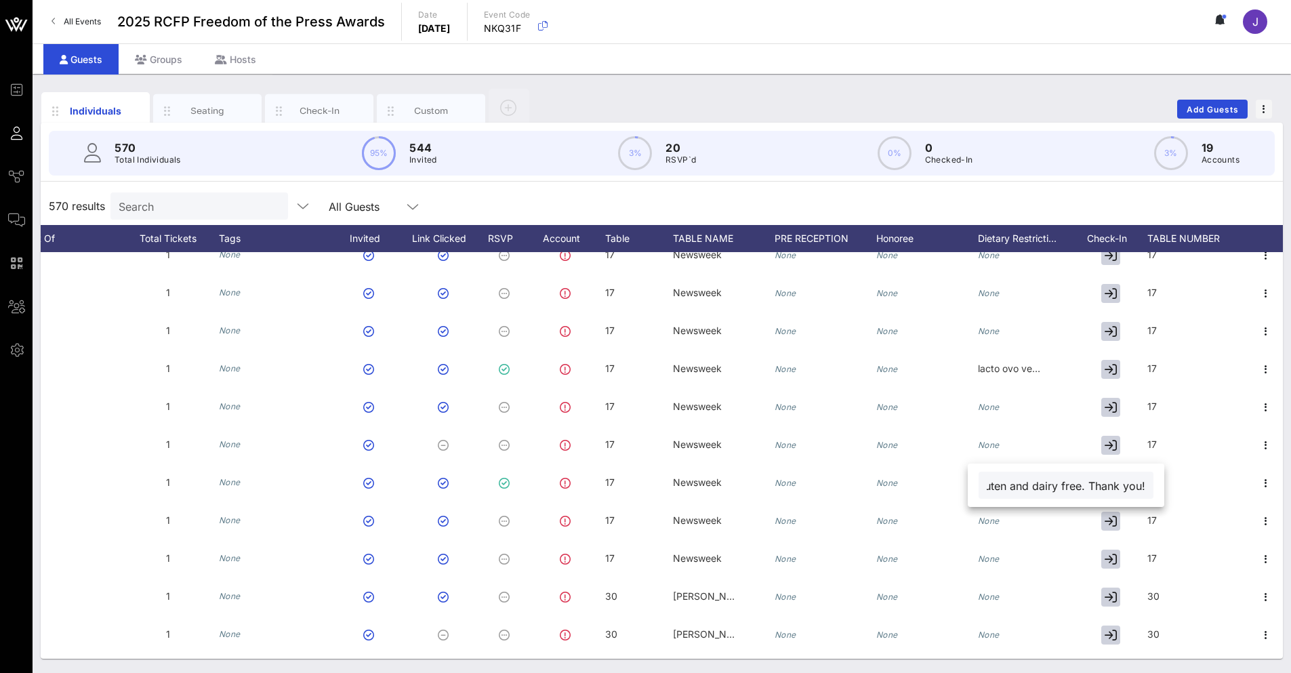
click at [1020, 182] on div "570 Total Individuals 95% 544 Invited 3% 20 RSVP`d 0% 0 Checked-In 3% 19 Accoun…" at bounding box center [662, 153] width 1258 height 61
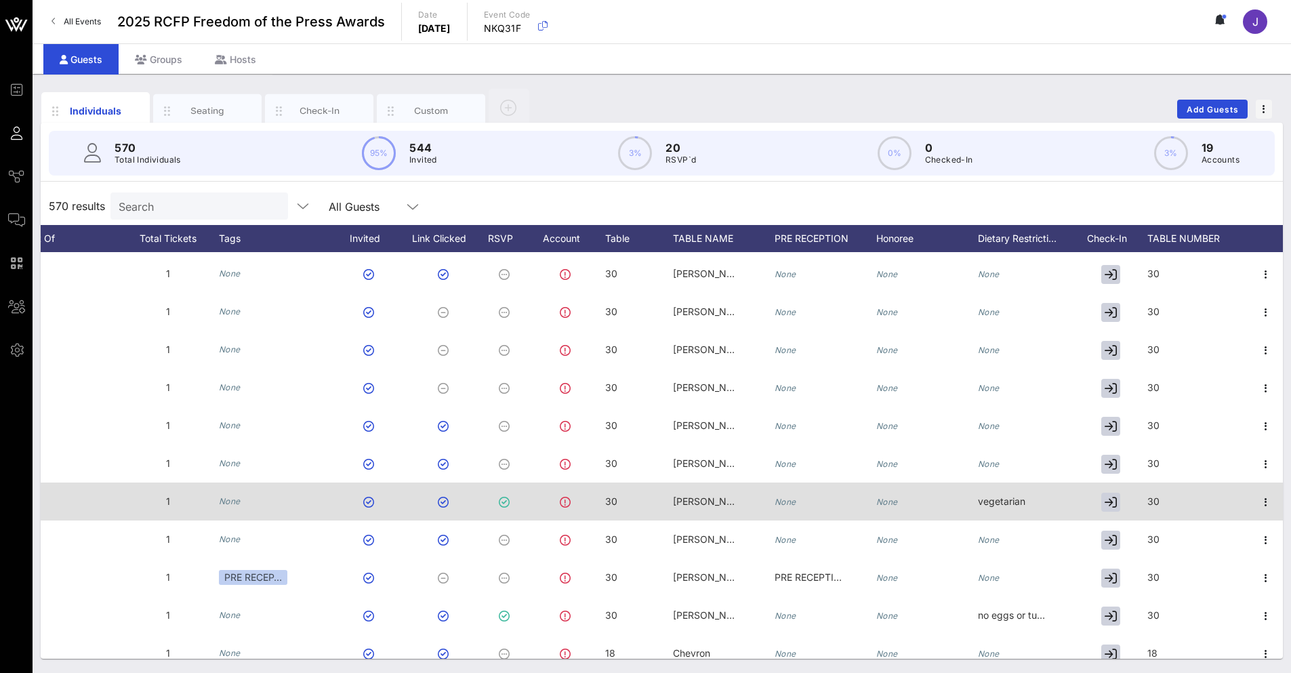
scroll to position [5014, 549]
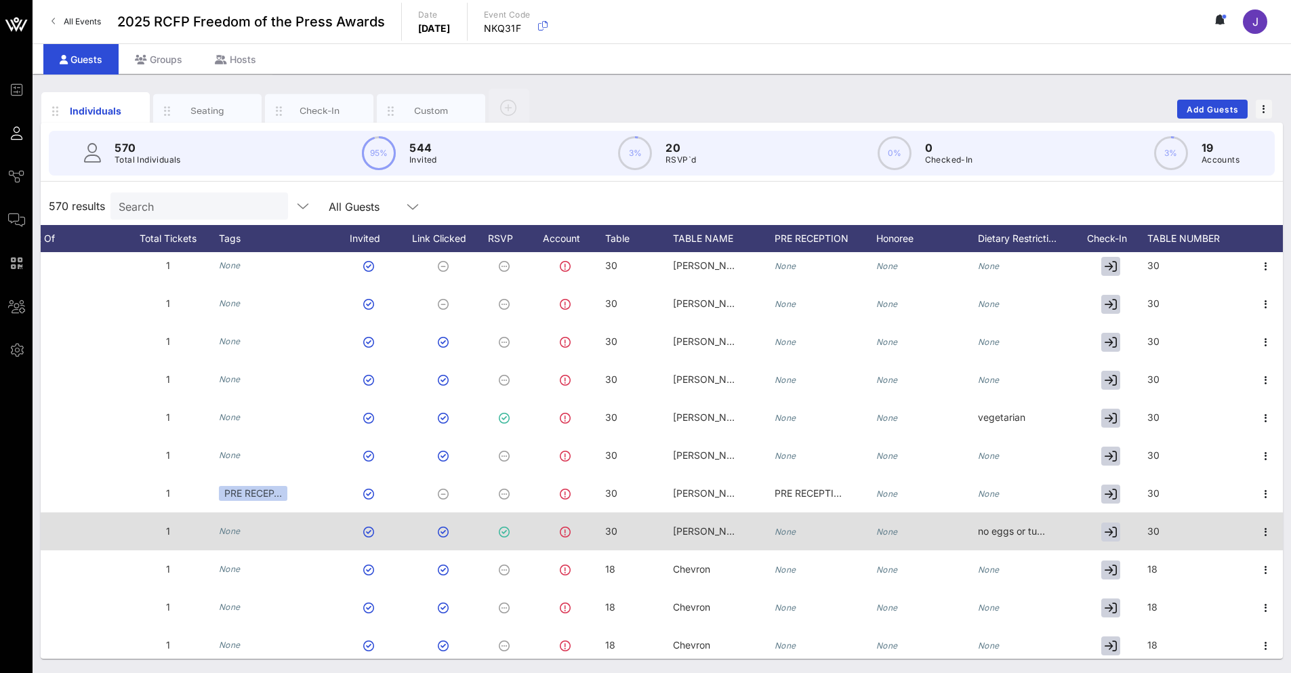
click at [1014, 530] on span "no eggs or tuna" at bounding box center [1013, 531] width 70 height 12
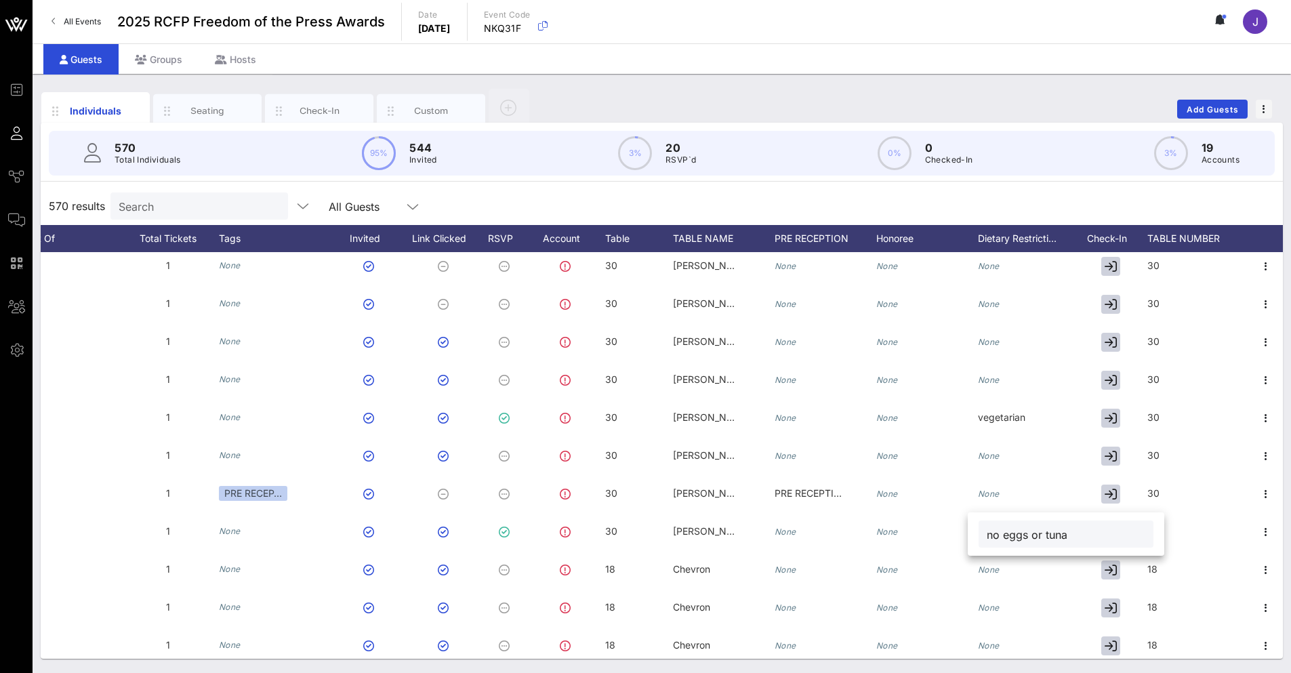
click at [1043, 197] on div "570 results Search All Guests" at bounding box center [662, 206] width 1242 height 38
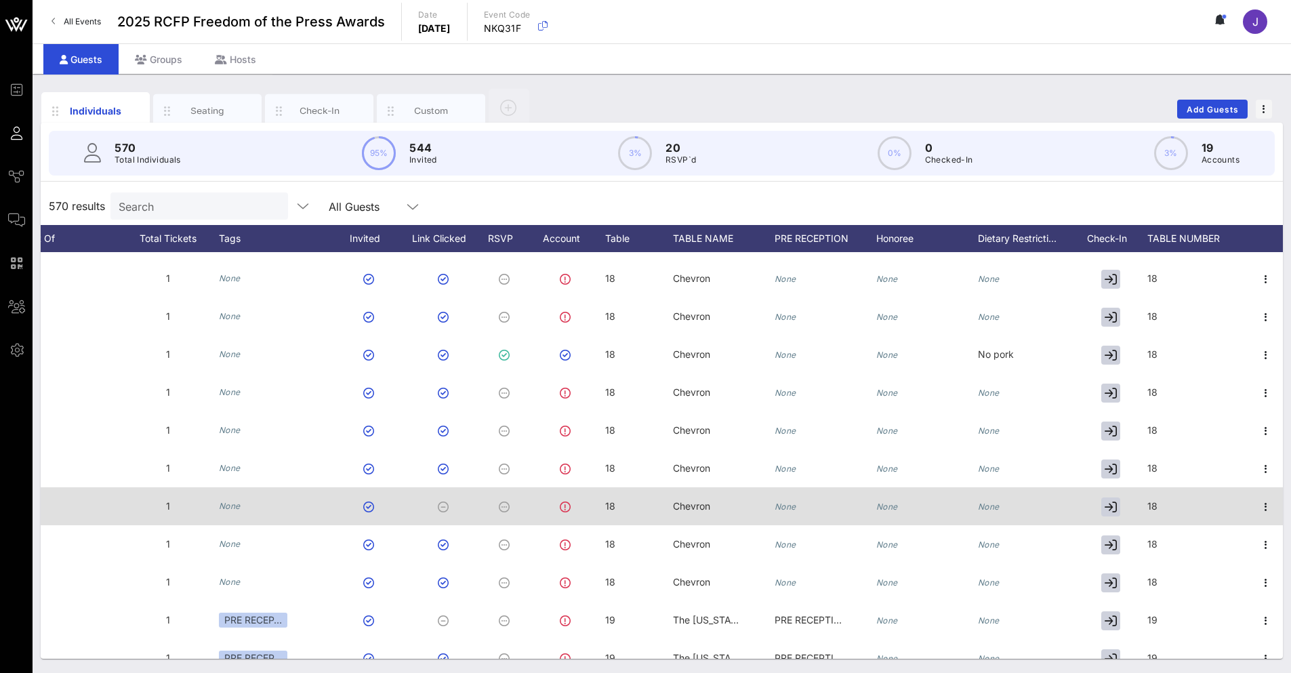
scroll to position [5353, 549]
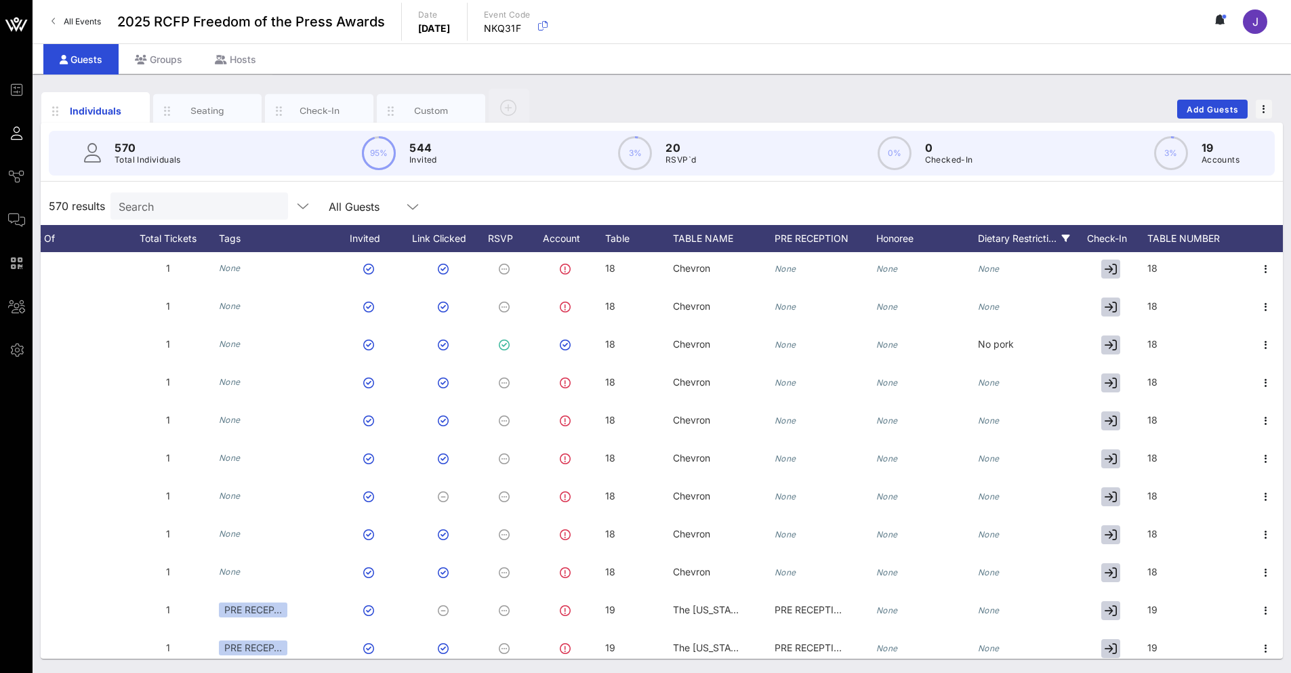
click at [1065, 235] on icon at bounding box center [1066, 238] width 8 height 8
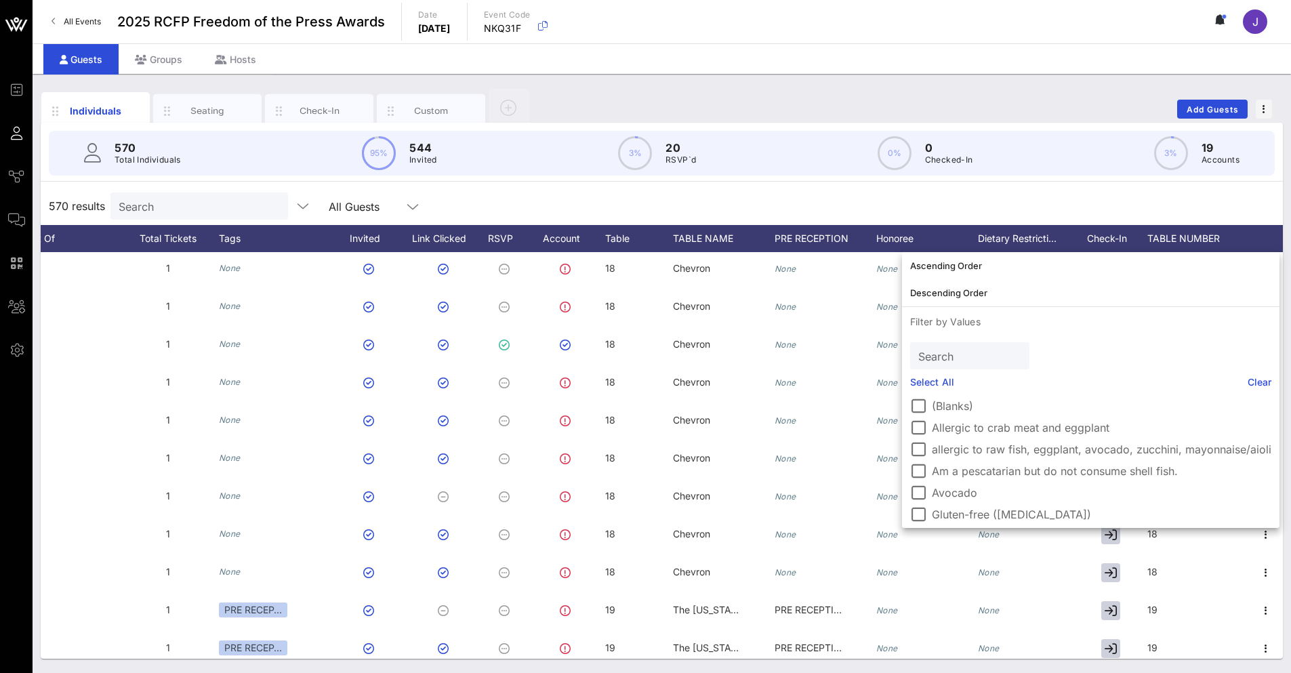
click at [949, 386] on link "Select All" at bounding box center [932, 382] width 44 height 15
click at [948, 400] on label "(Blanks)" at bounding box center [1101, 406] width 339 height 14
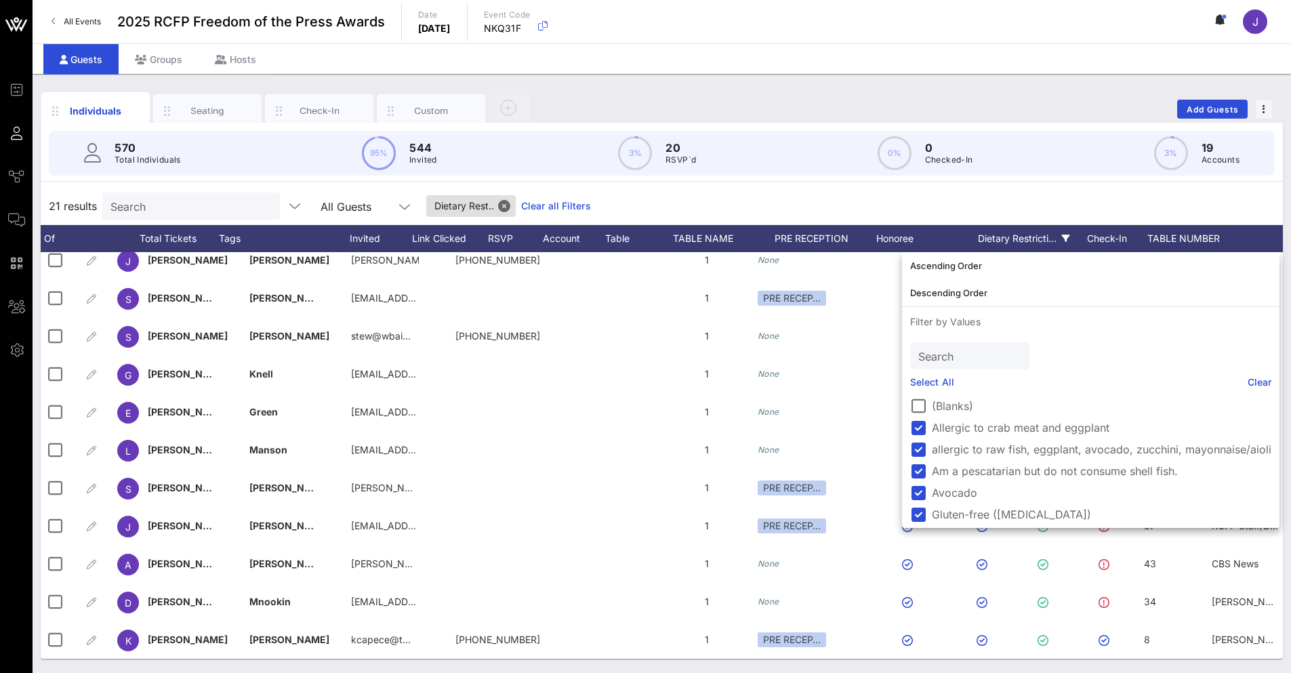
scroll to position [0, 0]
click at [1044, 191] on div "21 results Search All Guests Dietary Rest.. Clear all Filters" at bounding box center [662, 206] width 1242 height 38
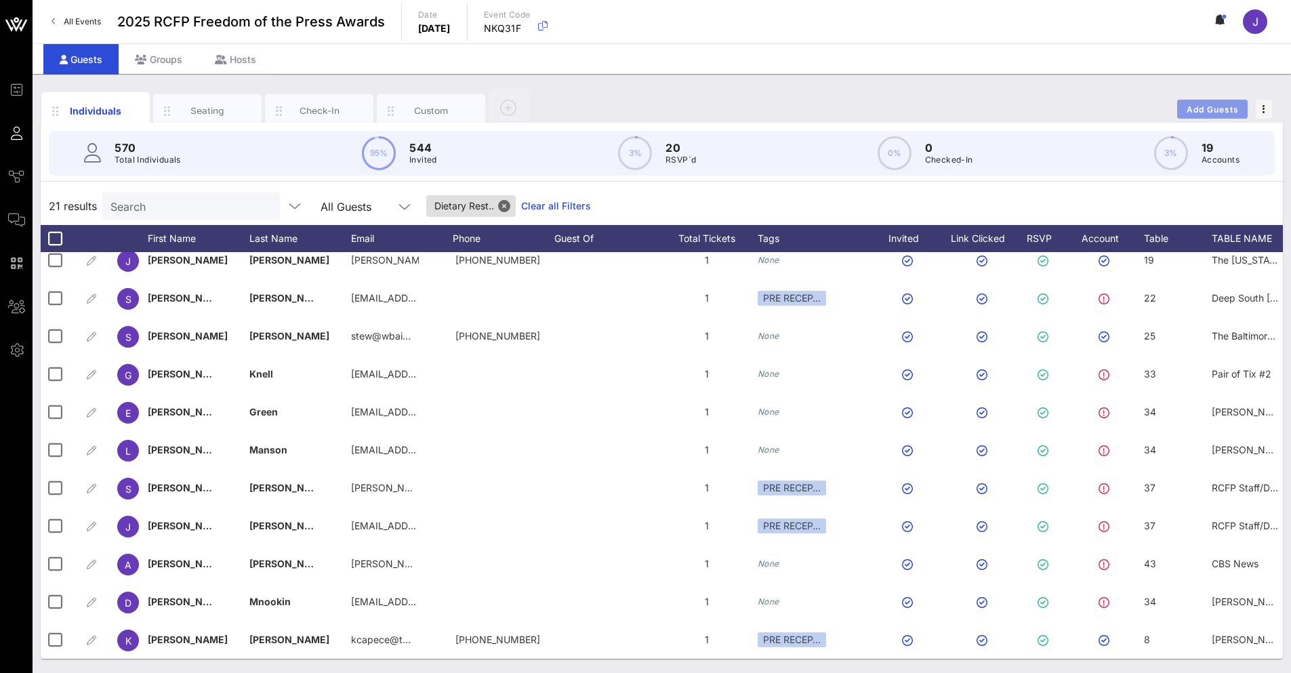
click at [1192, 110] on span "Add Guests" at bounding box center [1213, 109] width 54 height 10
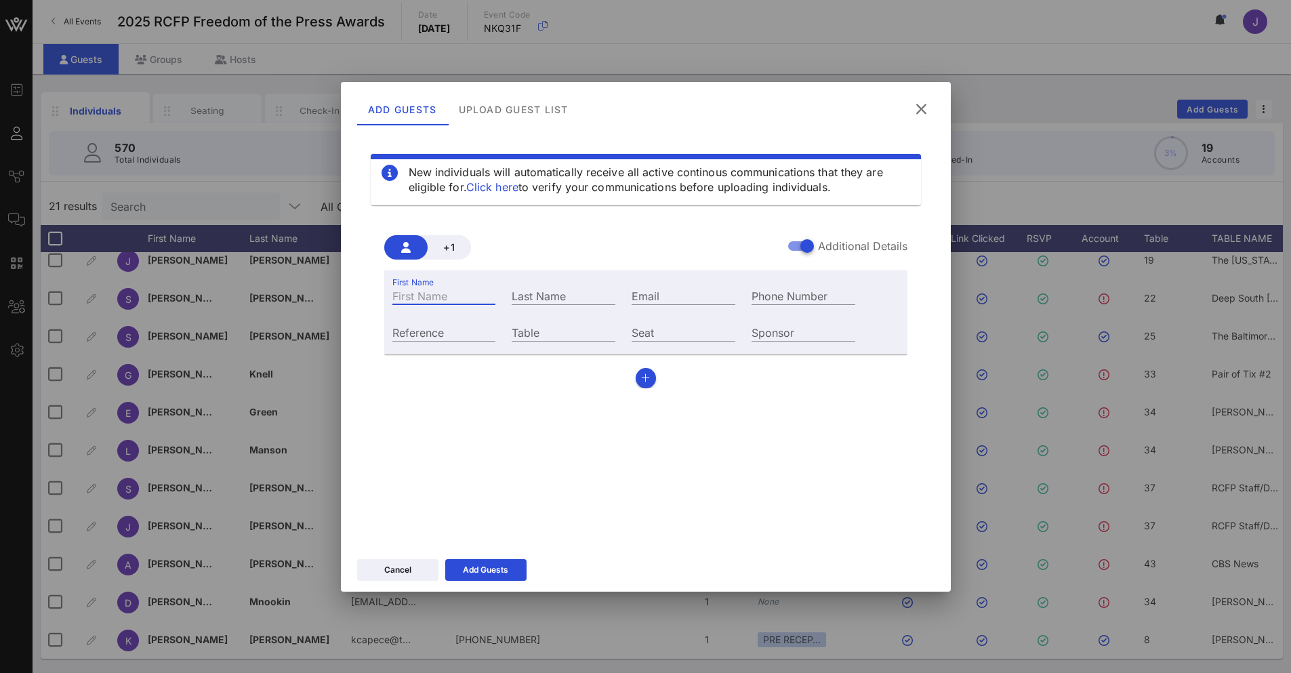
click at [452, 290] on input "First Name" at bounding box center [444, 296] width 104 height 18
type input "Mark"
type input "[PERSON_NAME]"
paste input "[EMAIL_ADDRESS][DOMAIN_NAME]"
type input "[EMAIL_ADDRESS][DOMAIN_NAME]"
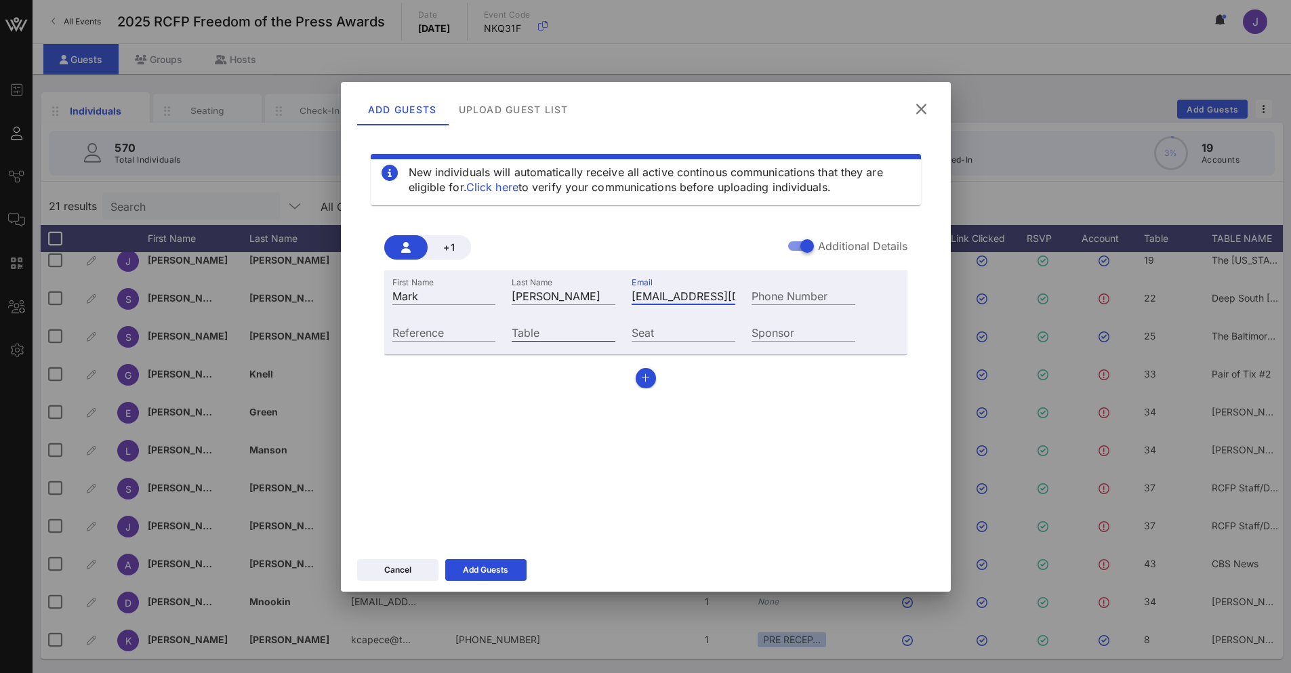
click at [537, 335] on input "Table" at bounding box center [564, 332] width 104 height 18
type input "61"
click at [505, 566] on div "Add Guests" at bounding box center [485, 570] width 45 height 14
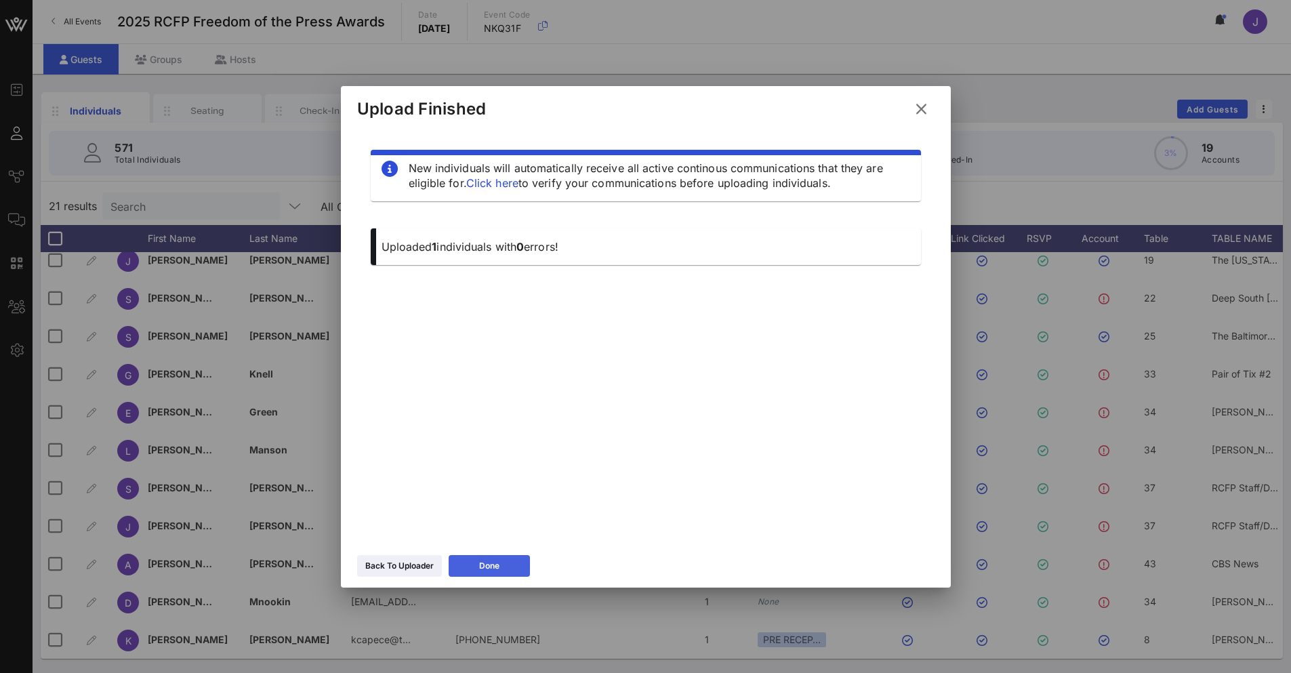
click at [476, 568] on button "Done" at bounding box center [489, 566] width 81 height 22
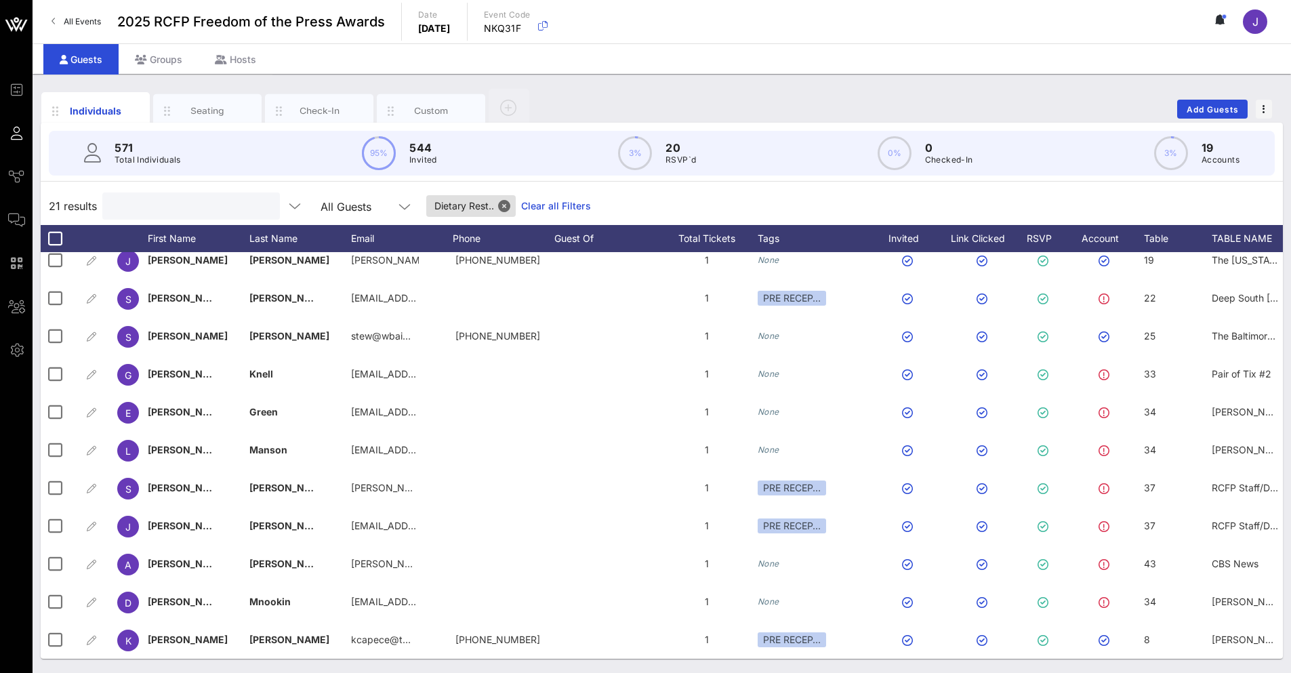
click at [154, 211] on input "text" at bounding box center [189, 206] width 159 height 18
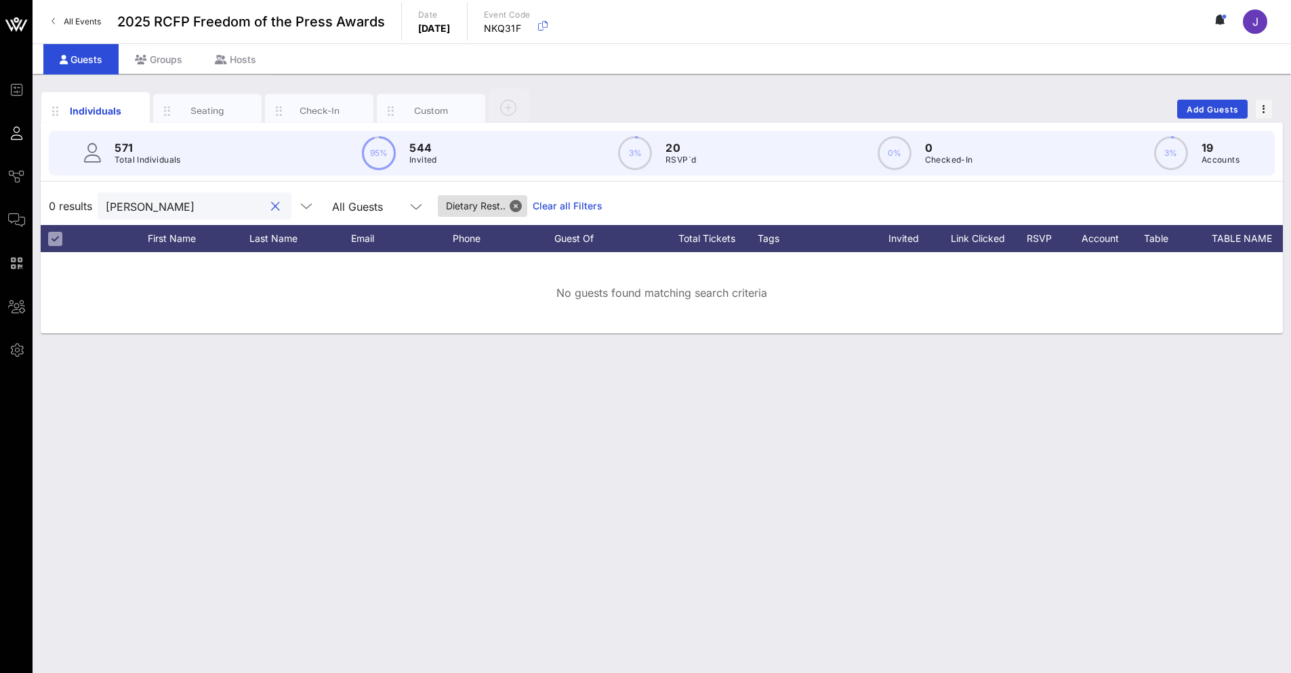
type input "[PERSON_NAME]"
click at [171, 204] on input "[PERSON_NAME]" at bounding box center [185, 206] width 159 height 18
click at [510, 203] on button "Close" at bounding box center [516, 206] width 12 height 12
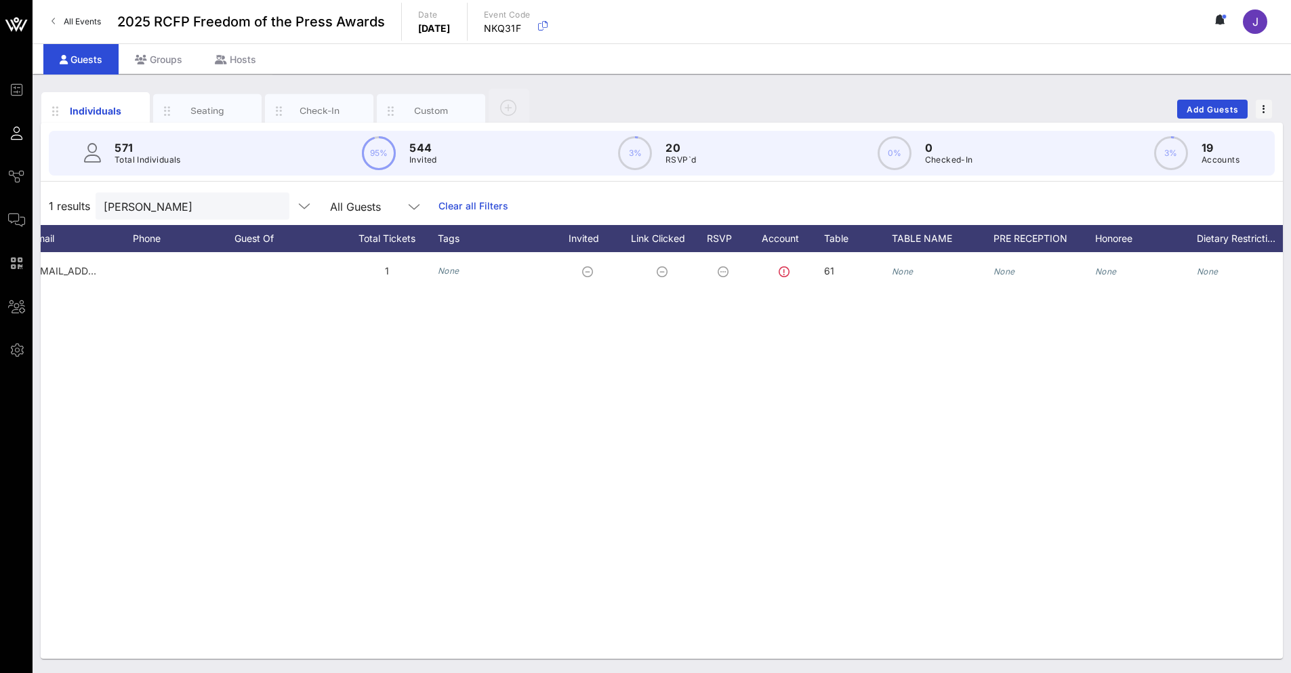
scroll to position [0, 376]
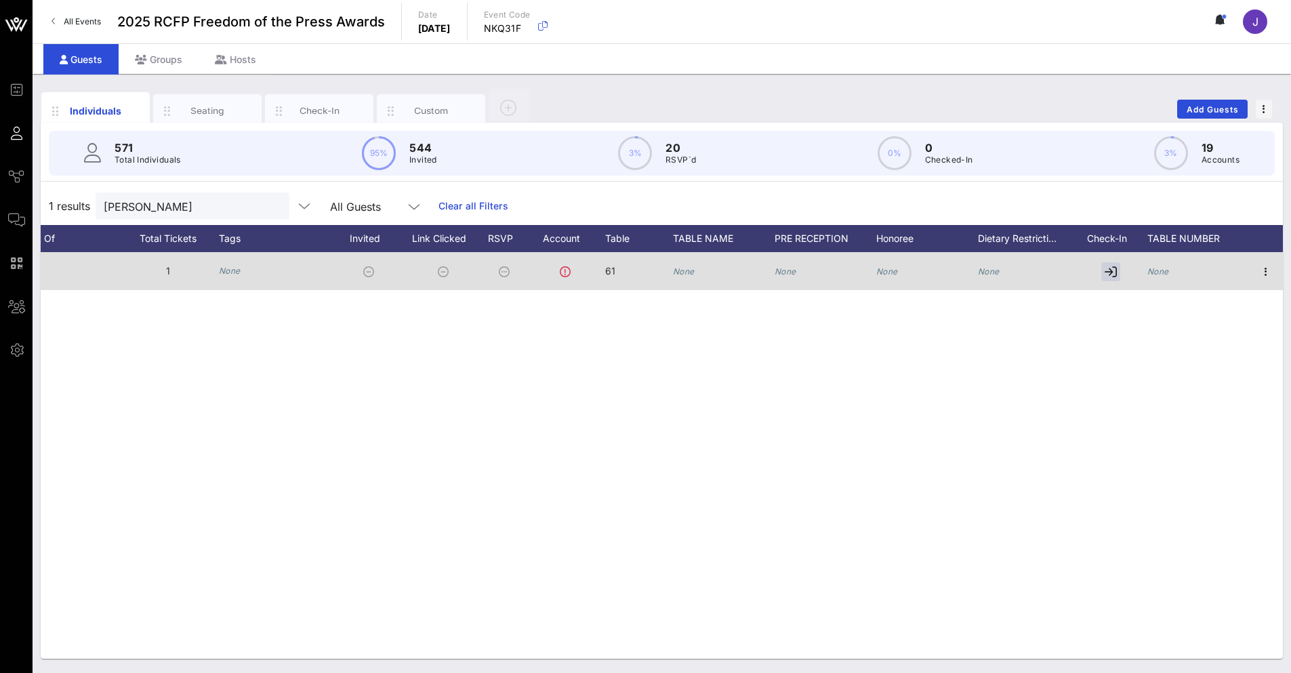
click at [703, 270] on div "None" at bounding box center [724, 279] width 102 height 54
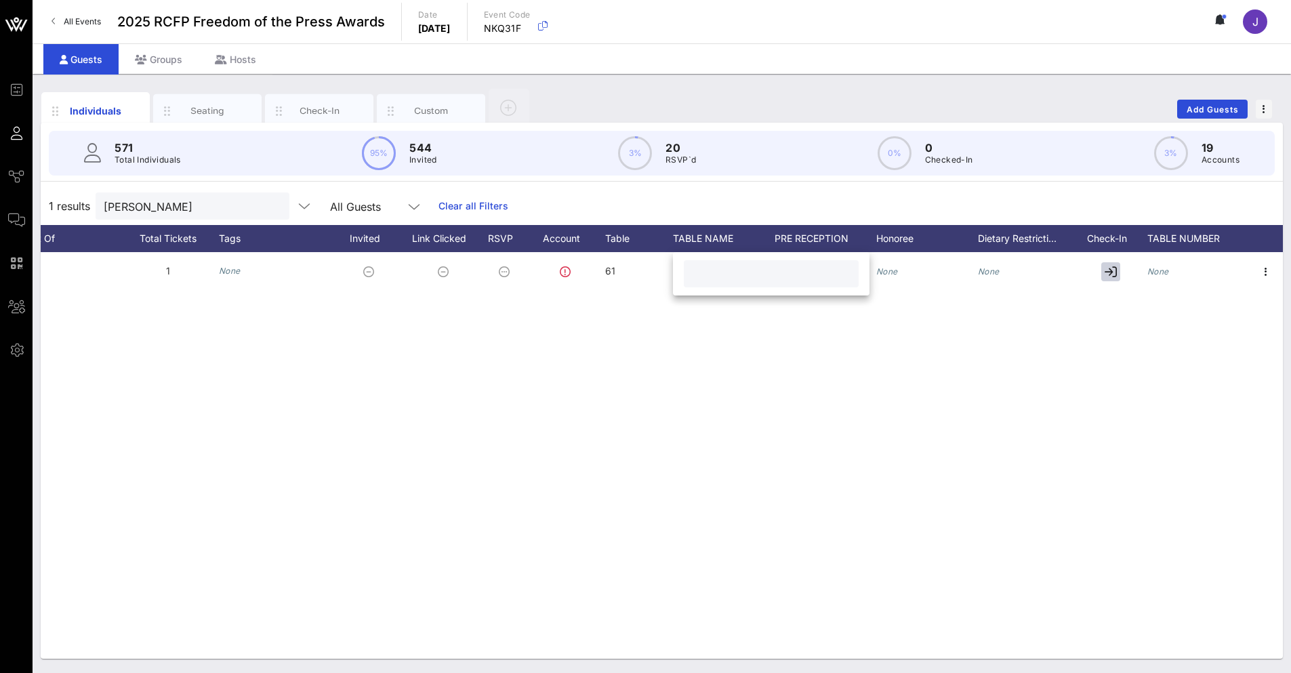
click at [695, 273] on input "text" at bounding box center [771, 274] width 159 height 18
type input "[EMAIL_ADDRESS][DOMAIN_NAME]"
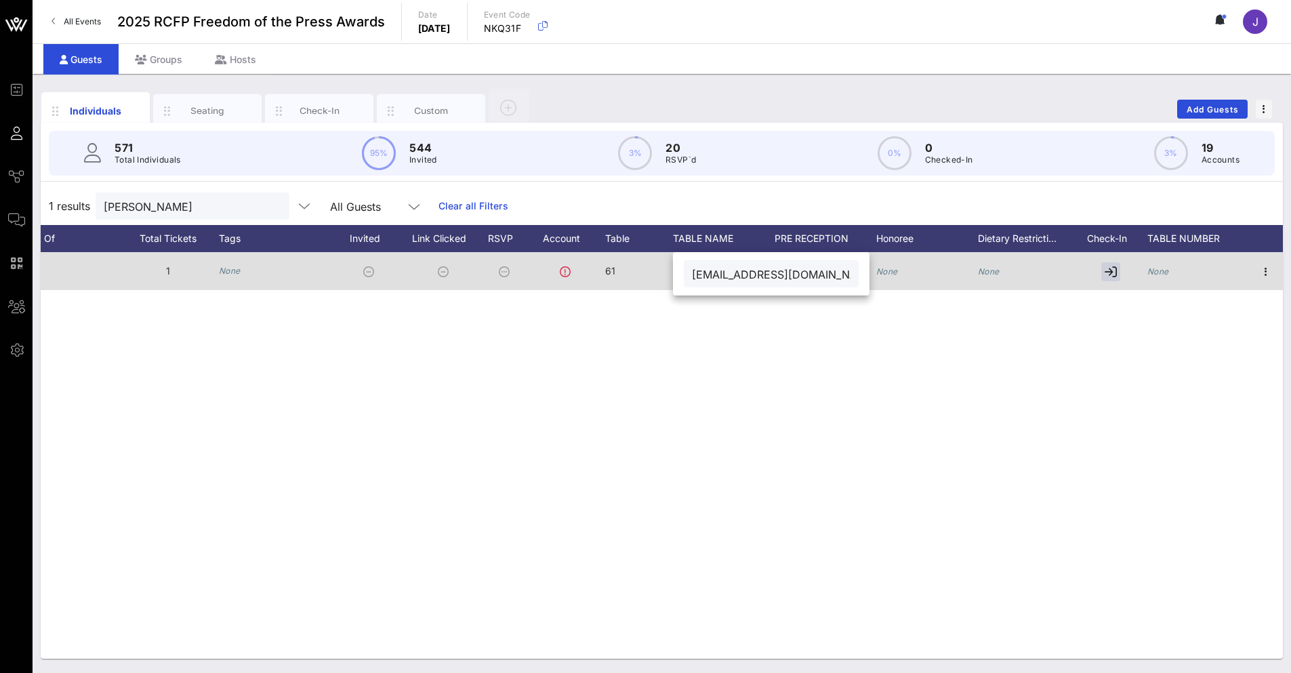
drag, startPoint x: 821, startPoint y: 278, endPoint x: 583, endPoint y: 271, distance: 237.9
click at [583, 271] on div "Event Builder Guests Journeys Comms QR Scanner Team Settings 2025 RCFP Freedom …" at bounding box center [645, 336] width 1291 height 673
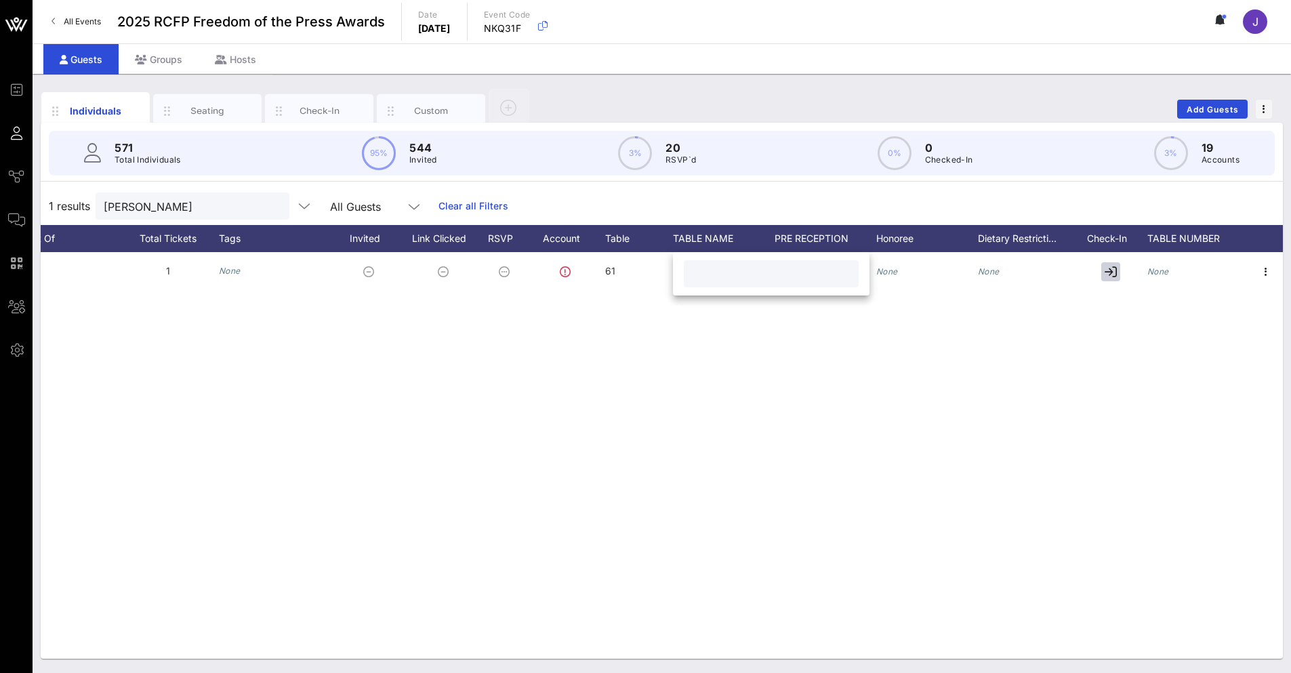
paste input "Supporter Tix #2"
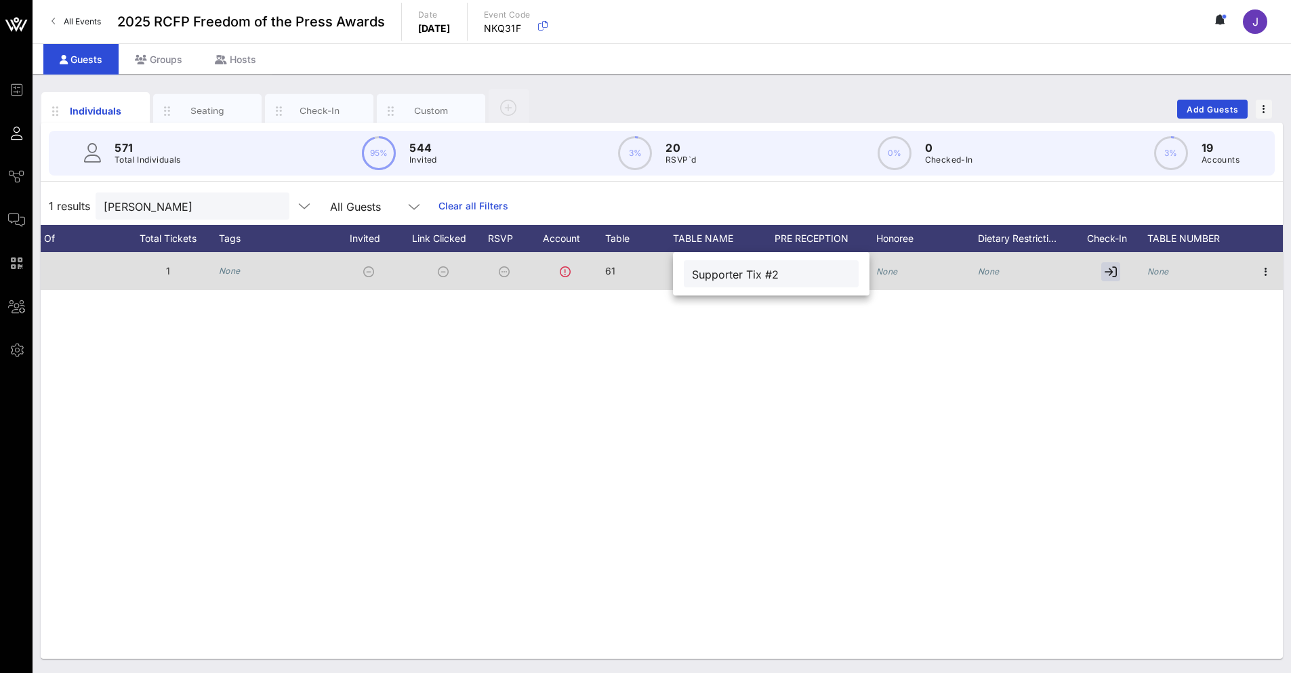
type input "Supporter Tix #2"
click at [1153, 270] on icon "None" at bounding box center [1158, 271] width 22 height 10
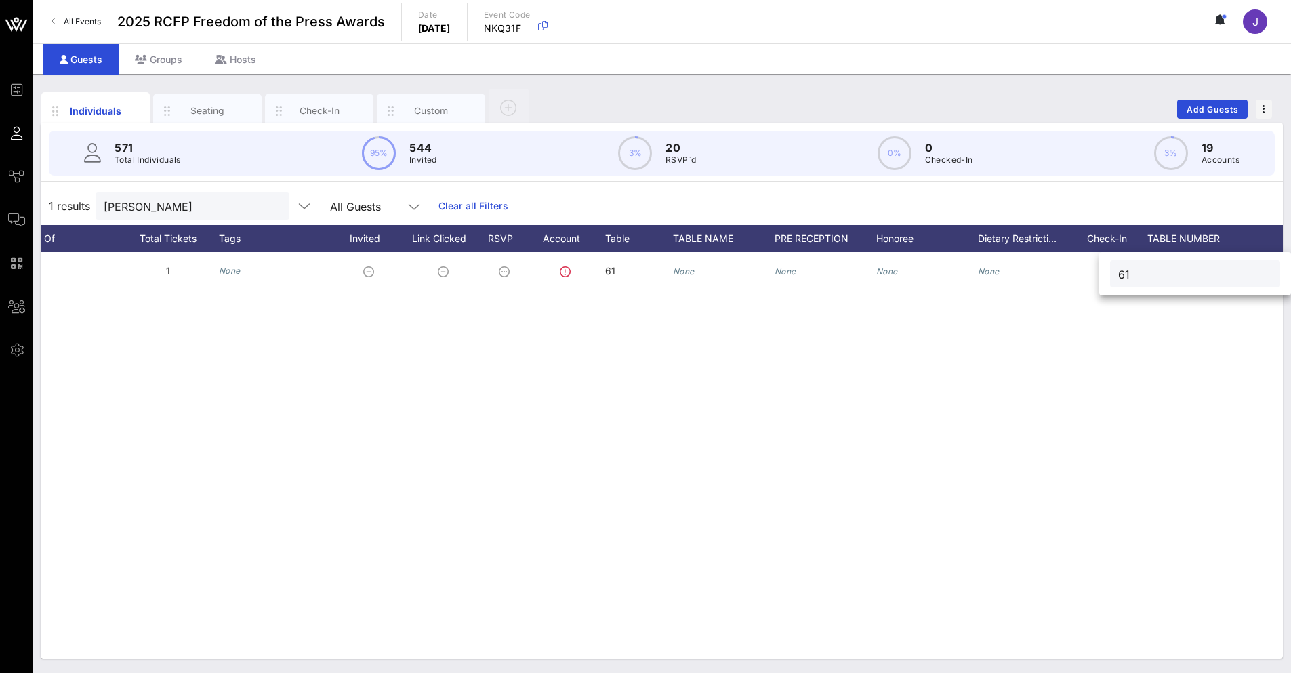
type input "61"
click at [779, 558] on div "M [PERSON_NAME] [EMAIL_ADDRESS][DOMAIN_NAME] 1 None 61 None None None None None" at bounding box center [662, 455] width 1242 height 407
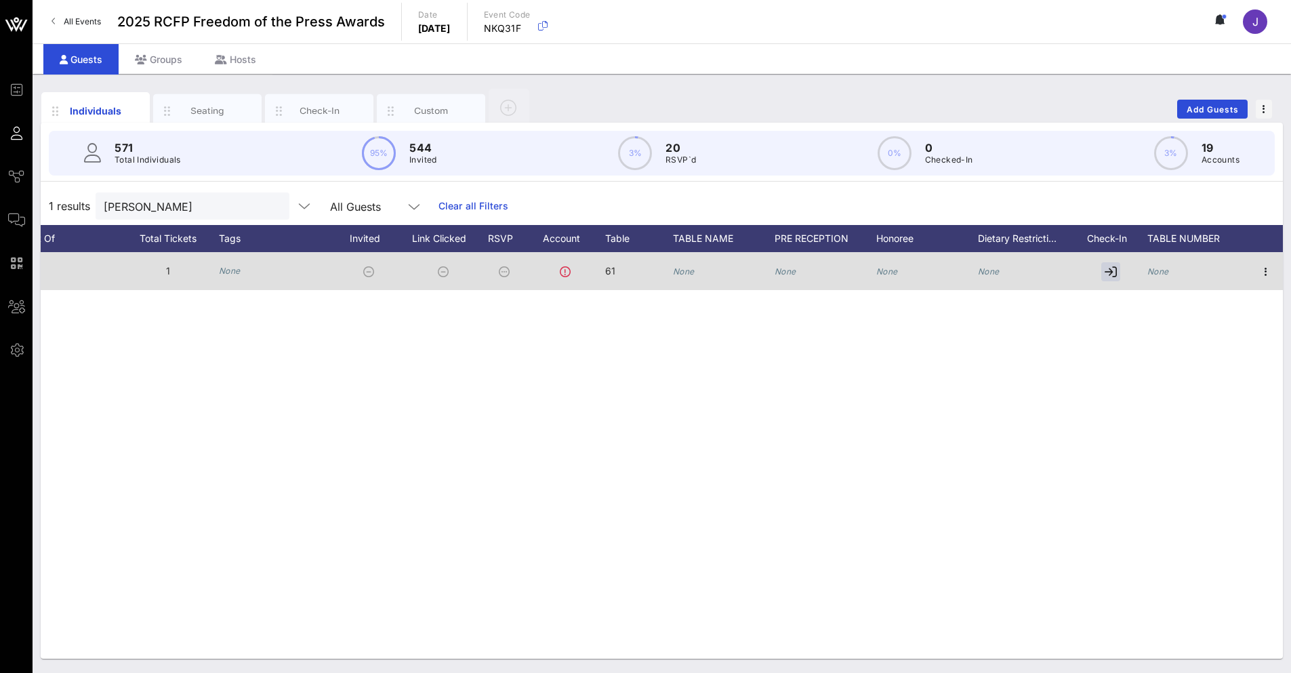
click at [1152, 270] on icon "None" at bounding box center [1158, 271] width 22 height 10
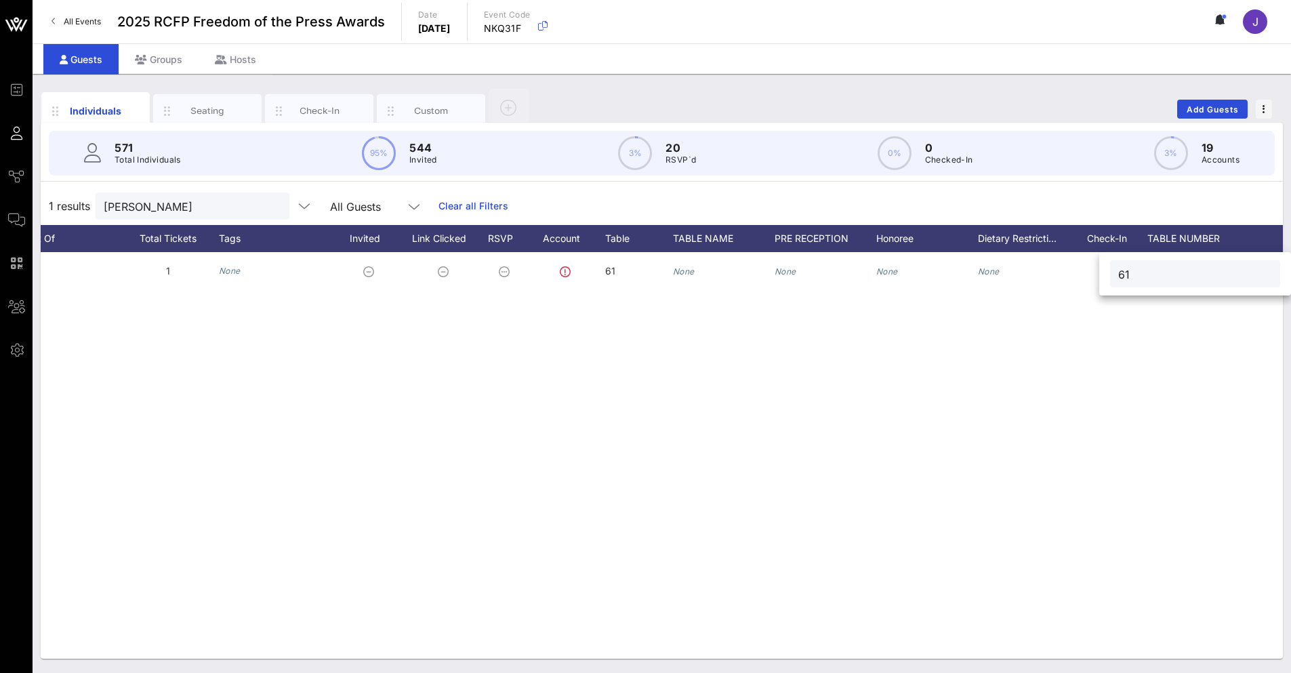
type input "61"
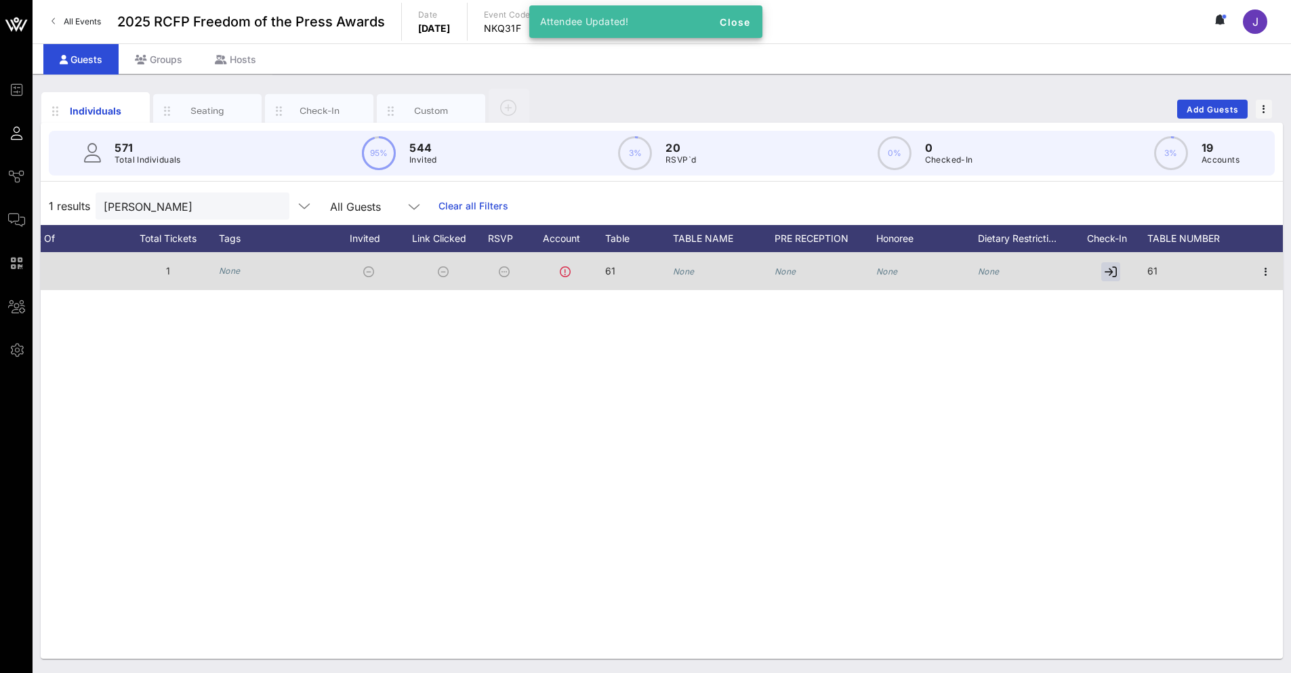
click at [684, 267] on div "None" at bounding box center [684, 271] width 22 height 38
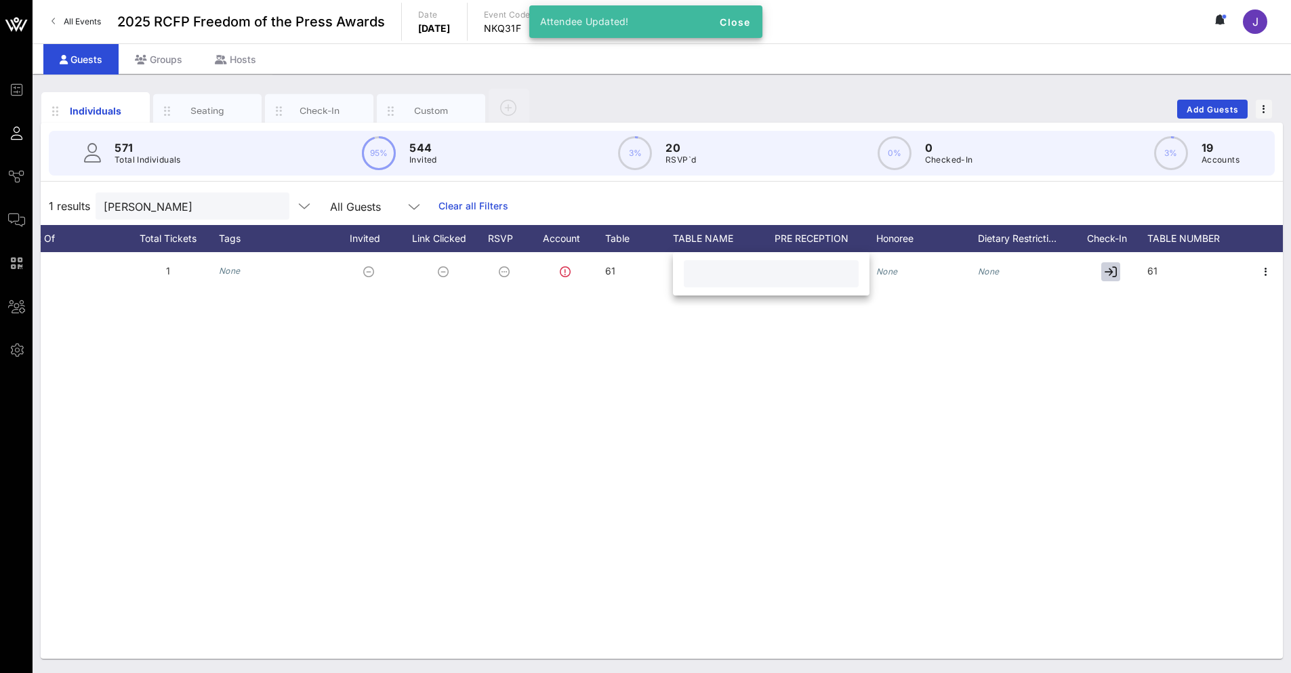
paste input "Supporter Tix #2"
type input "Supporter Tix #2"
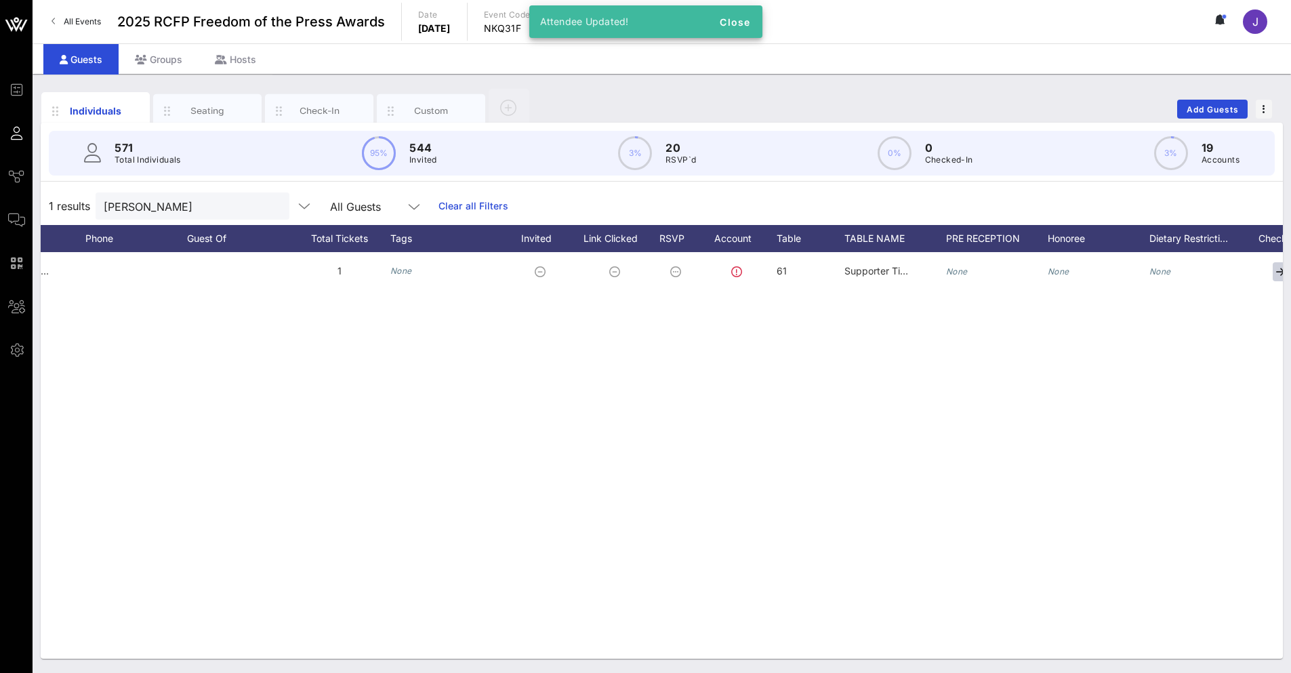
scroll to position [0, 239]
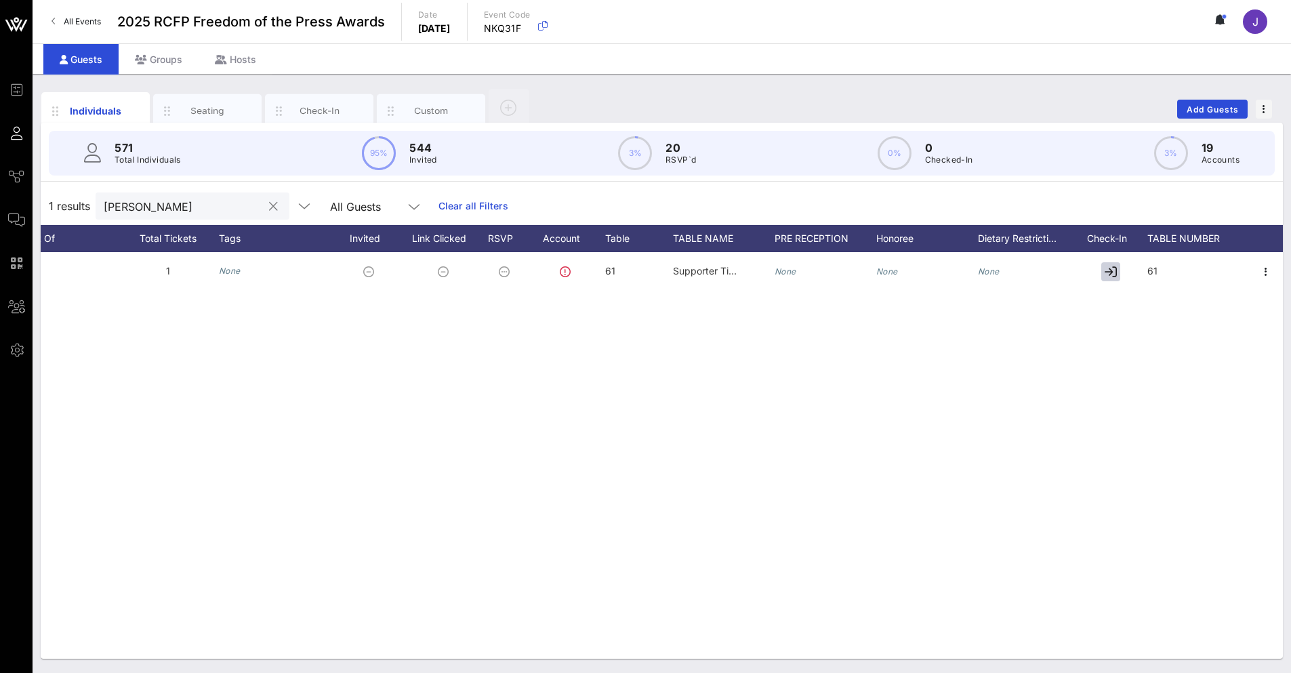
click at [269, 211] on button "clear icon" at bounding box center [273, 207] width 9 height 14
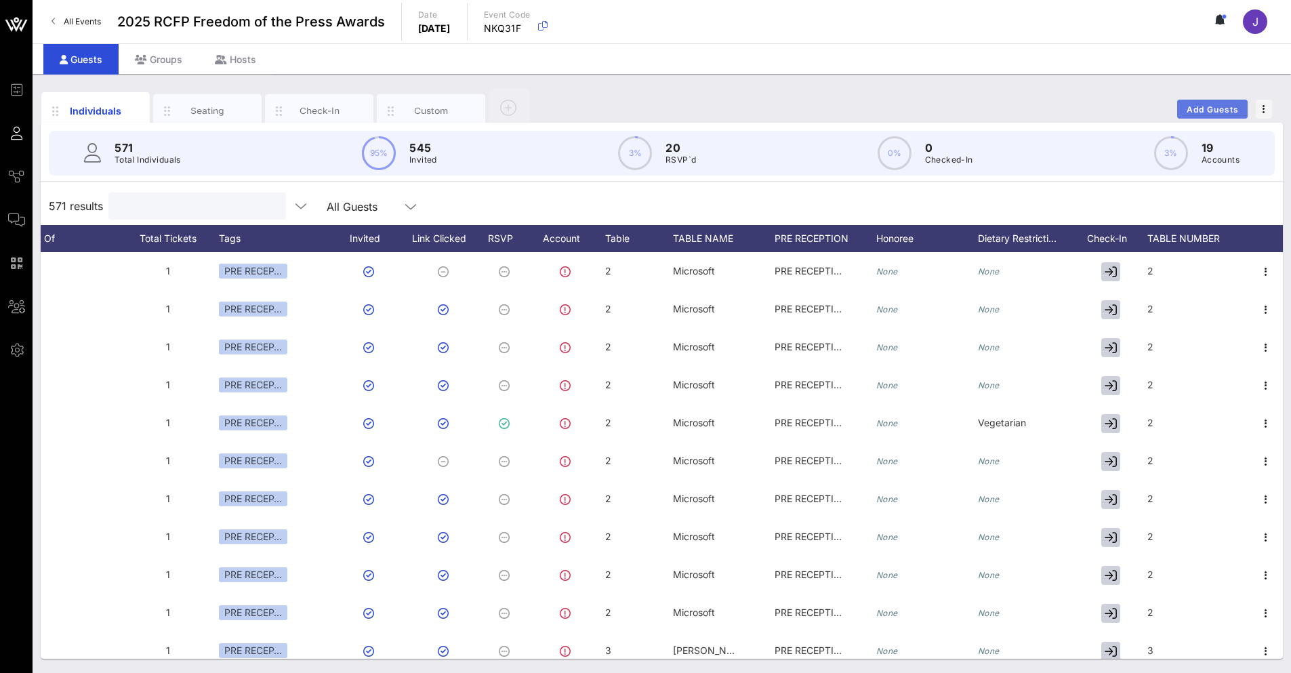
click at [1197, 113] on span "Add Guests" at bounding box center [1213, 109] width 54 height 10
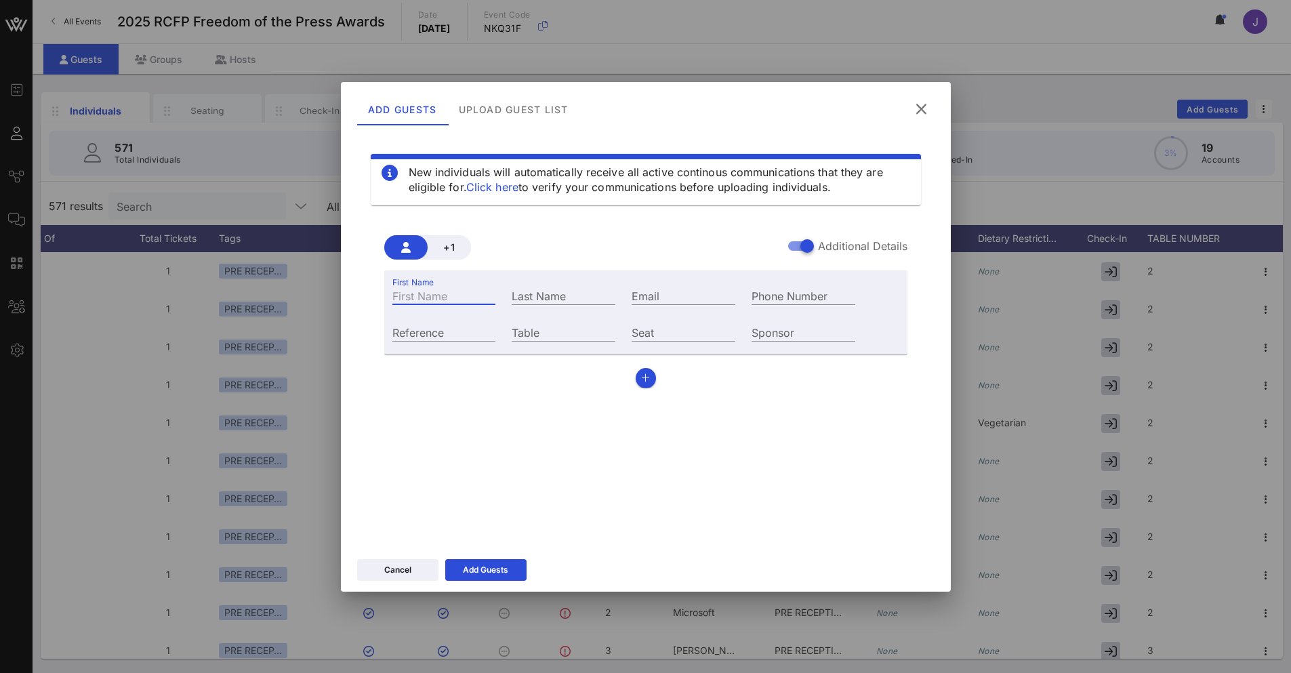
click at [453, 293] on input "First Name" at bounding box center [444, 296] width 104 height 18
paste input "[PERSON_NAME]"
drag, startPoint x: 429, startPoint y: 298, endPoint x: 552, endPoint y: 293, distance: 122.7
click at [538, 295] on div "First Name [PERSON_NAME] Last Name Email Phone Number" at bounding box center [624, 294] width 480 height 37
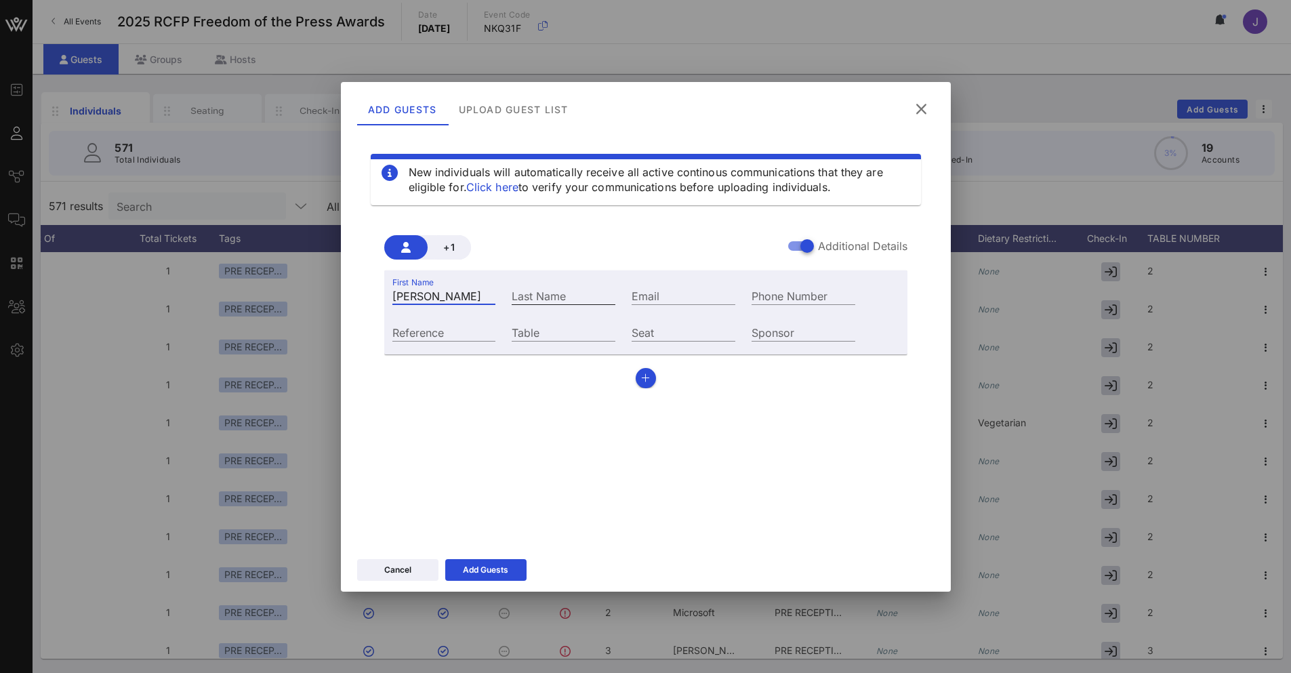
scroll to position [0, 0]
type input "[PERSON_NAME]"
click at [552, 293] on input "Last Name" at bounding box center [564, 296] width 104 height 18
paste input "[PERSON_NAME]"
type input "[PERSON_NAME]"
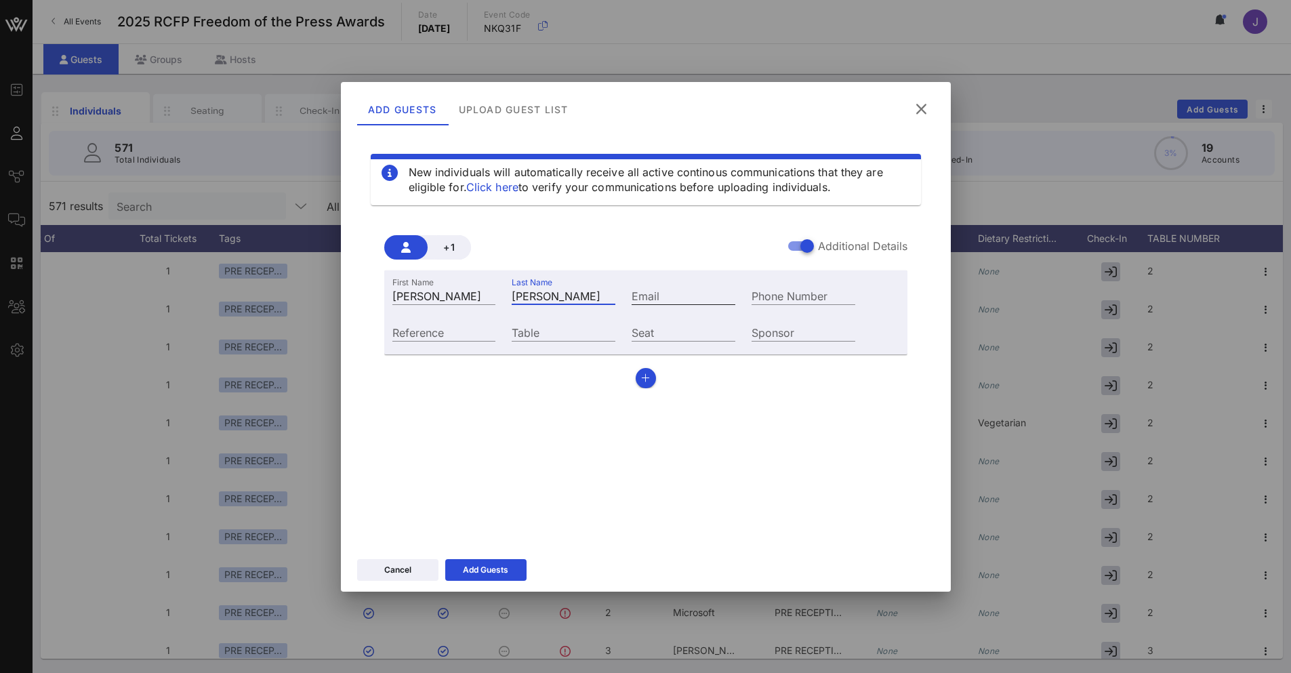
click at [675, 300] on input "Email" at bounding box center [684, 296] width 104 height 18
paste input "[PERSON_NAME][EMAIL_ADDRESS][DOMAIN_NAME]"
type input "[PERSON_NAME][EMAIL_ADDRESS][DOMAIN_NAME]"
click at [445, 245] on span "+1" at bounding box center [449, 247] width 22 height 12
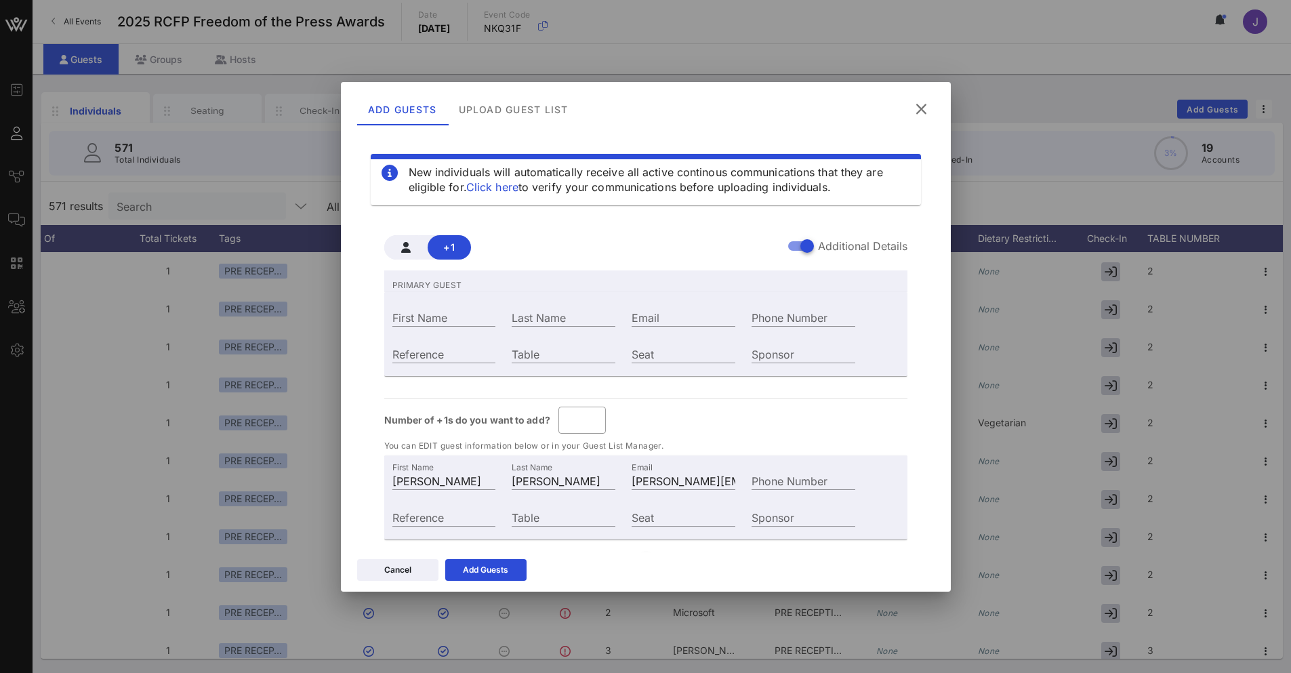
scroll to position [32, 0]
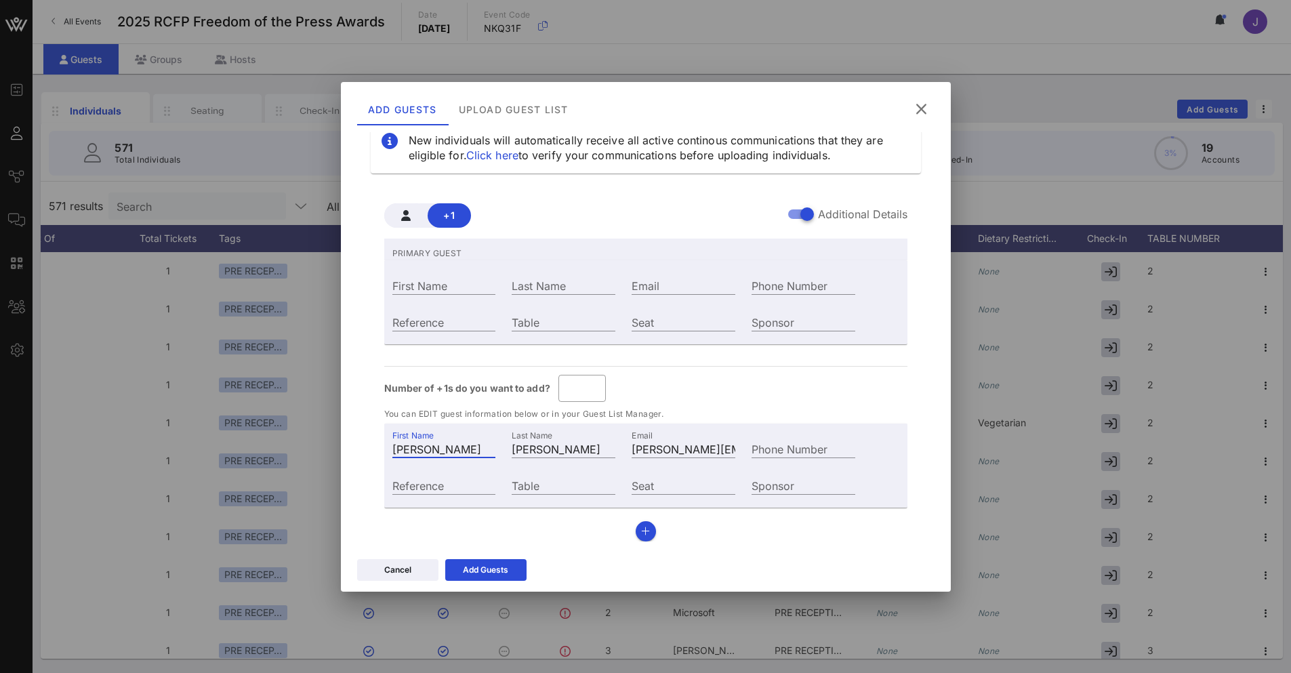
drag, startPoint x: 444, startPoint y: 443, endPoint x: 370, endPoint y: 440, distance: 73.9
click at [371, 440] on div "+1 Additional Details PRIMARY GUEST First Name Last Name Email Phone Number Ref…" at bounding box center [646, 367] width 550 height 371
click at [426, 282] on input "First Name" at bounding box center [444, 285] width 104 height 18
paste input "[PERSON_NAME]"
type input "[PERSON_NAME]"
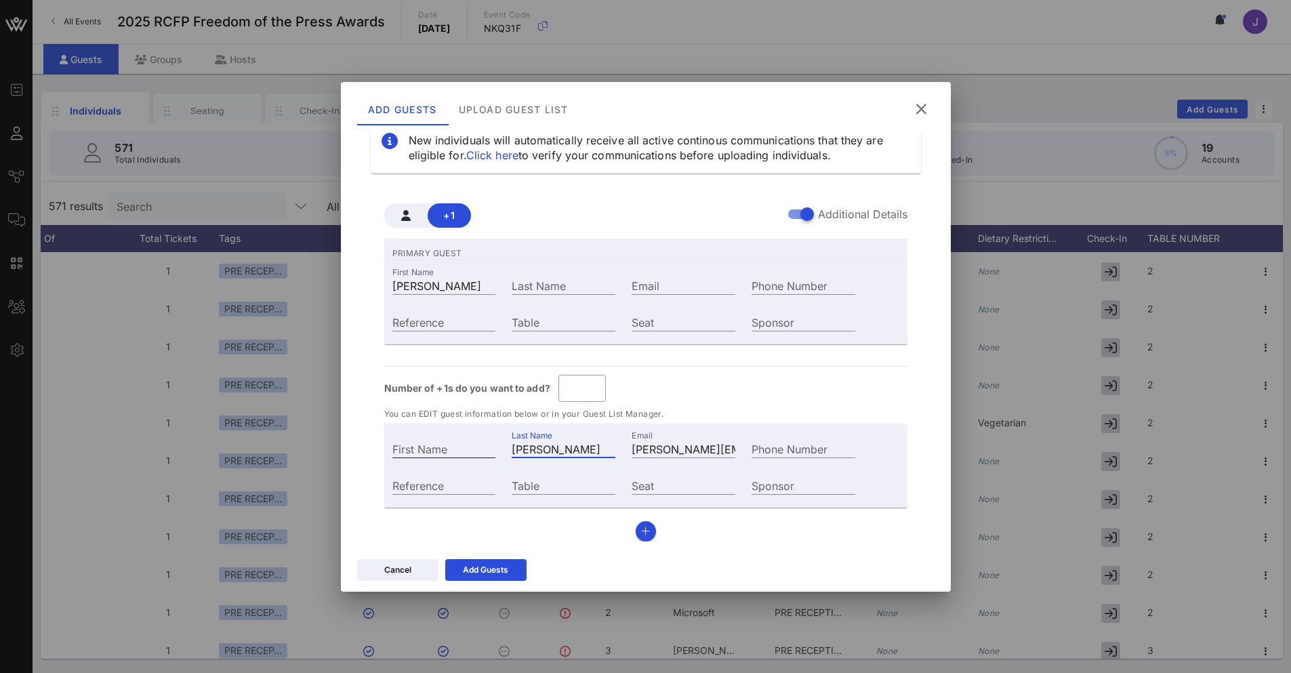
drag, startPoint x: 579, startPoint y: 452, endPoint x: 489, endPoint y: 440, distance: 90.9
click at [489, 440] on div "First Name Last Name [PERSON_NAME] Email [PERSON_NAME][EMAIL_ADDRESS][DOMAIN_NA…" at bounding box center [624, 447] width 480 height 37
click at [535, 291] on input "Last Name" at bounding box center [564, 285] width 104 height 18
paste input "[PERSON_NAME]"
type input "[PERSON_NAME]"
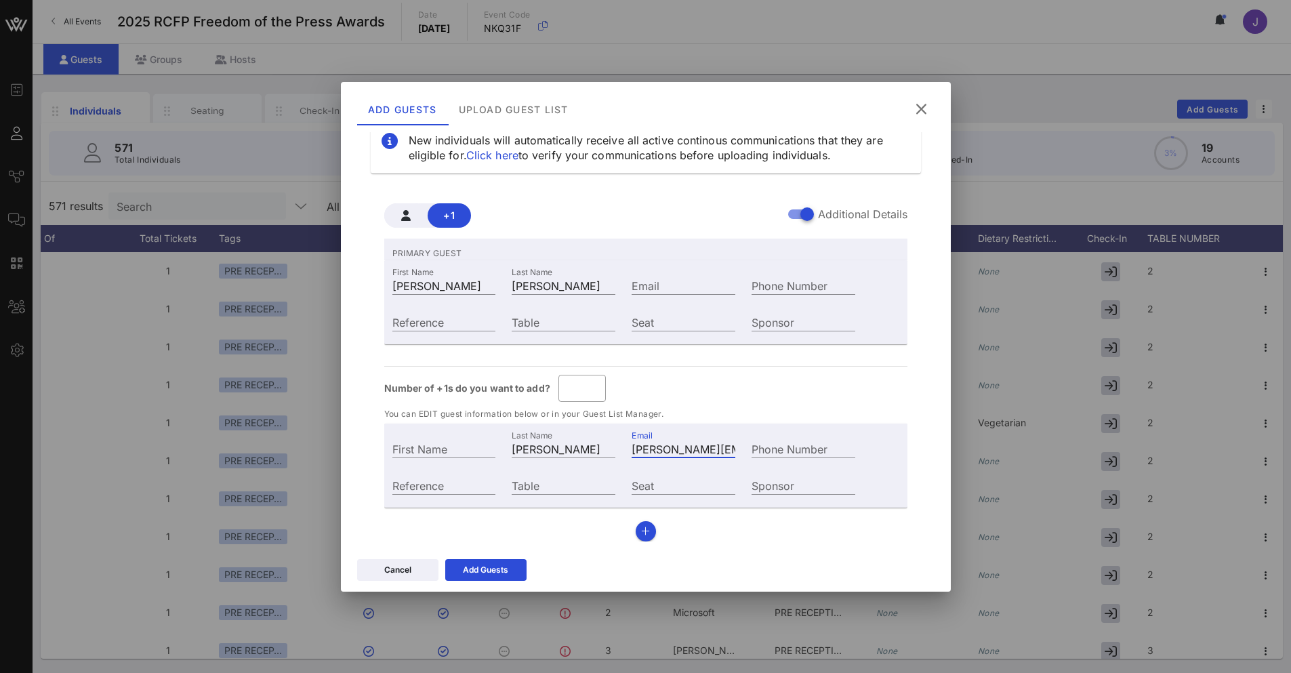
drag, startPoint x: 718, startPoint y: 451, endPoint x: 575, endPoint y: 438, distance: 143.5
click at [575, 438] on div "First Name Last Name [PERSON_NAME] Email [PERSON_NAME][EMAIL_ADDRESS][DOMAIN_NA…" at bounding box center [624, 447] width 480 height 37
click at [632, 293] on input "Email" at bounding box center [684, 285] width 104 height 18
paste input "[PERSON_NAME][EMAIL_ADDRESS][DOMAIN_NAME]"
type input "[PERSON_NAME][EMAIL_ADDRESS][DOMAIN_NAME]"
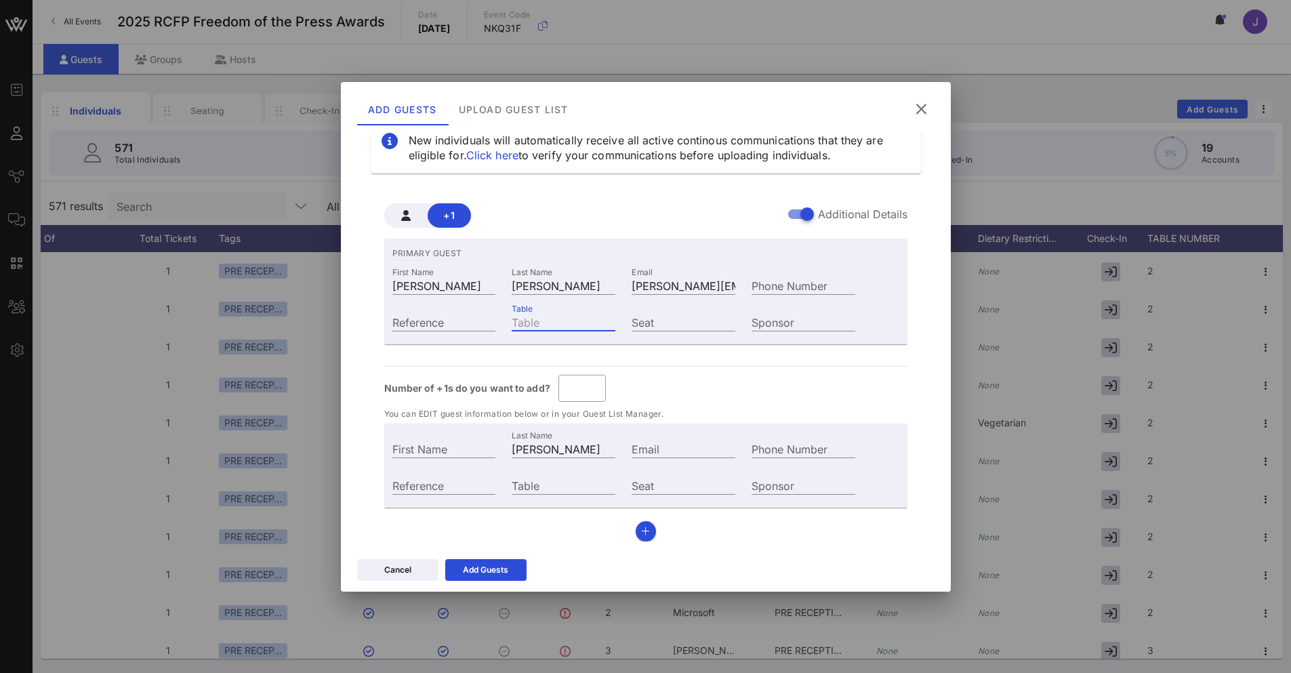
click at [592, 327] on input "Table" at bounding box center [564, 322] width 104 height 18
type input "36"
click at [566, 486] on input "Table" at bounding box center [564, 485] width 104 height 18
type input "36"
click at [507, 567] on div "Add Guests" at bounding box center [485, 570] width 45 height 14
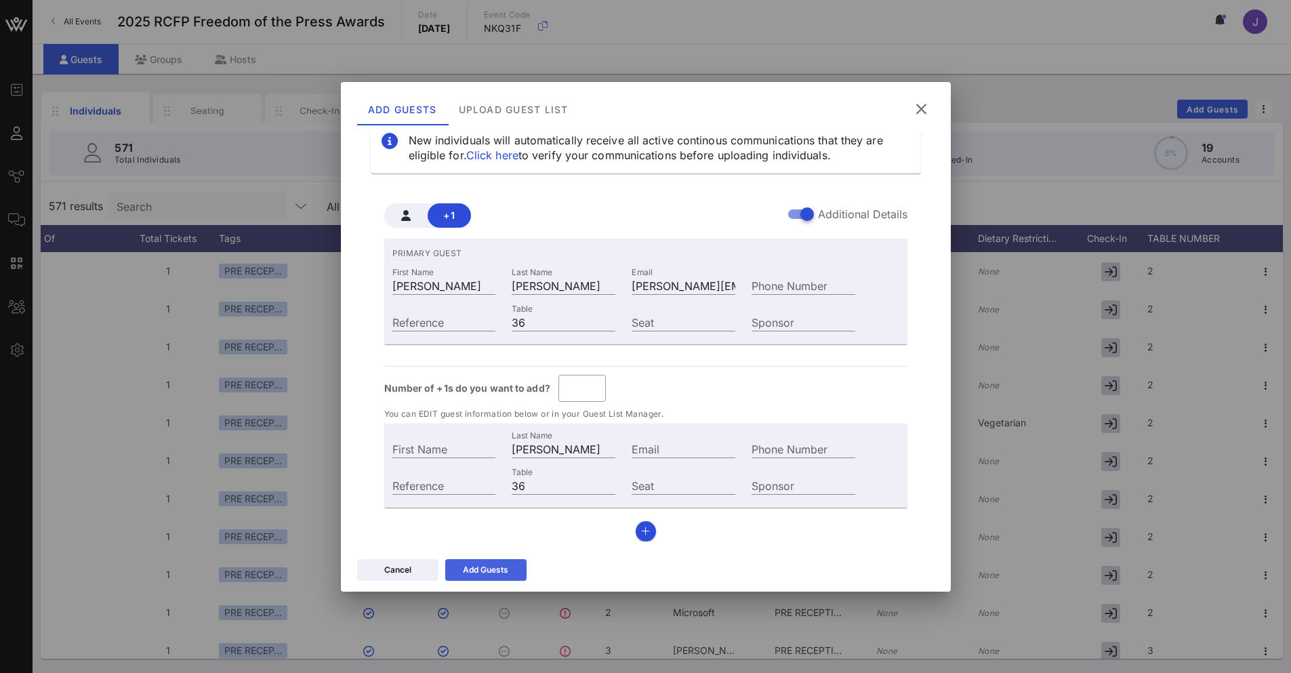
scroll to position [18, 0]
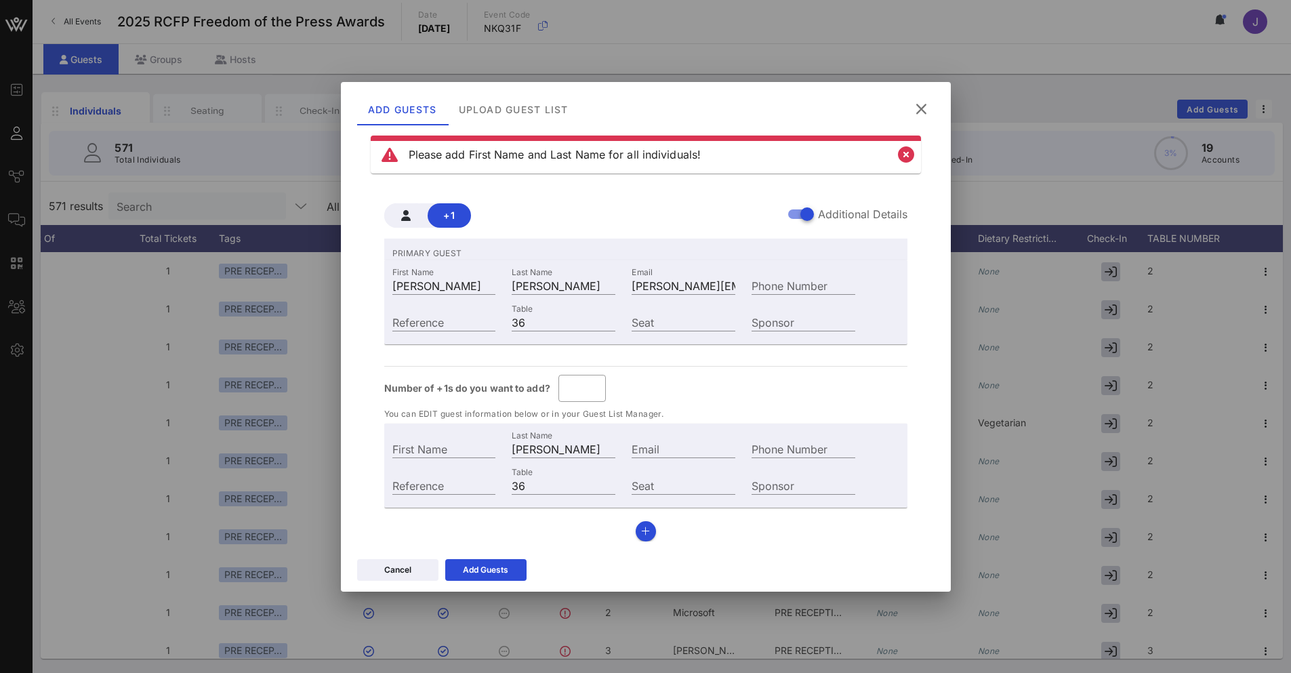
click at [476, 392] on span "Number of +1s do you want to add?" at bounding box center [467, 388] width 166 height 15
drag, startPoint x: 579, startPoint y: 389, endPoint x: 565, endPoint y: 387, distance: 14.4
click at [566, 387] on input "*" at bounding box center [581, 388] width 31 height 22
type input "*"
click at [643, 377] on div "Number of +1s do you want to add? ​ *" at bounding box center [645, 388] width 523 height 27
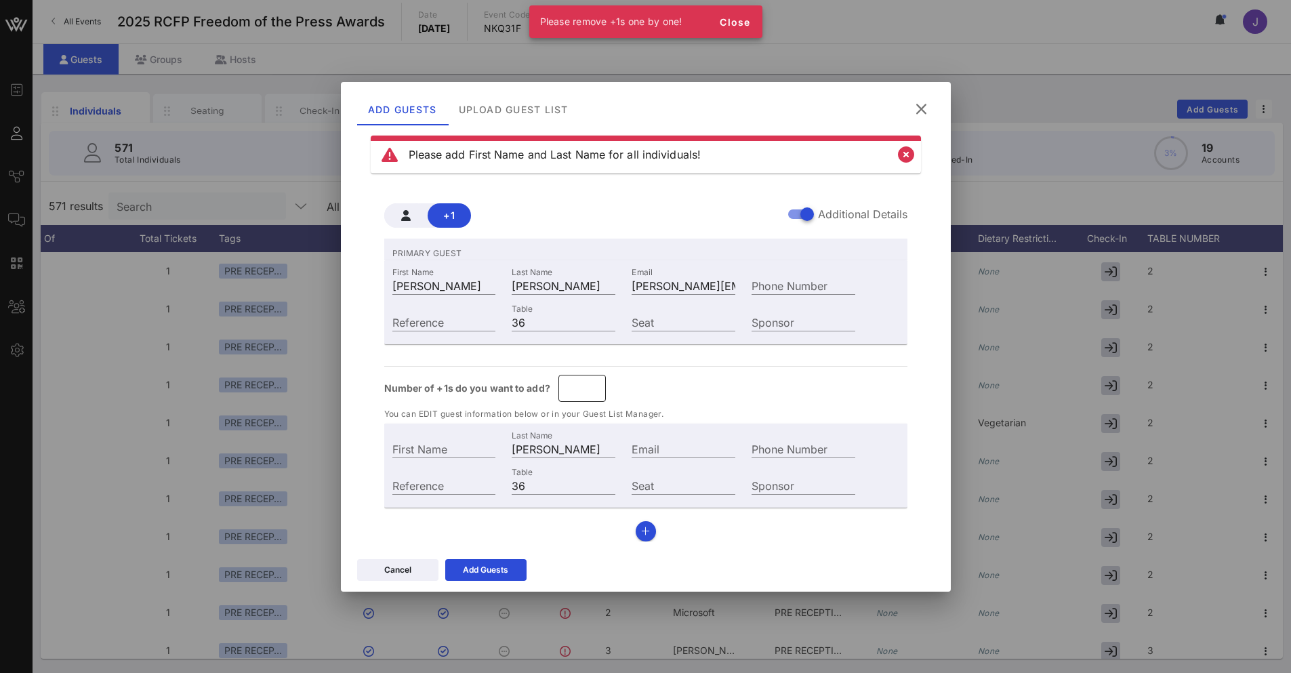
click at [577, 392] on input "*" at bounding box center [581, 388] width 31 height 22
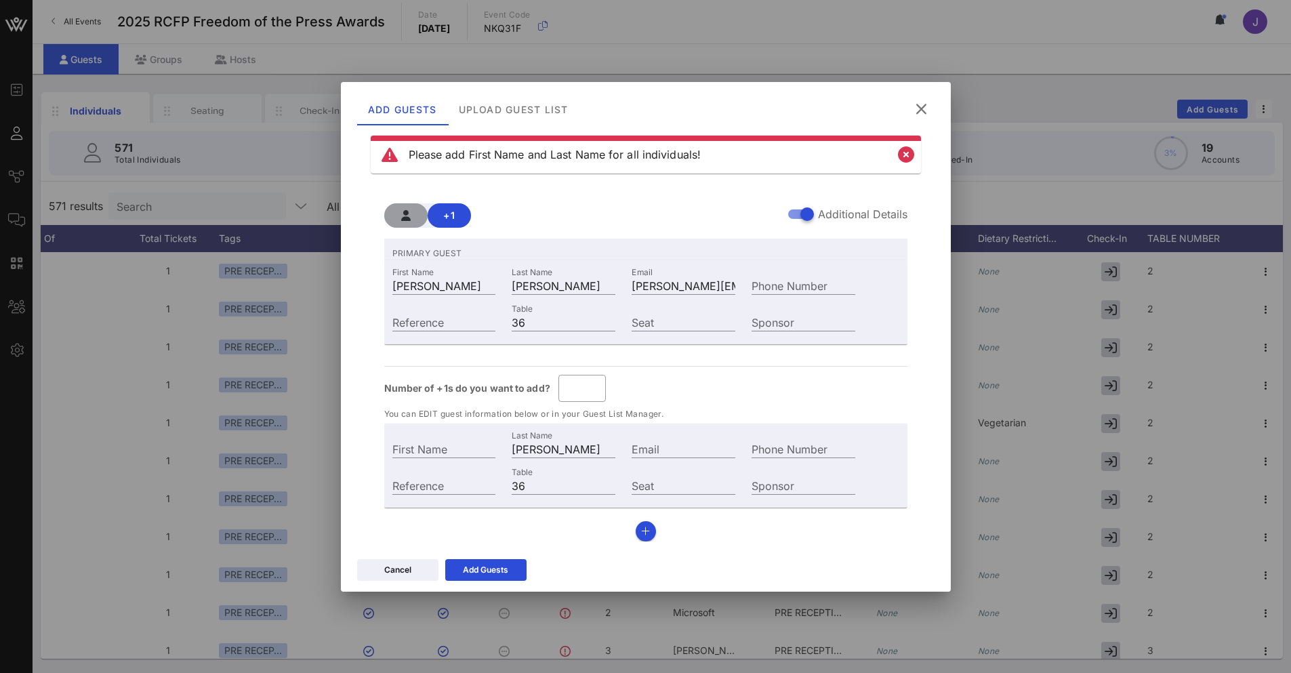
click at [411, 217] on span "button" at bounding box center [406, 215] width 22 height 11
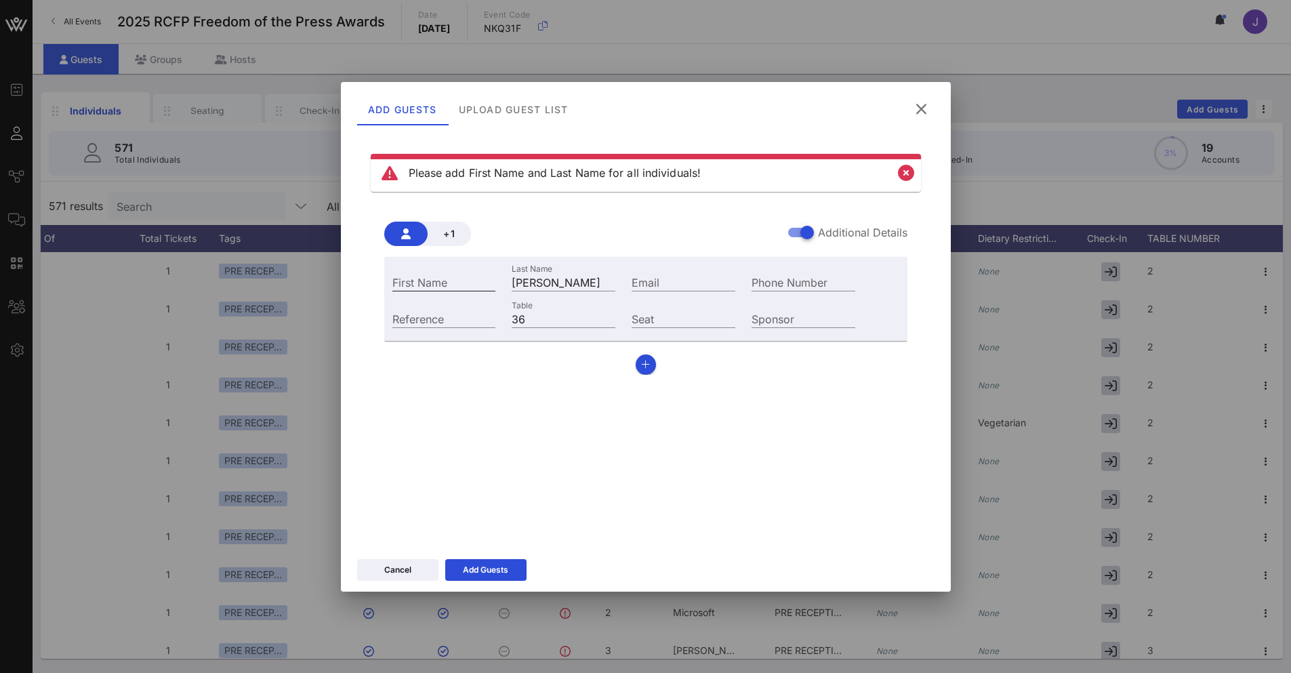
click at [446, 287] on input "First Name" at bounding box center [444, 282] width 104 height 18
type input "[PERSON_NAME]"
click at [679, 279] on input "Email" at bounding box center [684, 282] width 104 height 18
paste input "[PERSON_NAME][EMAIL_ADDRESS][DOMAIN_NAME]"
type input "[PERSON_NAME][EMAIL_ADDRESS][DOMAIN_NAME]"
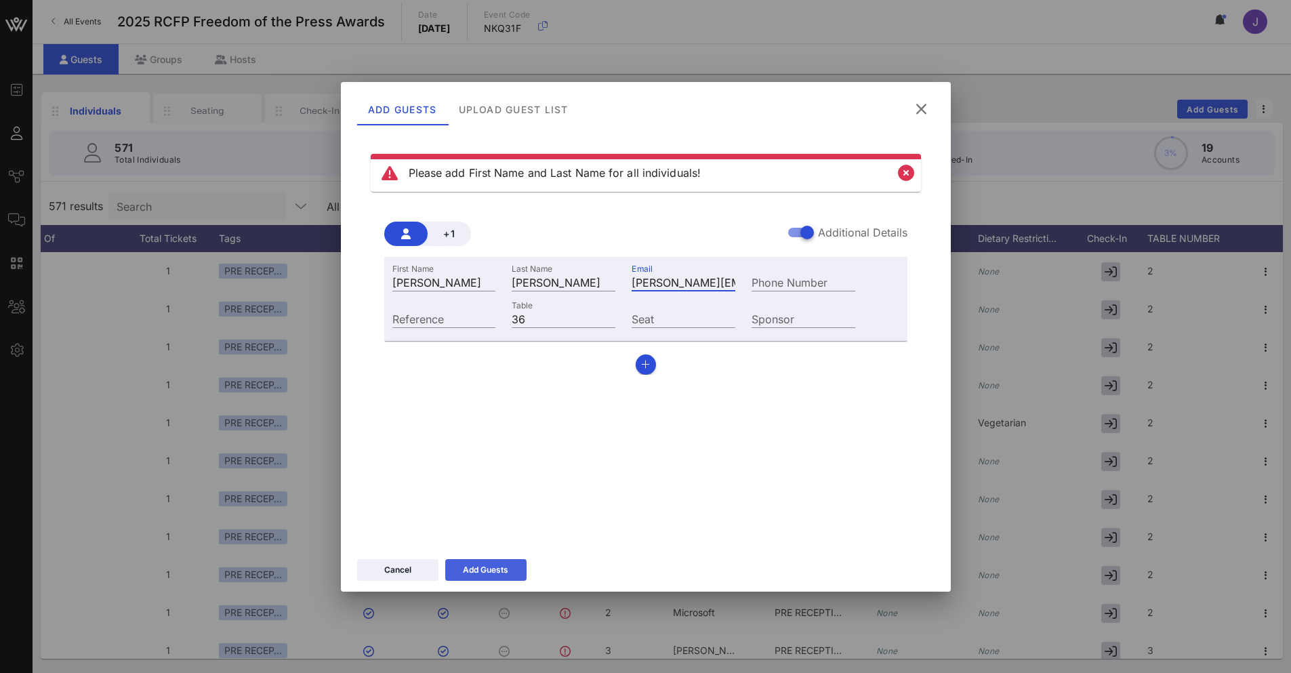
click at [510, 573] on button "Add Guests" at bounding box center [485, 570] width 81 height 22
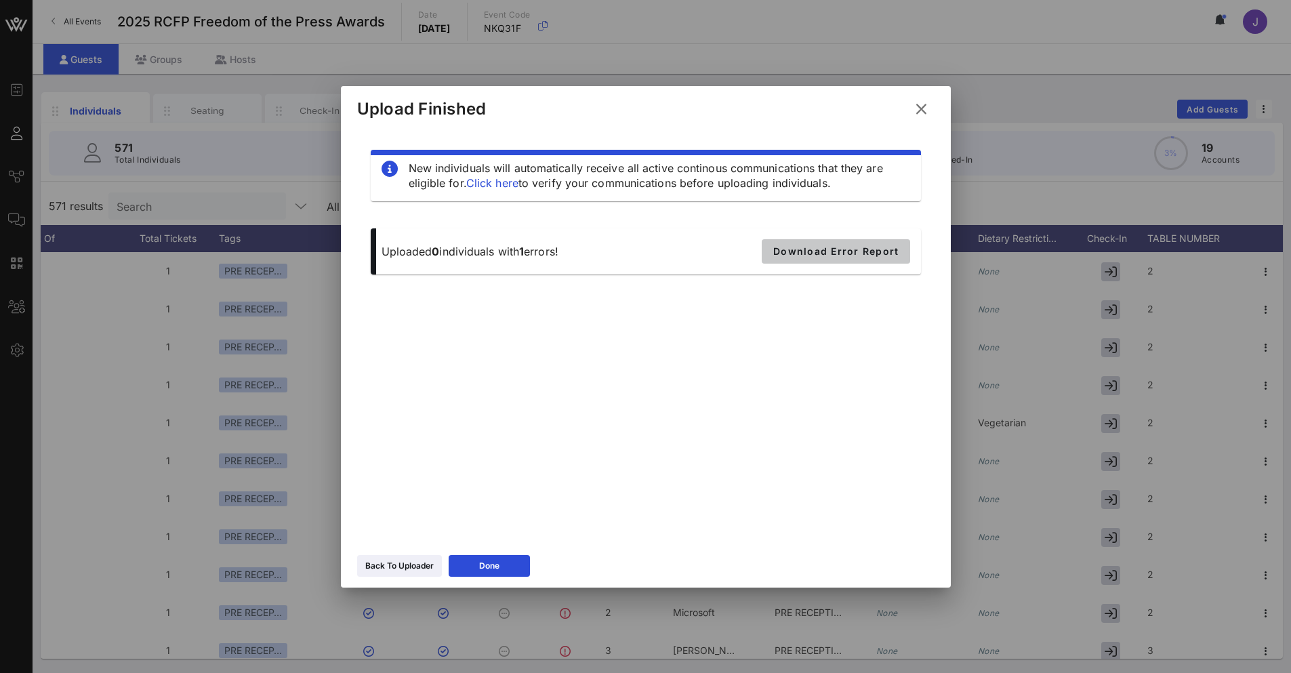
click at [875, 250] on span "Download Error Report" at bounding box center [835, 251] width 126 height 12
click at [922, 110] on icon at bounding box center [921, 109] width 20 height 19
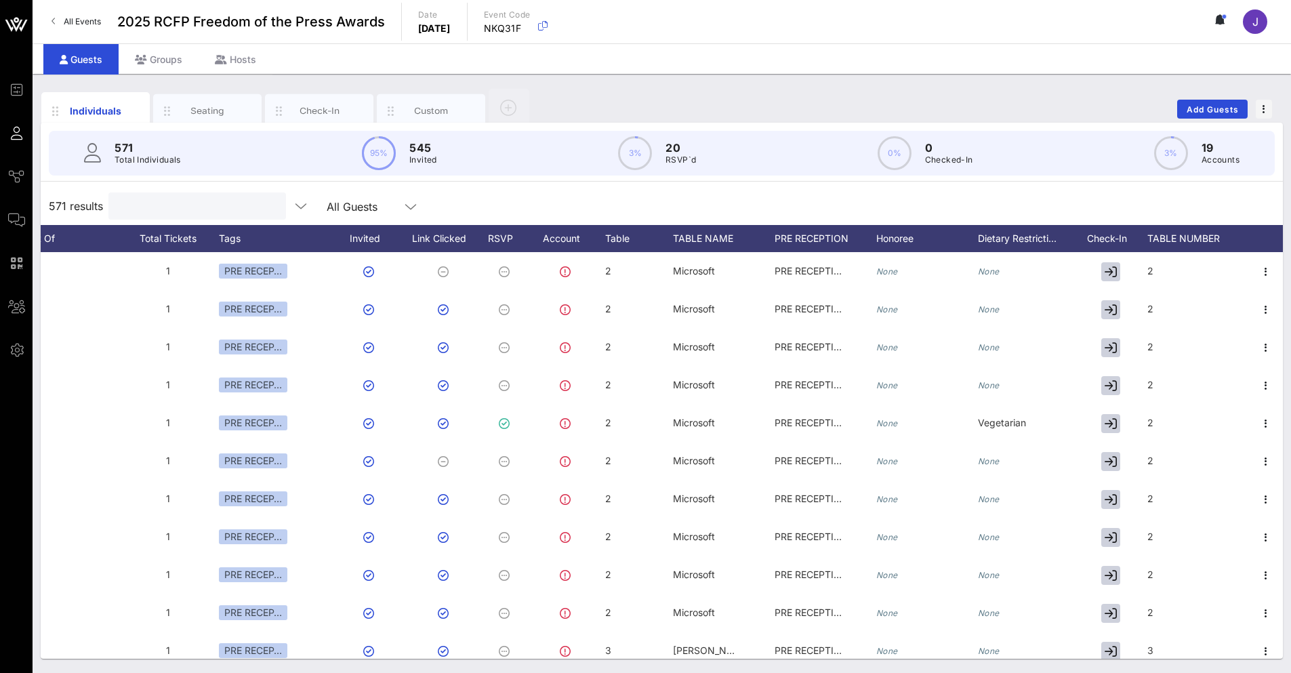
click at [167, 205] on input "text" at bounding box center [196, 206] width 159 height 18
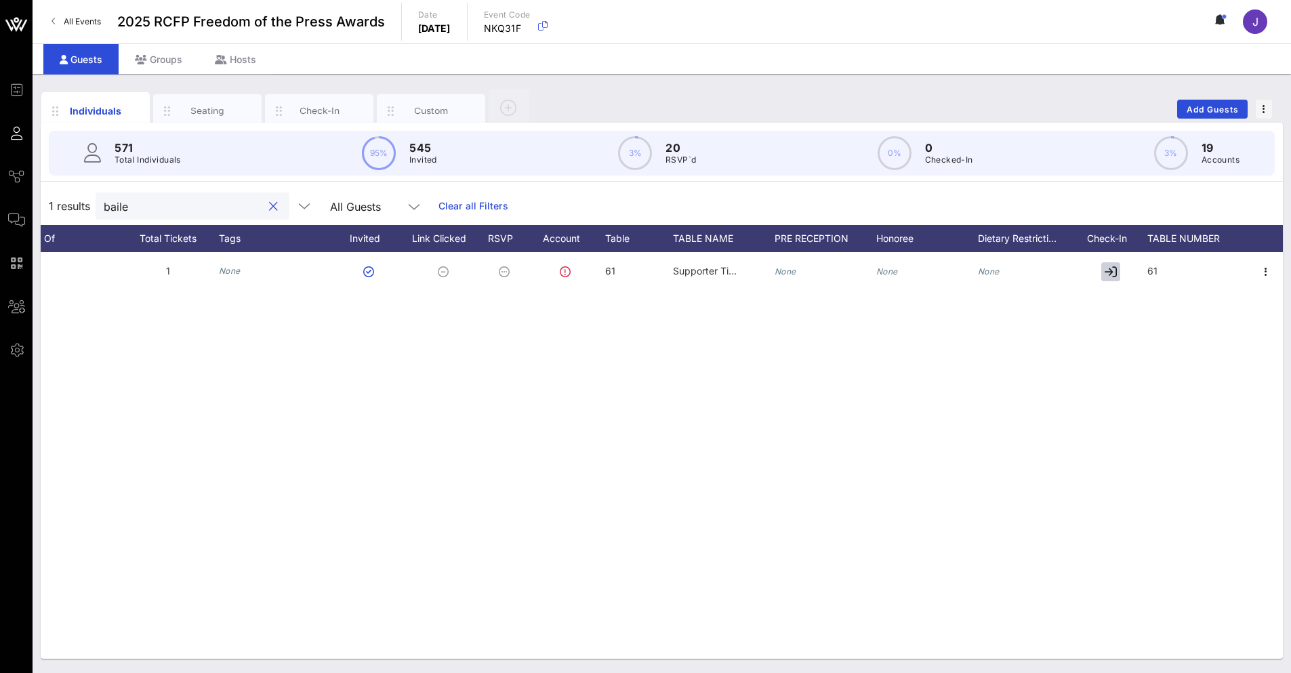
type input "[PERSON_NAME]"
click at [265, 203] on div at bounding box center [273, 207] width 16 height 16
click at [269, 211] on button "clear icon" at bounding box center [273, 207] width 9 height 14
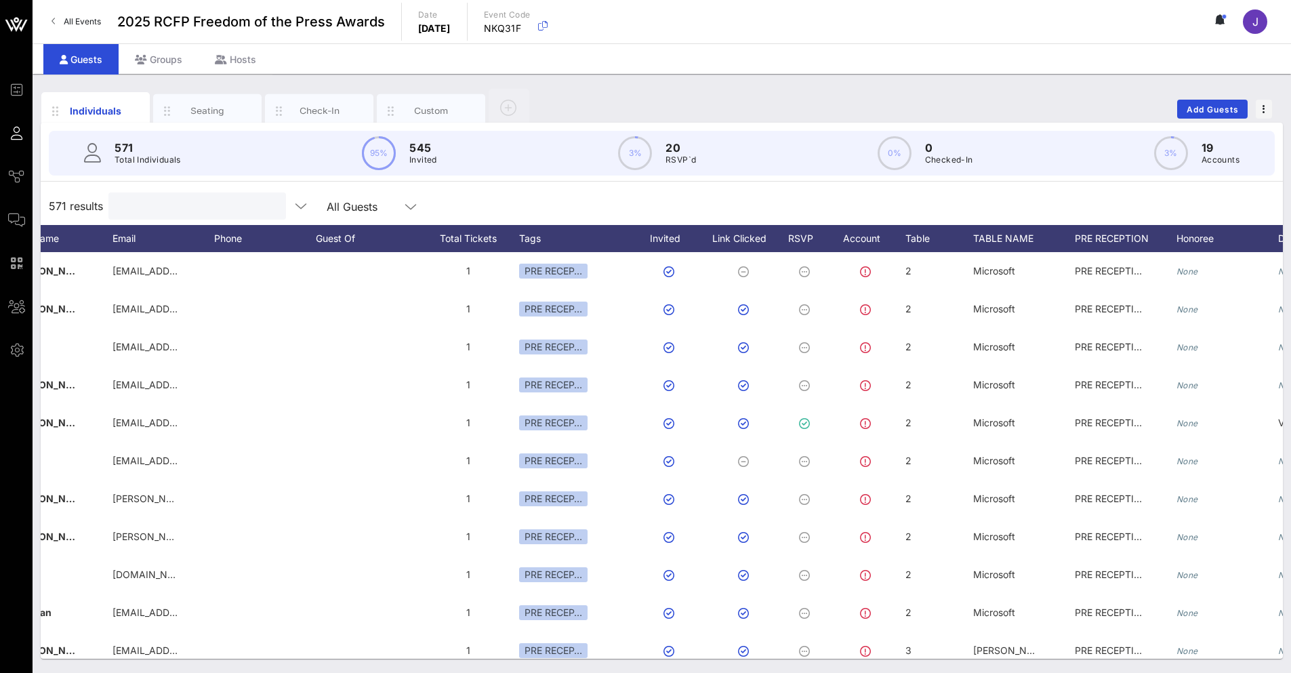
scroll to position [0, 157]
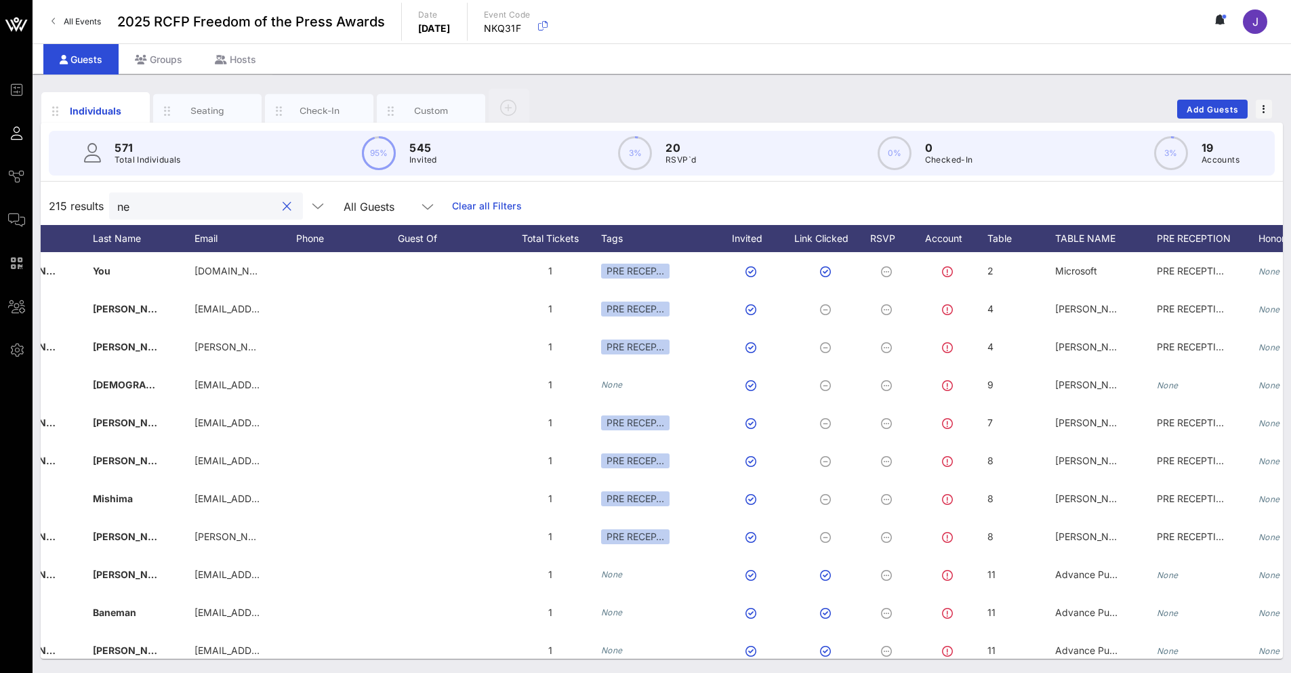
type input "n"
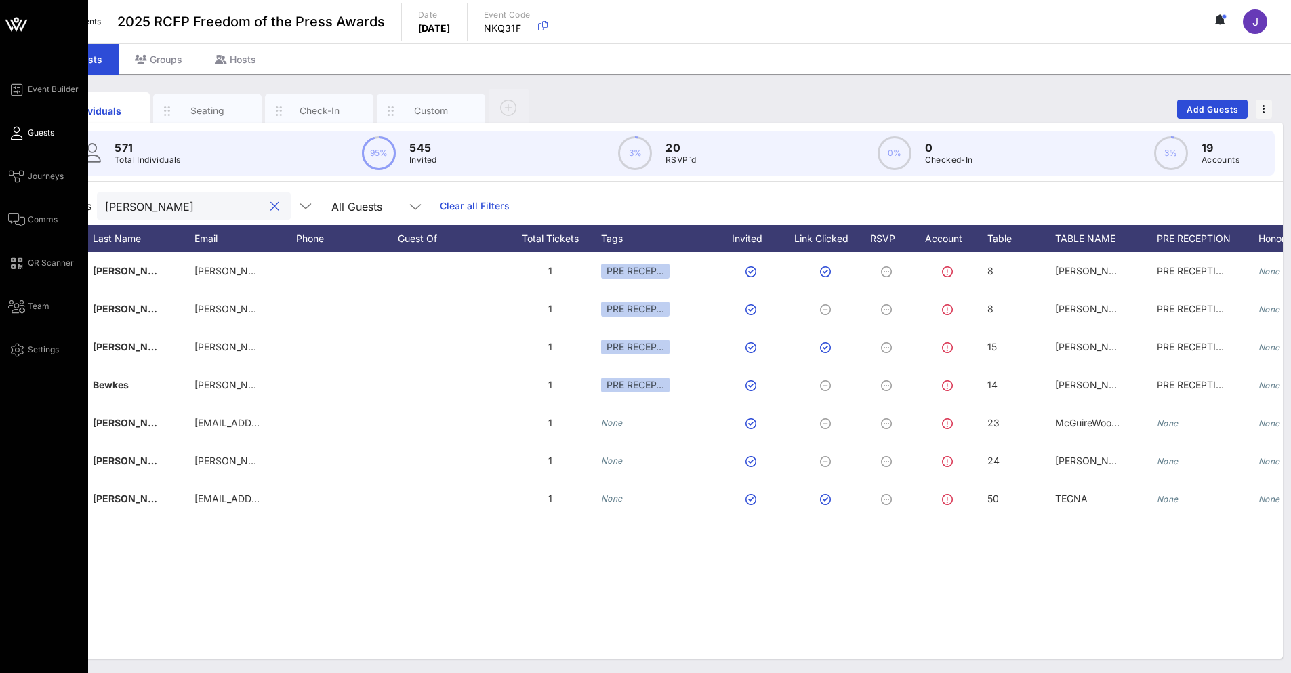
type input "[PERSON_NAME]"
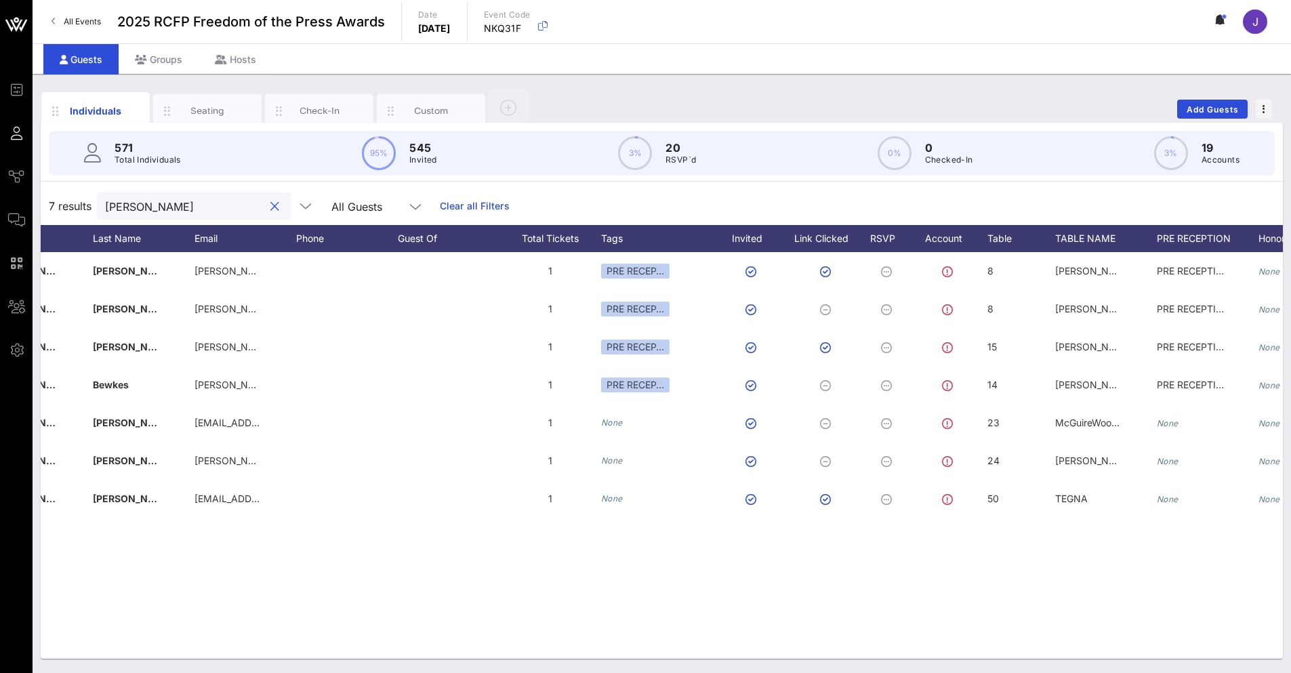
click at [268, 209] on div at bounding box center [274, 207] width 16 height 16
click at [270, 204] on button "clear icon" at bounding box center [274, 207] width 9 height 14
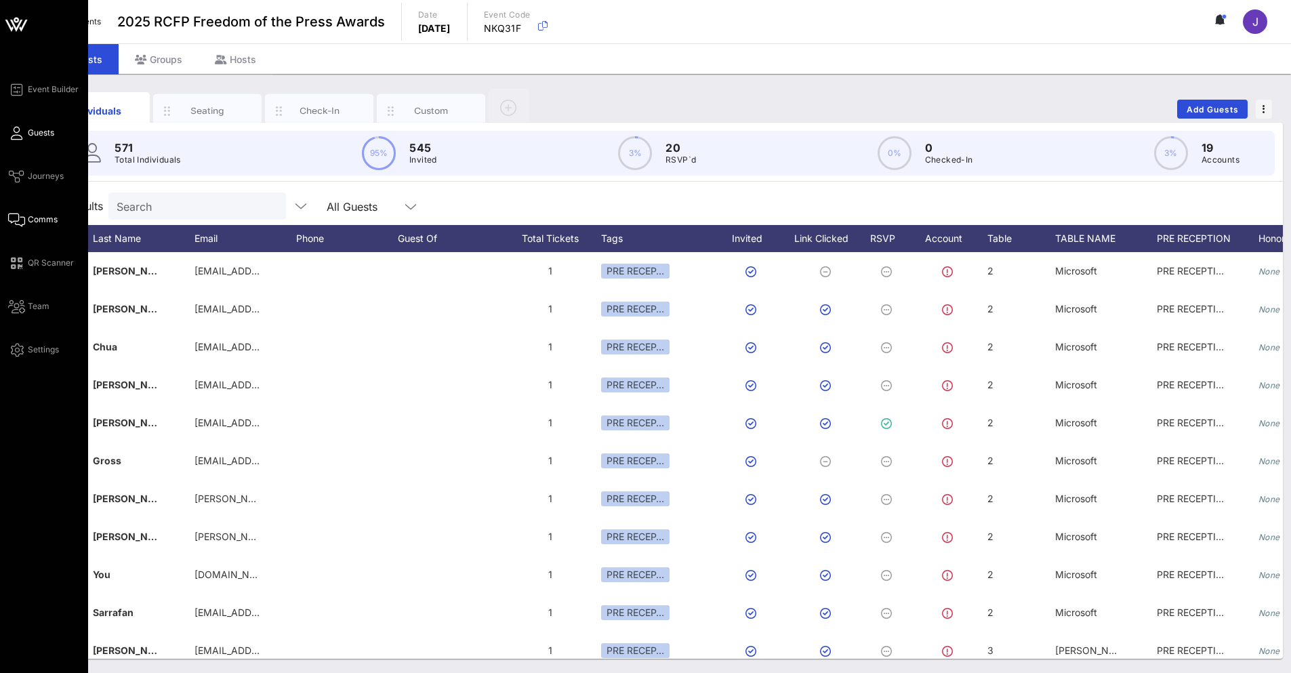
click at [16, 221] on icon at bounding box center [16, 220] width 17 height 2
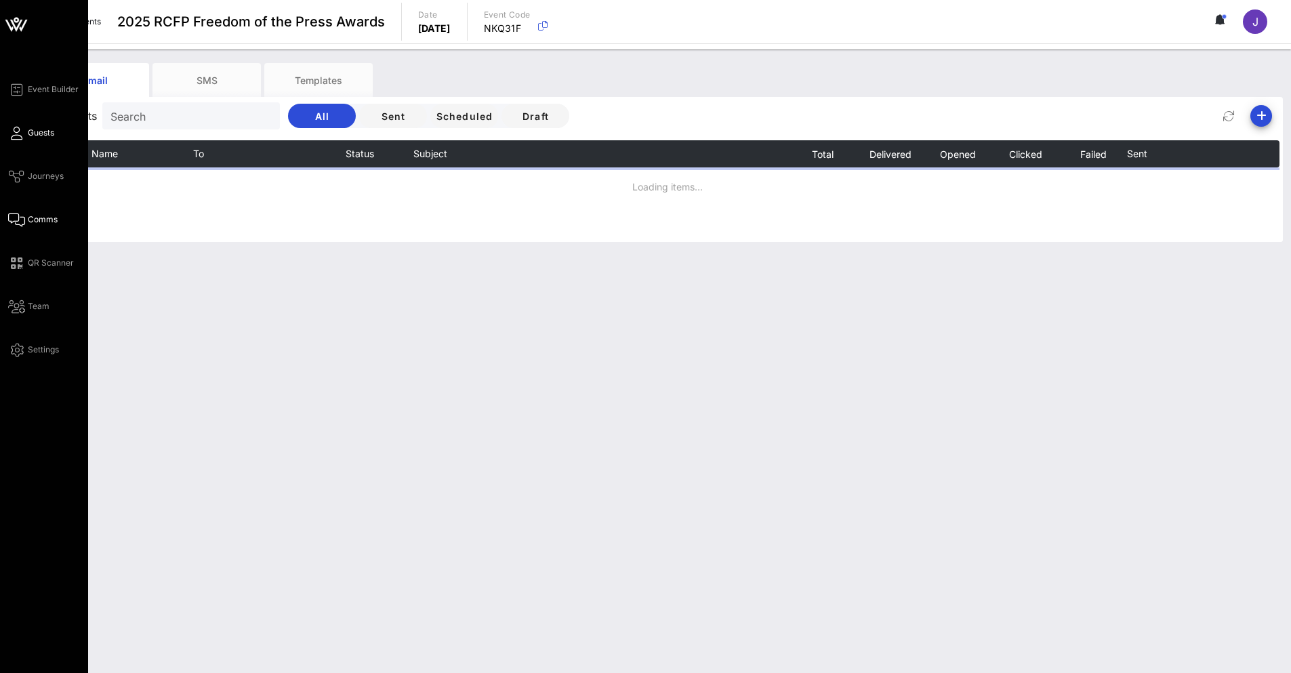
click at [36, 131] on span "Guests" at bounding box center [41, 133] width 26 height 12
